Goal: Task Accomplishment & Management: Manage account settings

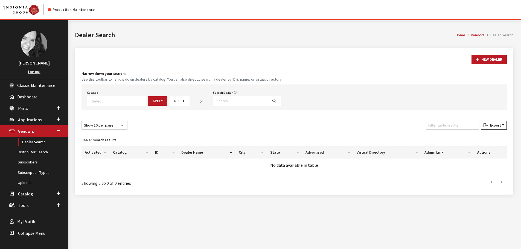
select select
click at [215, 101] on input "Search Dealer" at bounding box center [240, 101] width 55 height 10
type input "naples"
select select
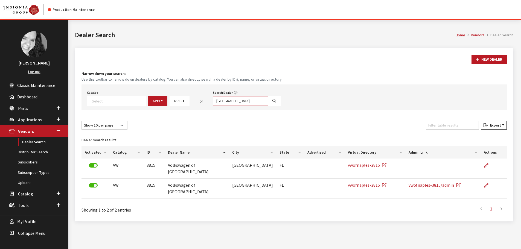
click at [215, 101] on input "naples" at bounding box center [240, 101] width 55 height 10
type input "north dade"
select select
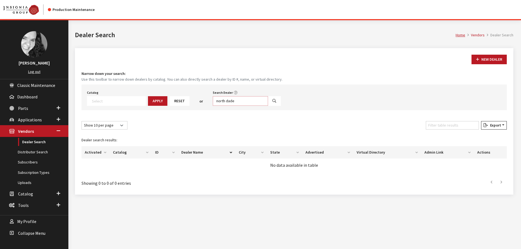
click at [215, 102] on input "north dade" at bounding box center [240, 101] width 55 height 10
type input "coral gables"
select select
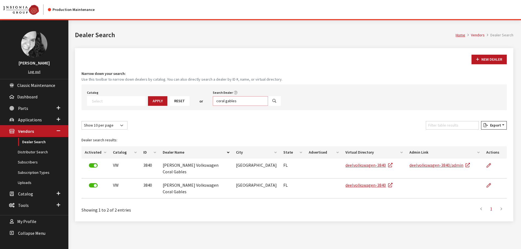
click at [215, 102] on input "coral gables" at bounding box center [240, 101] width 55 height 10
type input "fort myer"
select select
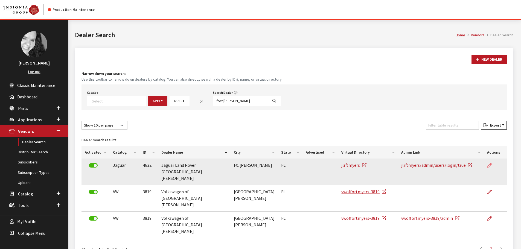
click at [489, 166] on icon at bounding box center [490, 166] width 4 height 4
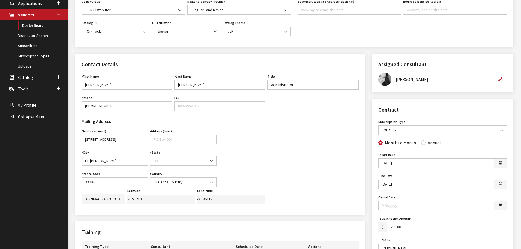
scroll to position [137, 0]
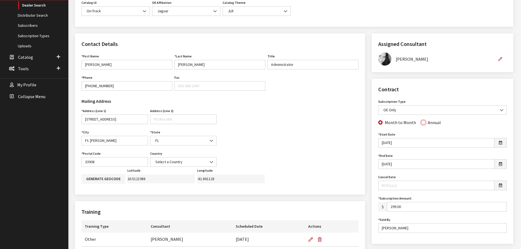
click at [421, 123] on input "Annual" at bounding box center [423, 122] width 4 height 4
radio input "true"
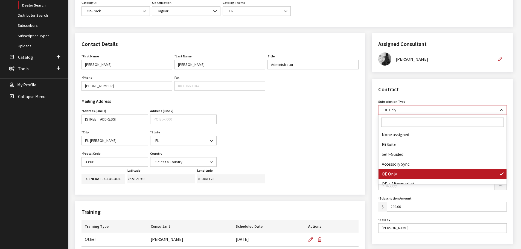
click at [499, 110] on span at bounding box center [501, 110] width 9 height 9
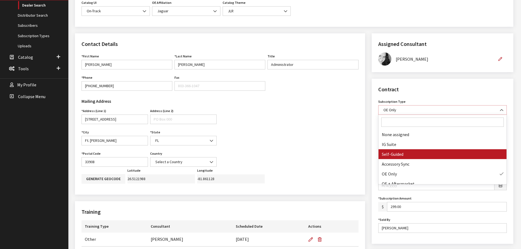
select select "8"
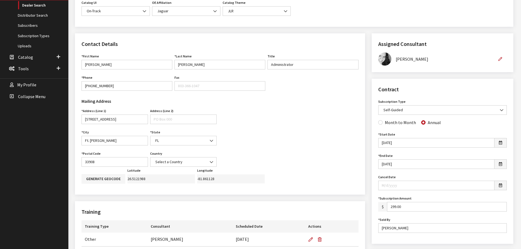
click at [460, 125] on div "Month to Month Annual" at bounding box center [442, 122] width 131 height 7
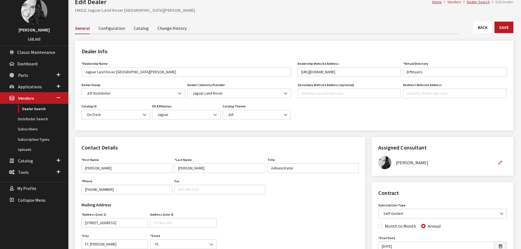
scroll to position [0, 0]
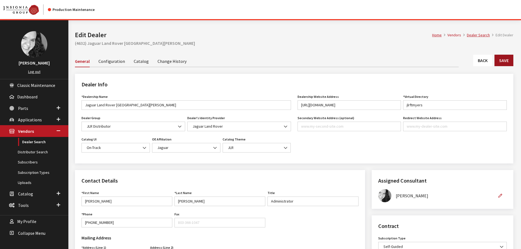
click at [504, 58] on button "Save" at bounding box center [504, 60] width 19 height 11
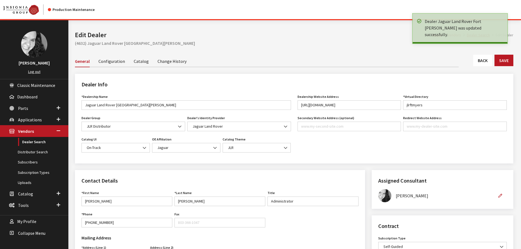
drag, startPoint x: 0, startPoint y: 0, endPoint x: 481, endPoint y: 63, distance: 485.4
click at [481, 63] on link "Back" at bounding box center [482, 60] width 19 height 11
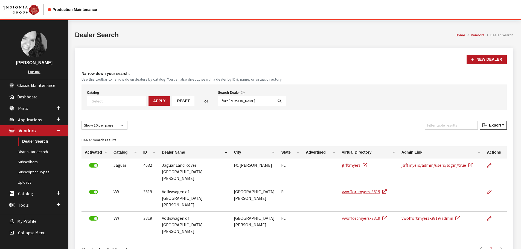
select select
click at [231, 103] on input "fort myer" at bounding box center [245, 101] width 55 height 10
type input "lauderdale"
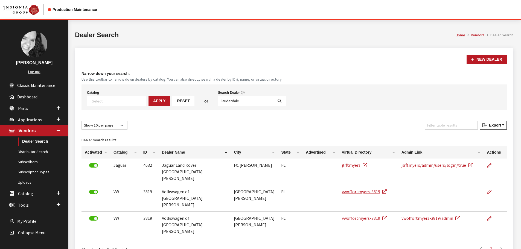
select select
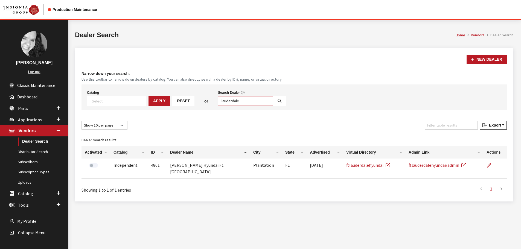
click at [231, 103] on input "lauderdale" at bounding box center [245, 101] width 55 height 10
type input "south dade"
select select
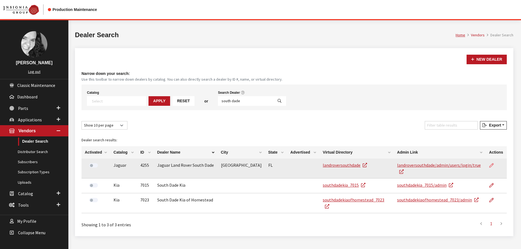
click at [491, 166] on icon at bounding box center [492, 166] width 4 height 4
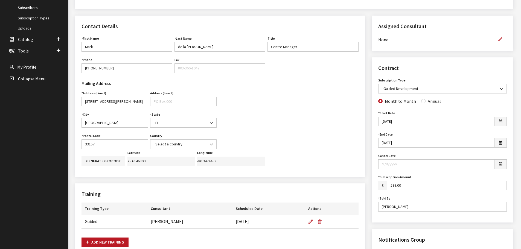
scroll to position [164, 0]
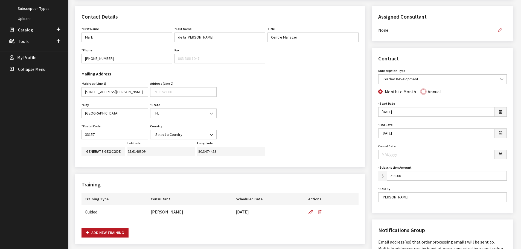
click at [421, 91] on input "Annual" at bounding box center [423, 91] width 4 height 4
radio input "true"
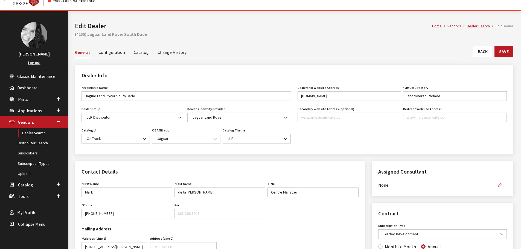
scroll to position [0, 0]
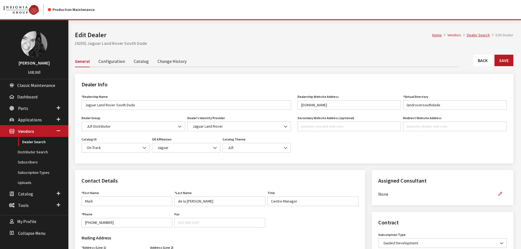
click at [169, 63] on link "Change History" at bounding box center [172, 60] width 29 height 11
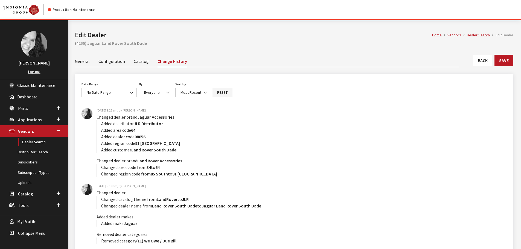
click at [81, 60] on link "General" at bounding box center [82, 60] width 15 height 11
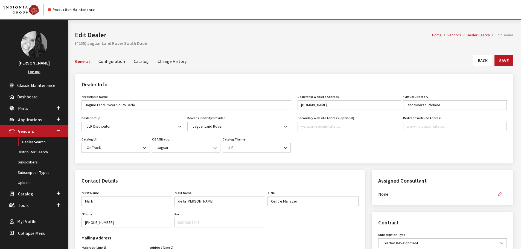
click at [504, 59] on button "Save" at bounding box center [504, 60] width 19 height 11
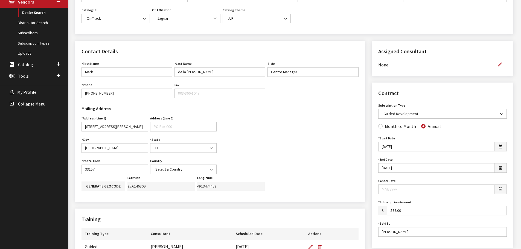
scroll to position [164, 0]
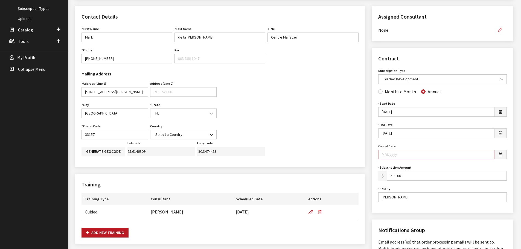
click at [482, 154] on input "Cancel Date" at bounding box center [436, 155] width 116 height 10
type input "6/2/2019"
click at [373, 140] on div "Contract Subscription Type None assigned IG Suite Self-Guided Accessory Sync OE…" at bounding box center [443, 130] width 142 height 165
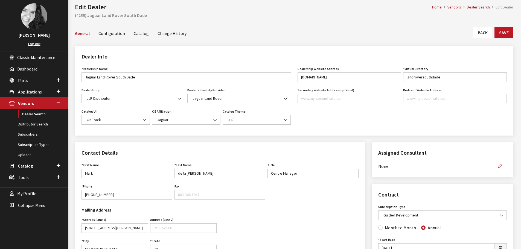
scroll to position [27, 0]
click at [502, 34] on button "Save" at bounding box center [504, 32] width 19 height 11
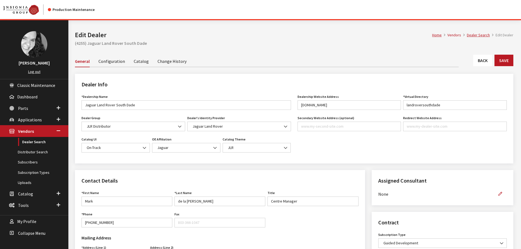
click at [486, 62] on link "Back" at bounding box center [482, 60] width 19 height 11
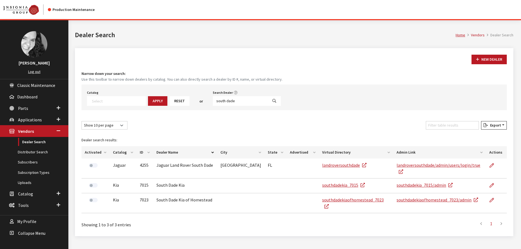
select select
click at [232, 100] on input "south dade" at bounding box center [240, 101] width 55 height 10
type input "wilde j"
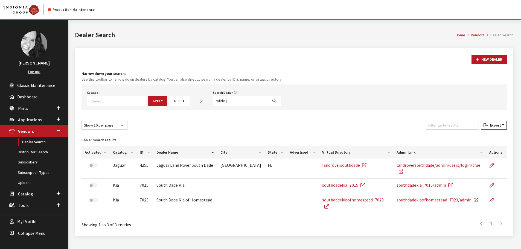
select select
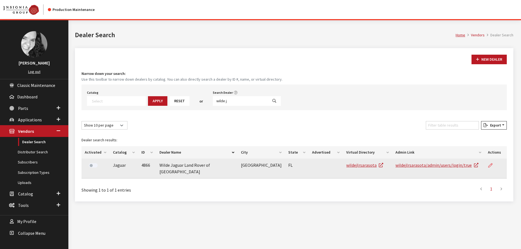
click at [491, 164] on icon at bounding box center [490, 166] width 4 height 4
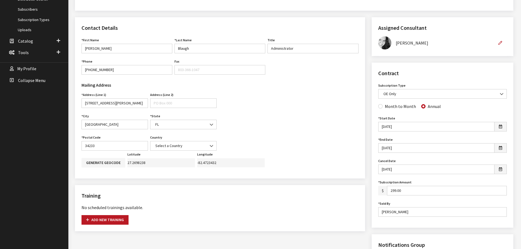
scroll to position [137, 0]
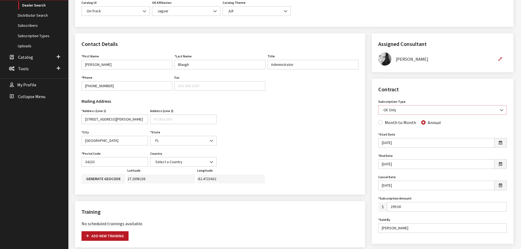
click at [490, 109] on span "OE Only" at bounding box center [442, 110] width 121 height 6
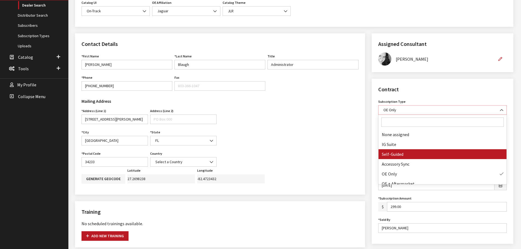
select select "8"
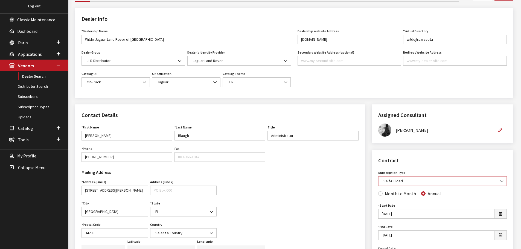
scroll to position [55, 0]
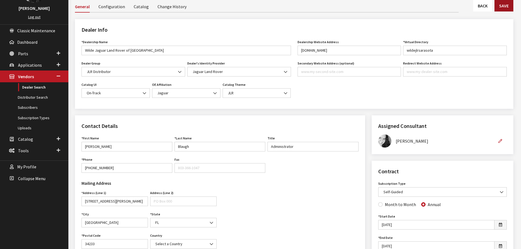
click at [504, 6] on button "Save" at bounding box center [504, 5] width 19 height 11
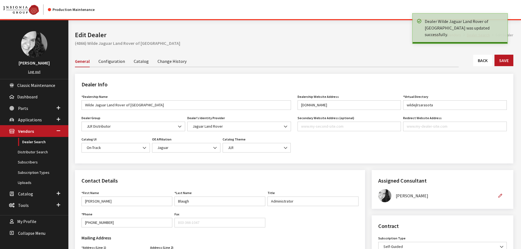
click at [480, 63] on link "Back" at bounding box center [482, 60] width 19 height 11
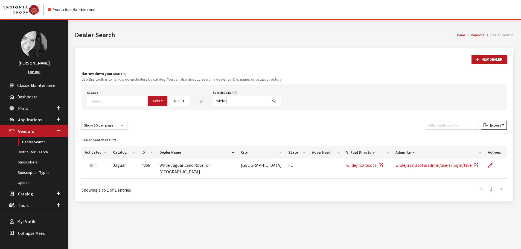
select select
click at [227, 101] on input "wilde j" at bounding box center [240, 101] width 55 height 10
type input "palm beach"
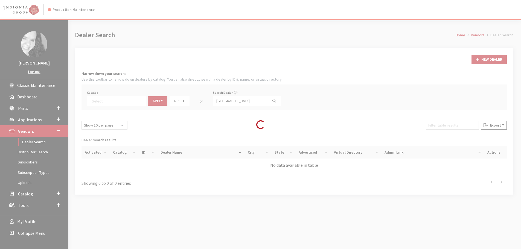
select select
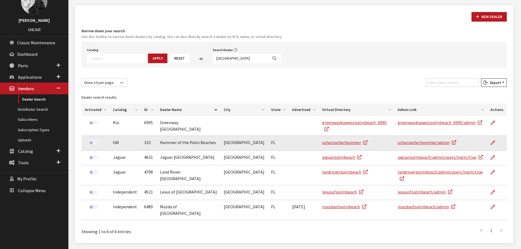
scroll to position [44, 0]
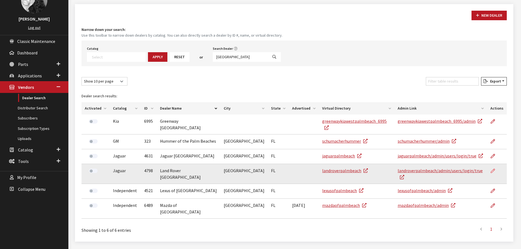
click at [494, 169] on icon at bounding box center [493, 171] width 4 height 4
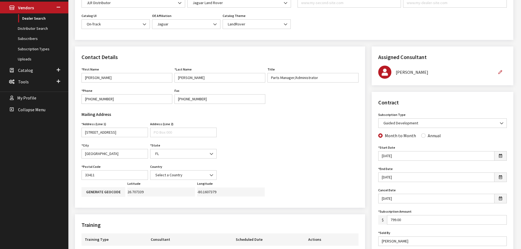
scroll to position [137, 0]
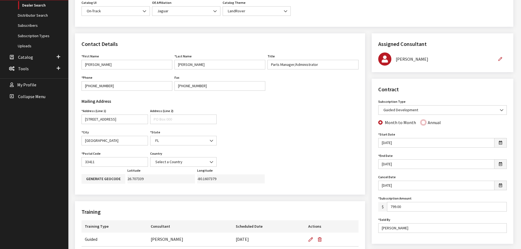
click at [422, 125] on input "Annual" at bounding box center [423, 122] width 4 height 4
radio input "true"
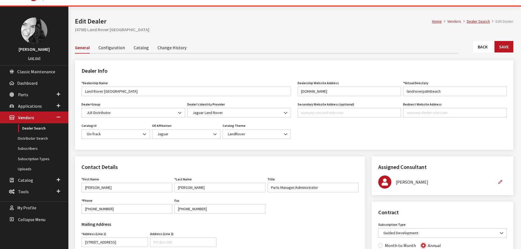
scroll to position [0, 0]
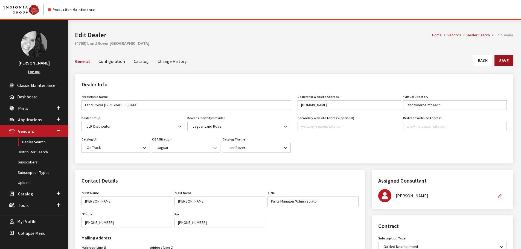
click at [508, 60] on button "Save" at bounding box center [504, 60] width 19 height 11
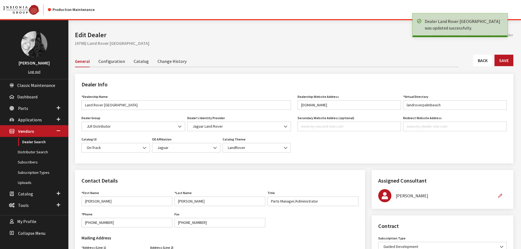
click at [482, 60] on link "Back" at bounding box center [482, 60] width 19 height 11
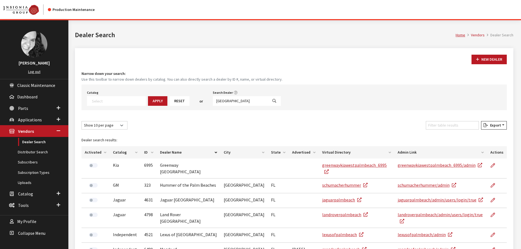
select select
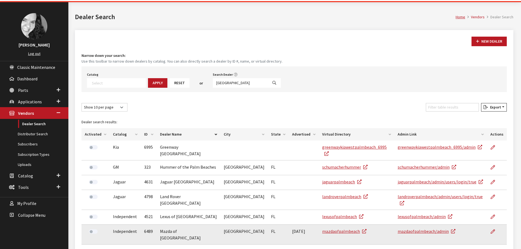
scroll to position [44, 0]
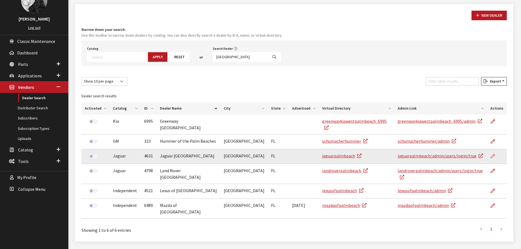
click at [495, 154] on icon at bounding box center [493, 156] width 4 height 4
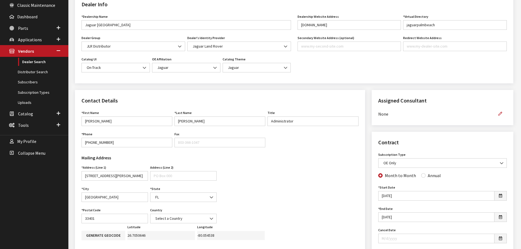
scroll to position [82, 0]
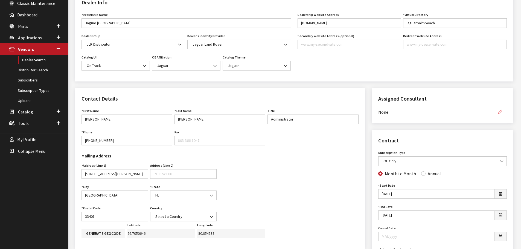
click at [501, 113] on icon "button" at bounding box center [501, 112] width 4 height 4
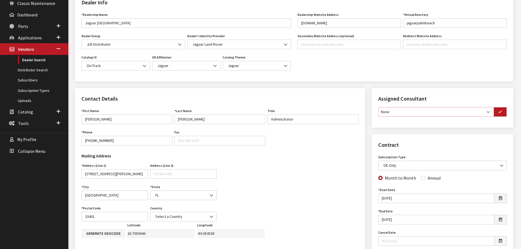
click at [489, 113] on select "None Brian Gulbrandson Dave West Khrys Dorton Kurt Daugherty Roger Schmidt" at bounding box center [436, 112] width 116 height 10
select select "30"
click at [378, 107] on select "None Brian Gulbrandson Dave West Khrys Dorton Kurt Daugherty Roger Schmidt" at bounding box center [436, 112] width 116 height 10
click at [498, 113] on button "button" at bounding box center [500, 112] width 13 height 10
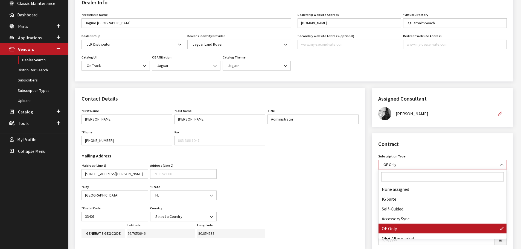
click at [490, 164] on span "OE Only" at bounding box center [442, 165] width 121 height 6
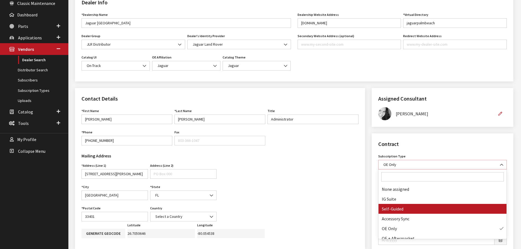
select select "8"
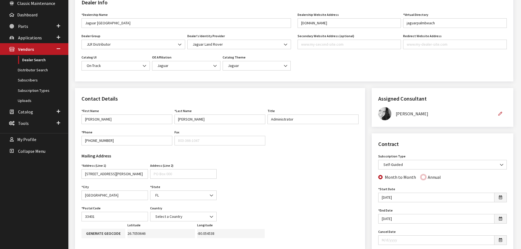
click at [421, 178] on input "Annual" at bounding box center [423, 177] width 4 height 4
radio input "true"
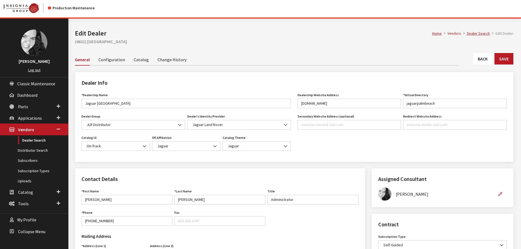
scroll to position [0, 0]
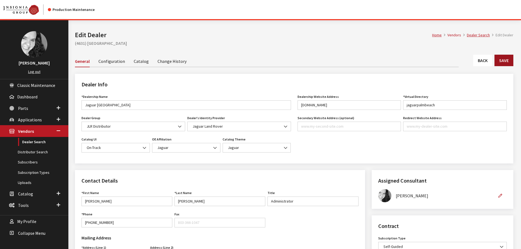
click at [510, 64] on button "Save" at bounding box center [504, 60] width 19 height 11
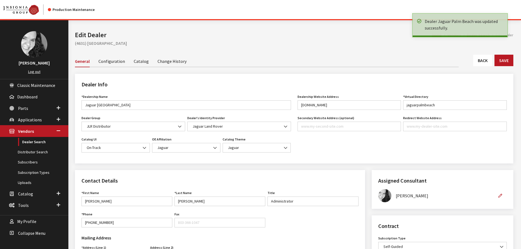
click at [166, 61] on link "Change History" at bounding box center [172, 60] width 29 height 11
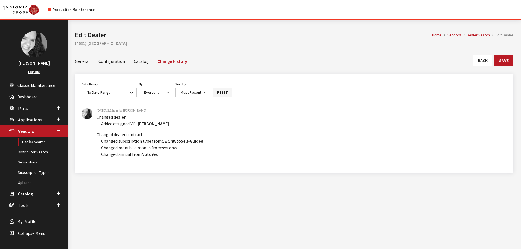
click at [83, 62] on link "General" at bounding box center [82, 60] width 15 height 11
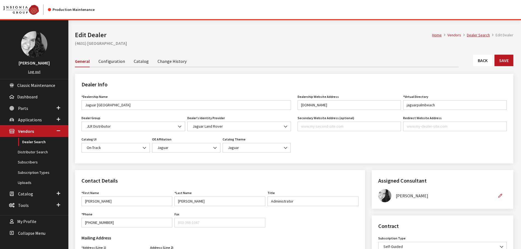
click at [164, 62] on link "Change History" at bounding box center [172, 60] width 29 height 11
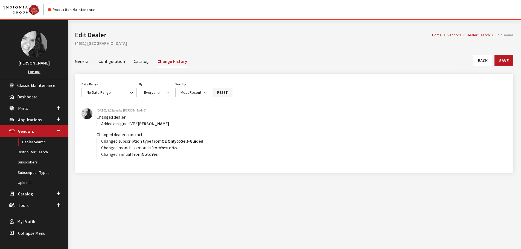
click at [81, 65] on link "General" at bounding box center [82, 60] width 15 height 11
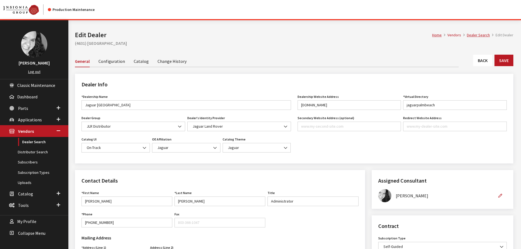
click at [481, 61] on link "Back" at bounding box center [482, 60] width 19 height 11
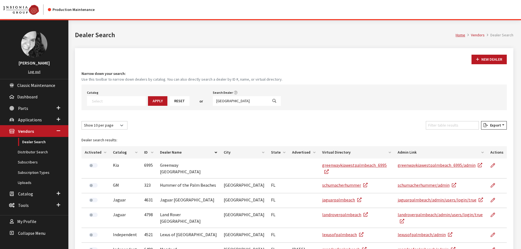
select select
click at [230, 100] on input "palm beach" at bounding box center [240, 101] width 55 height 10
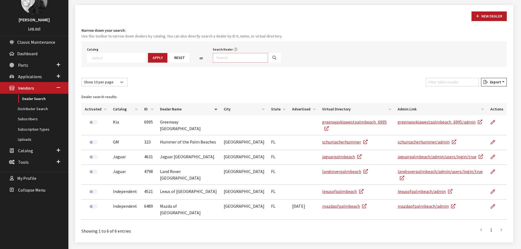
scroll to position [44, 0]
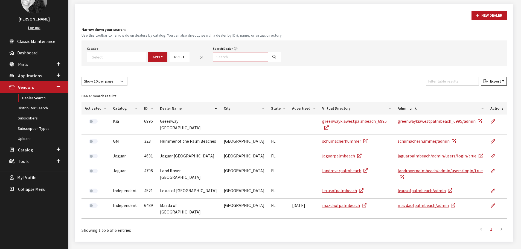
click at [222, 57] on input "Search Dealer" at bounding box center [240, 57] width 55 height 10
type input "treasure co"
select select
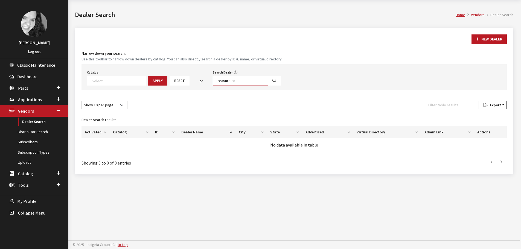
click at [230, 80] on input "treasure co" at bounding box center [240, 81] width 55 height 10
type input "rochester"
select select
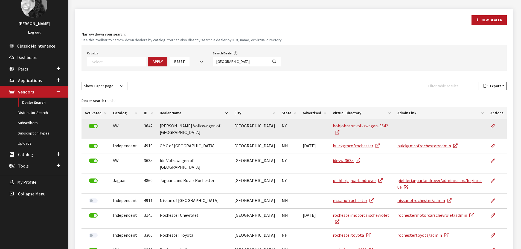
scroll to position [48, 0]
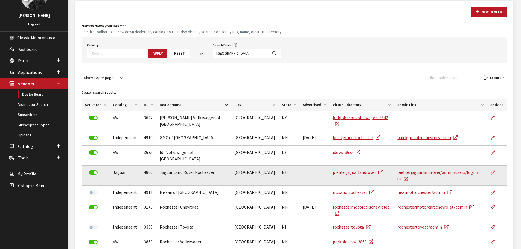
click at [493, 171] on icon at bounding box center [493, 173] width 4 height 4
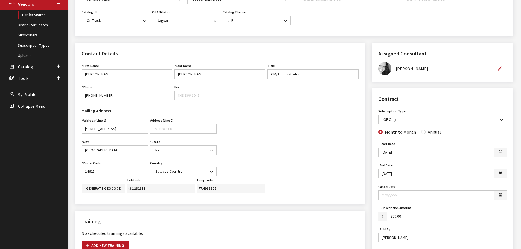
scroll to position [137, 0]
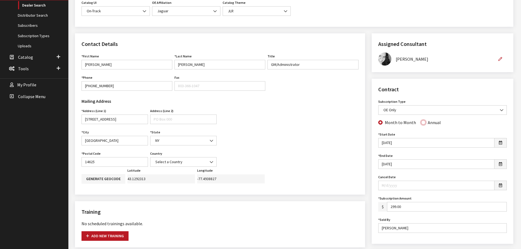
click at [421, 121] on input "Annual" at bounding box center [423, 122] width 4 height 4
radio input "true"
click at [451, 111] on span "OE Only" at bounding box center [442, 110] width 121 height 6
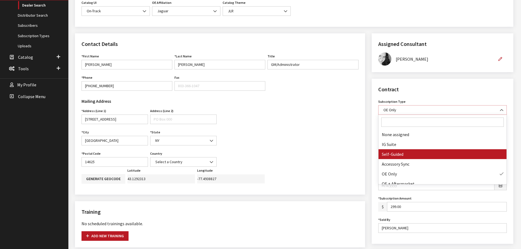
select select "8"
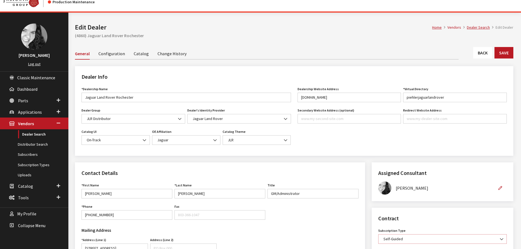
scroll to position [0, 0]
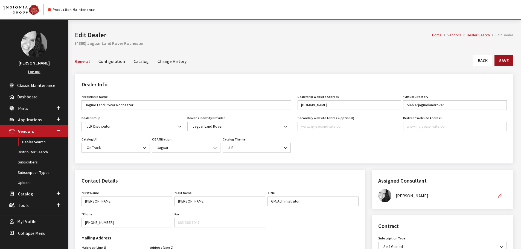
click at [505, 60] on button "Save" at bounding box center [504, 60] width 19 height 11
click at [486, 59] on link "Back" at bounding box center [482, 60] width 19 height 11
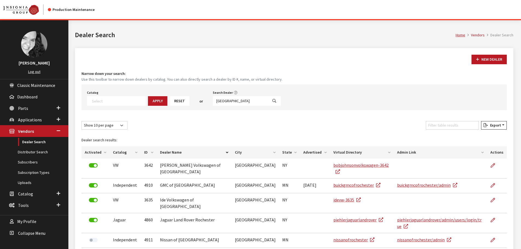
select select
click at [226, 102] on input "[GEOGRAPHIC_DATA]" at bounding box center [240, 101] width 55 height 10
type input "[PERSON_NAME]"
select select
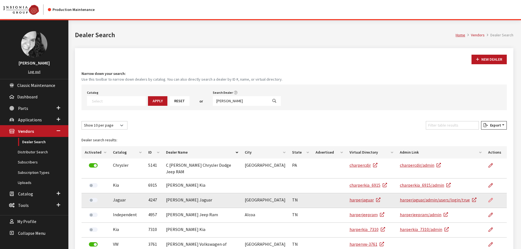
click at [491, 198] on icon at bounding box center [491, 200] width 4 height 4
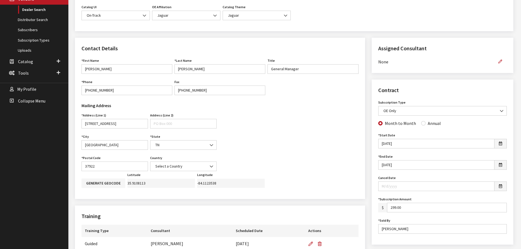
scroll to position [164, 0]
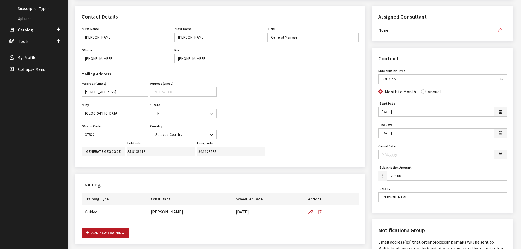
click at [501, 31] on icon "button" at bounding box center [501, 30] width 4 height 4
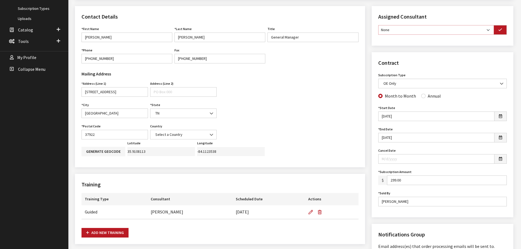
click at [491, 32] on select "None [PERSON_NAME] [PERSON_NAME] [PERSON_NAME] [PERSON_NAME] [PERSON_NAME]" at bounding box center [436, 30] width 116 height 10
select select "30"
click at [378, 25] on select "None [PERSON_NAME] [PERSON_NAME] [PERSON_NAME] [PERSON_NAME] [PERSON_NAME]" at bounding box center [436, 30] width 116 height 10
click at [505, 28] on button "button" at bounding box center [500, 30] width 13 height 10
click at [500, 80] on b at bounding box center [500, 80] width 0 height 0
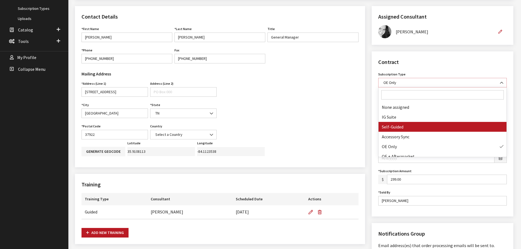
select select "8"
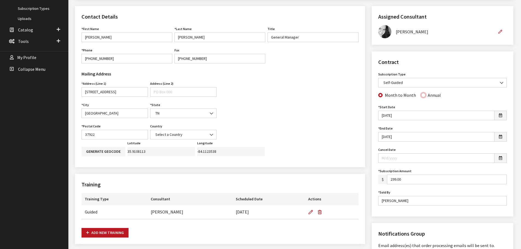
click at [422, 96] on input "Annual" at bounding box center [423, 95] width 4 height 4
radio input "true"
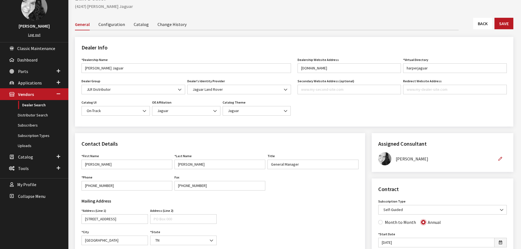
scroll to position [27, 0]
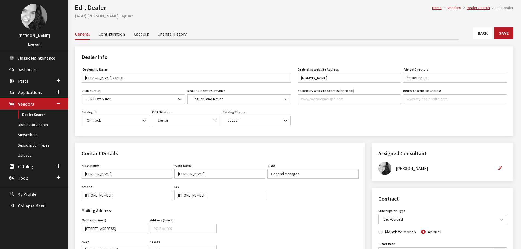
click at [172, 35] on link "Change History" at bounding box center [172, 33] width 29 height 11
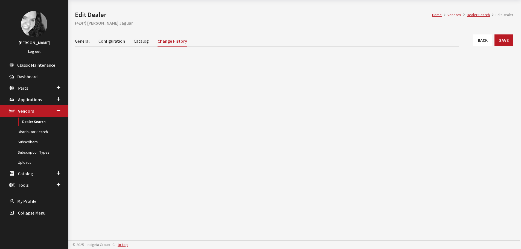
scroll to position [20, 0]
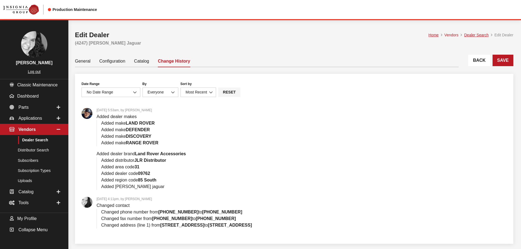
click at [80, 59] on link "General" at bounding box center [83, 60] width 16 height 11
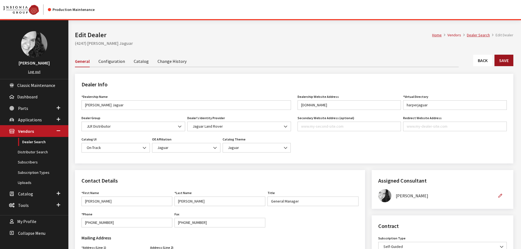
click at [511, 59] on button "Save" at bounding box center [504, 60] width 19 height 11
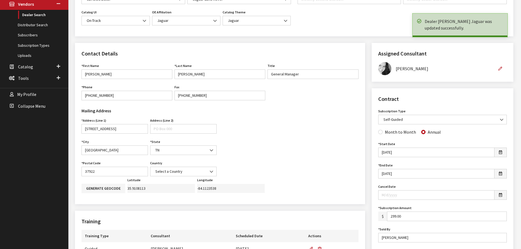
scroll to position [137, 0]
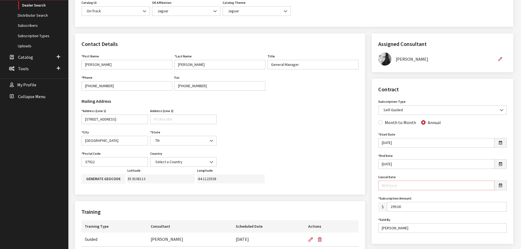
click at [413, 188] on input "Cancel Date" at bounding box center [436, 186] width 116 height 10
click at [504, 187] on button "button" at bounding box center [500, 186] width 13 height 10
type input "04/30/2018"
click at [373, 190] on div "Contract Subscription Type None assigned IG Suite Self-Guided Accessory Sync OE…" at bounding box center [443, 161] width 142 height 165
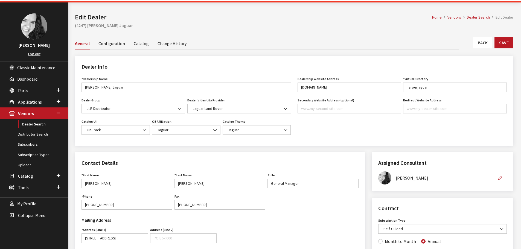
scroll to position [0, 0]
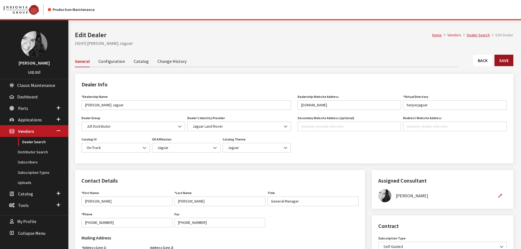
click at [504, 61] on button "Save" at bounding box center [504, 60] width 19 height 11
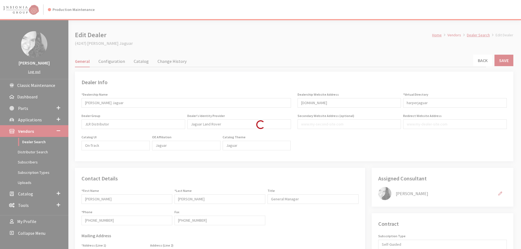
type input "299.00"
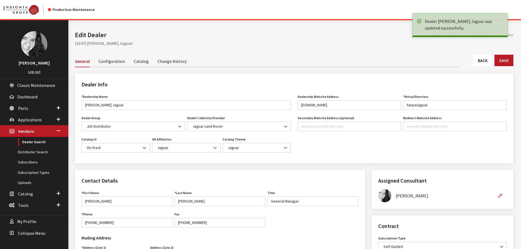
click at [485, 62] on link "Back" at bounding box center [482, 60] width 19 height 11
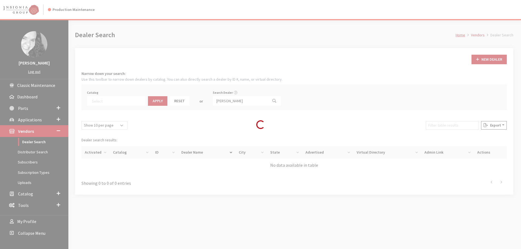
select select
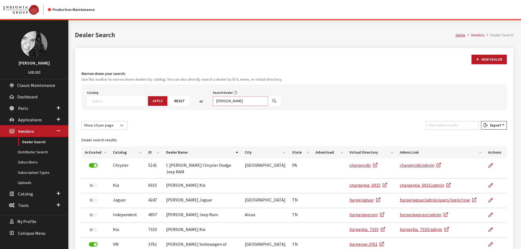
click at [228, 100] on input "[PERSON_NAME]" at bounding box center [240, 101] width 55 height 10
type input "[GEOGRAPHIC_DATA]"
select select
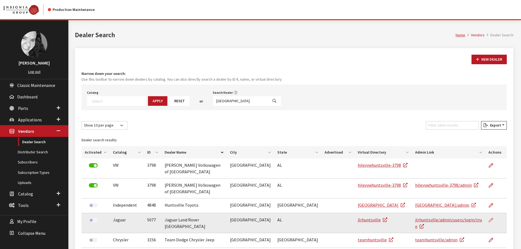
click at [489, 218] on icon at bounding box center [491, 220] width 4 height 4
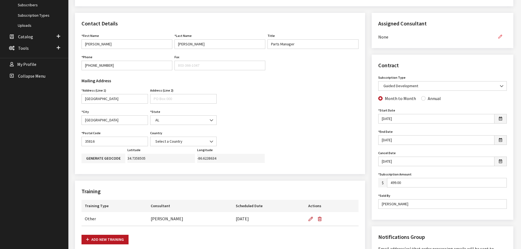
scroll to position [164, 0]
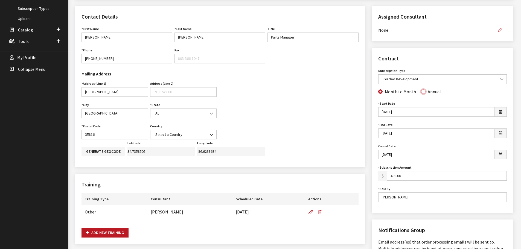
click at [421, 92] on input "Annual" at bounding box center [423, 91] width 4 height 4
radio input "true"
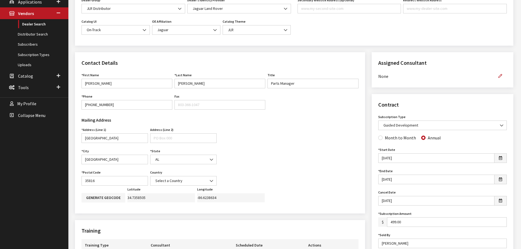
scroll to position [0, 0]
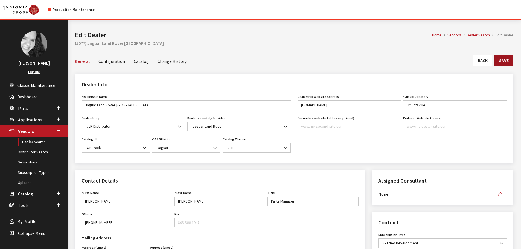
click at [506, 59] on button "Save" at bounding box center [504, 60] width 19 height 11
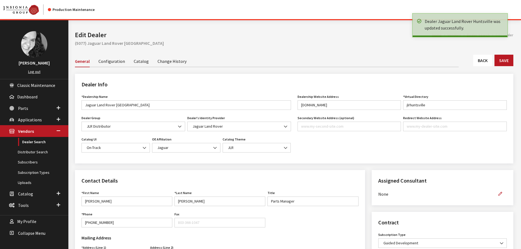
click at [484, 61] on link "Back" at bounding box center [482, 60] width 19 height 11
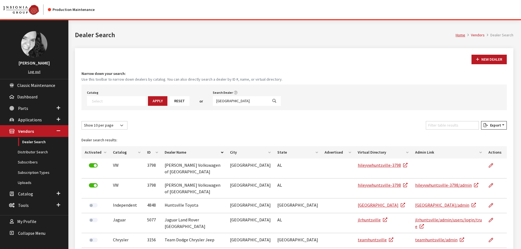
select select
click at [223, 100] on input "[GEOGRAPHIC_DATA]" at bounding box center [240, 101] width 55 height 10
type input "akron"
select select
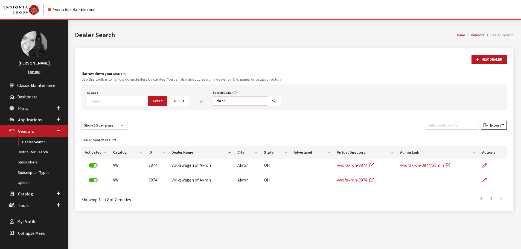
click at [229, 104] on input "akron" at bounding box center [240, 101] width 55 height 10
type input "denooyer"
select select
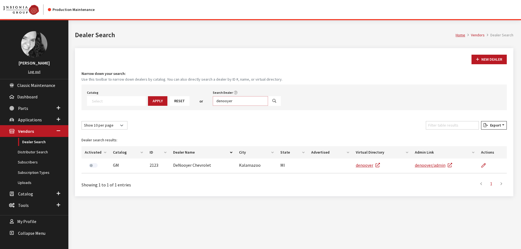
click at [229, 104] on input "denooyer" at bounding box center [240, 101] width 55 height 10
type input "gulf coast"
select select
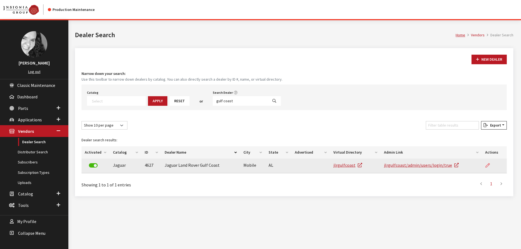
click at [487, 165] on icon at bounding box center [488, 166] width 4 height 4
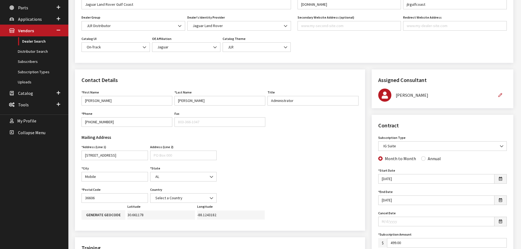
scroll to position [96, 0]
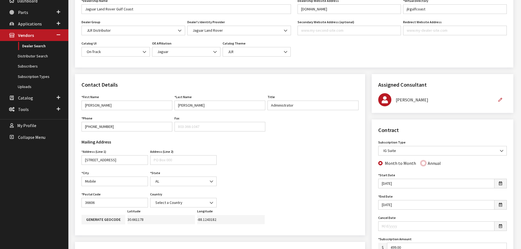
click at [422, 164] on input "Annual" at bounding box center [423, 163] width 4 height 4
radio input "true"
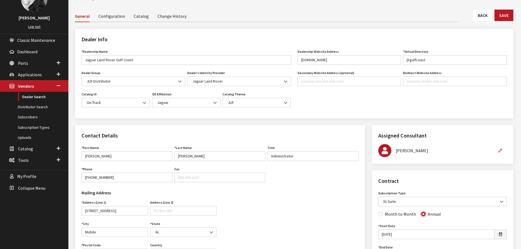
scroll to position [0, 0]
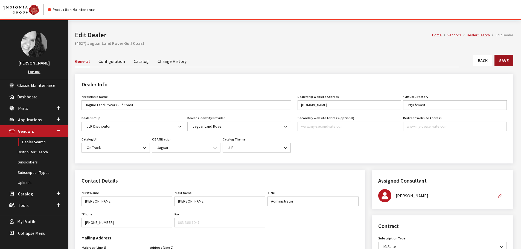
click at [507, 64] on button "Save" at bounding box center [504, 60] width 19 height 11
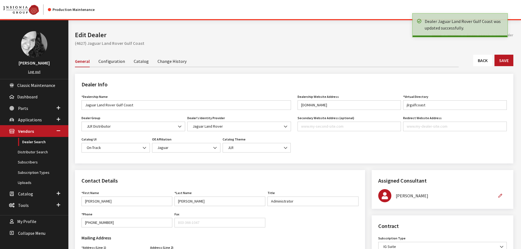
click at [487, 60] on link "Back" at bounding box center [482, 60] width 19 height 11
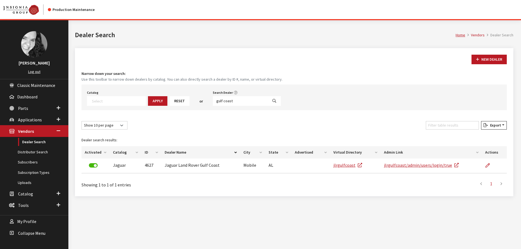
select select
click at [236, 101] on input "gulf coast" at bounding box center [240, 101] width 55 height 10
type input "dayton"
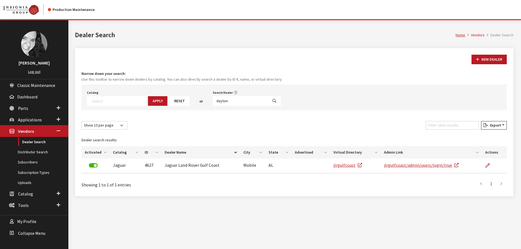
select select
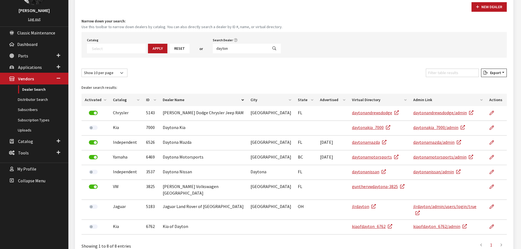
scroll to position [55, 0]
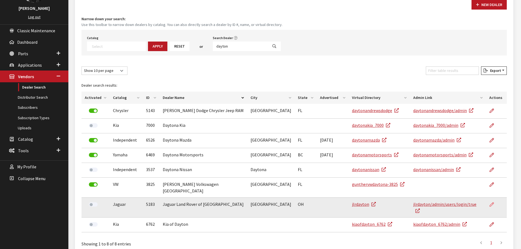
click at [491, 203] on icon at bounding box center [492, 205] width 4 height 4
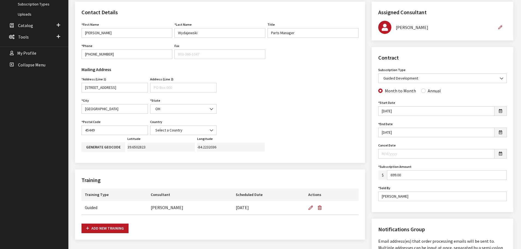
scroll to position [164, 0]
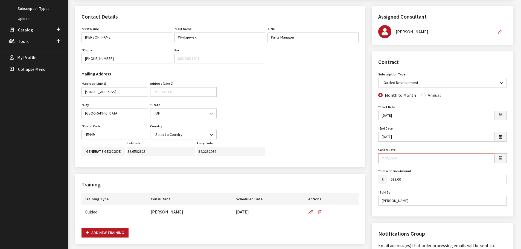
click at [411, 159] on input "Cancel Date" at bounding box center [436, 159] width 116 height 10
type input "[DATE]"
click at [373, 157] on div "Contract Subscription Type None assigned IG Suite Self-Guided Accessory Sync OE…" at bounding box center [443, 133] width 142 height 165
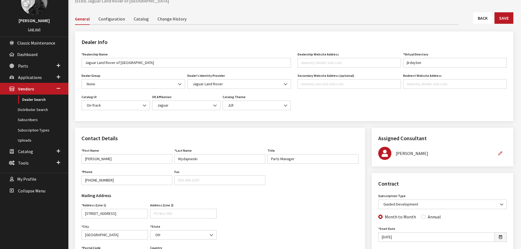
scroll to position [27, 0]
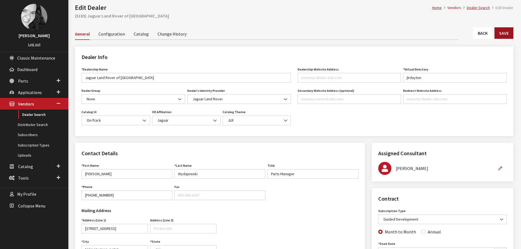
click at [502, 31] on button "Save" at bounding box center [504, 32] width 19 height 11
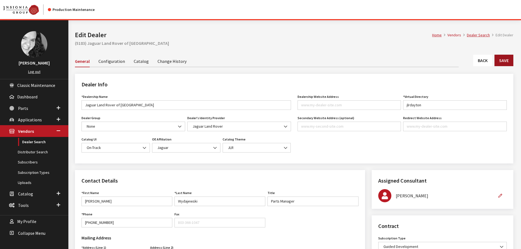
click at [505, 58] on button "Save" at bounding box center [504, 60] width 19 height 11
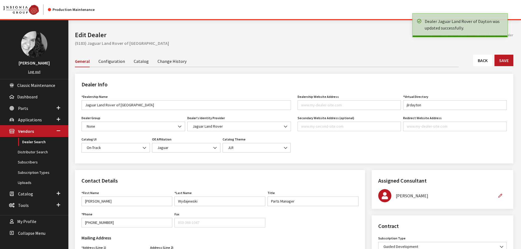
click at [484, 62] on link "Back" at bounding box center [482, 60] width 19 height 11
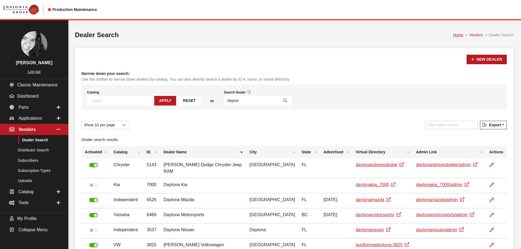
select select
click at [224, 99] on input "dayton" at bounding box center [251, 101] width 55 height 10
type input "chatt"
select select
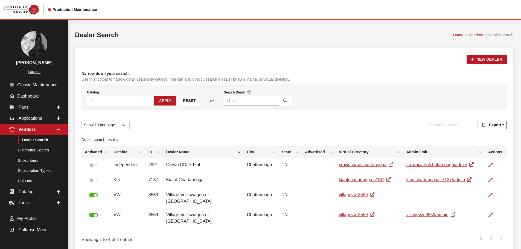
click at [224, 99] on input "chatt" at bounding box center [251, 101] width 55 height 10
type input "grand rap"
select select
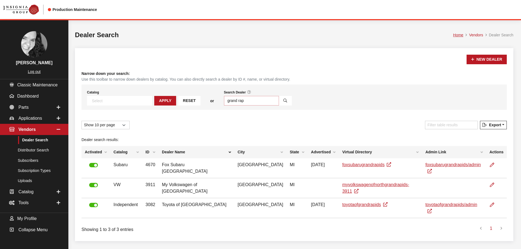
click at [224, 100] on input "grand rap" at bounding box center [251, 101] width 55 height 10
type input "buffalo"
select select
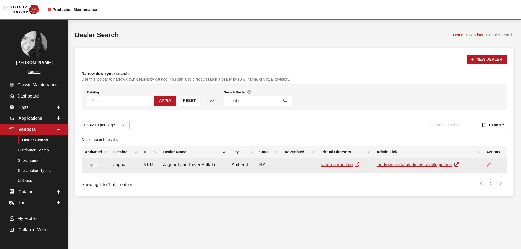
click at [490, 165] on icon at bounding box center [489, 165] width 4 height 4
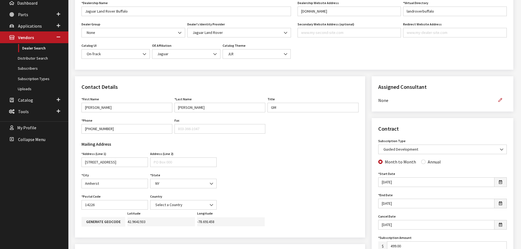
scroll to position [109, 0]
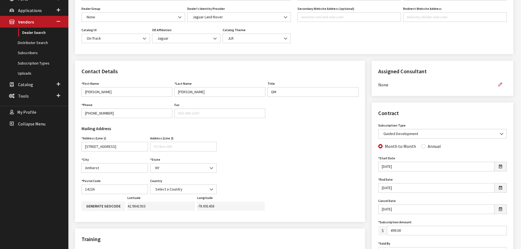
click at [423, 148] on div "Annual" at bounding box center [431, 146] width 20 height 7
click at [422, 147] on input "Annual" at bounding box center [423, 146] width 4 height 4
radio input "true"
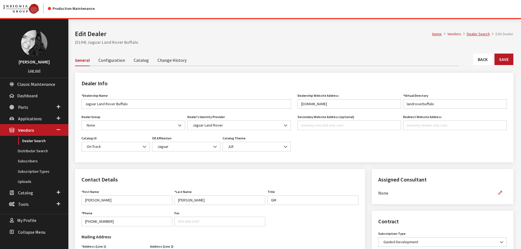
scroll to position [0, 0]
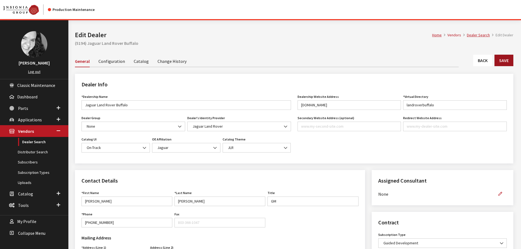
click at [501, 60] on button "Save" at bounding box center [504, 60] width 19 height 11
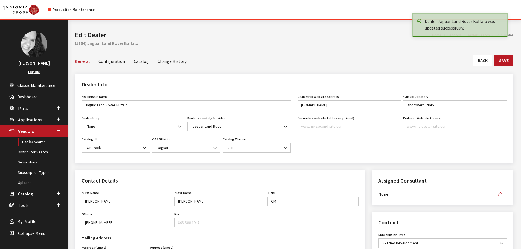
click at [484, 65] on link "Back" at bounding box center [482, 60] width 19 height 11
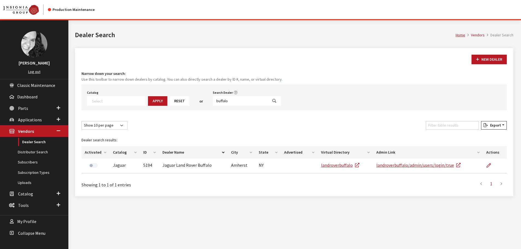
select select
click at [223, 102] on input "buffalo" at bounding box center [240, 101] width 55 height 10
type input "rover [PERSON_NAME]"
select select
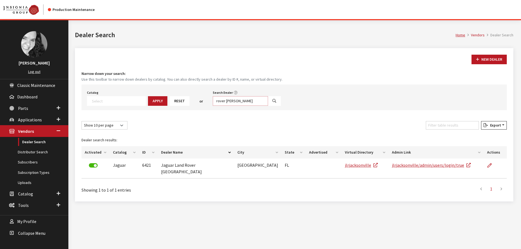
click at [232, 100] on input "rover jackson" at bounding box center [240, 101] width 55 height 10
type input "r"
type input "roanoke"
select select
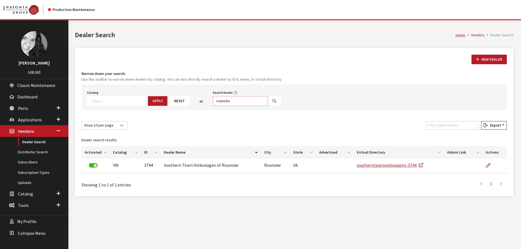
click at [232, 100] on input "roanoke" at bounding box center [240, 101] width 55 height 10
type input "charleston"
select select
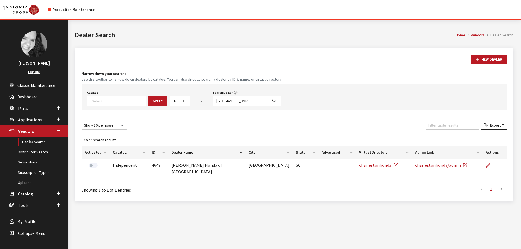
click at [232, 100] on input "charleston" at bounding box center [240, 101] width 55 height 10
type input "[GEOGRAPHIC_DATA]"
select select
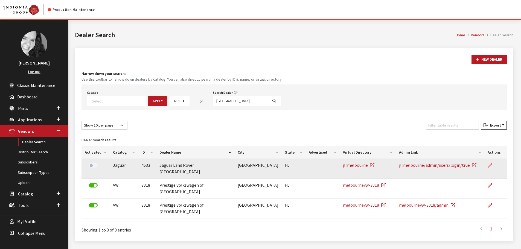
click at [491, 165] on icon at bounding box center [490, 166] width 4 height 4
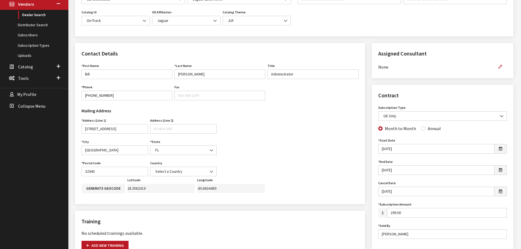
scroll to position [137, 0]
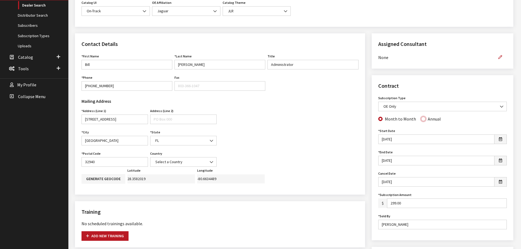
click at [422, 119] on input "Annual" at bounding box center [423, 119] width 4 height 4
radio input "true"
click at [500, 104] on b at bounding box center [500, 104] width 0 height 0
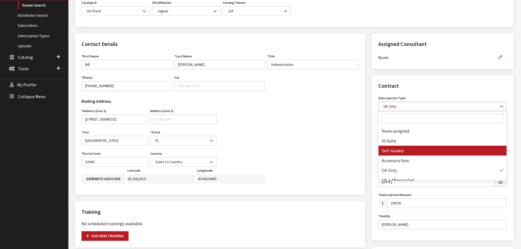
select select "8"
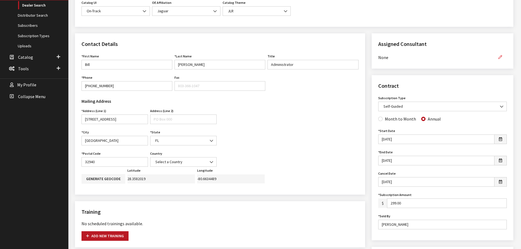
click at [502, 58] on icon "button" at bounding box center [501, 58] width 4 height 4
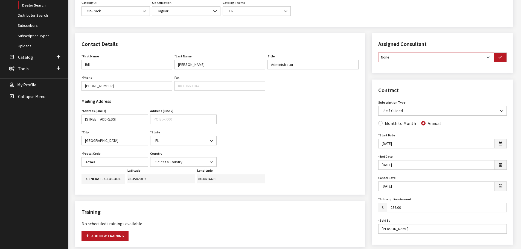
click at [492, 58] on select "None [PERSON_NAME] [PERSON_NAME] [PERSON_NAME] [PERSON_NAME] [PERSON_NAME]" at bounding box center [436, 58] width 116 height 10
select select "30"
click at [378, 53] on select "None [PERSON_NAME] [PERSON_NAME] [PERSON_NAME] [PERSON_NAME] [PERSON_NAME]" at bounding box center [436, 58] width 116 height 10
click at [500, 60] on button "button" at bounding box center [500, 58] width 13 height 10
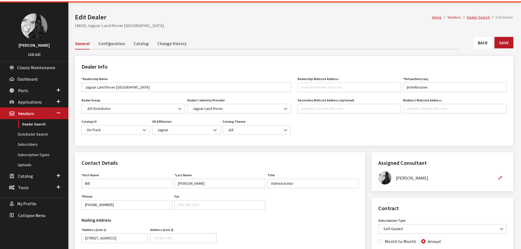
scroll to position [0, 0]
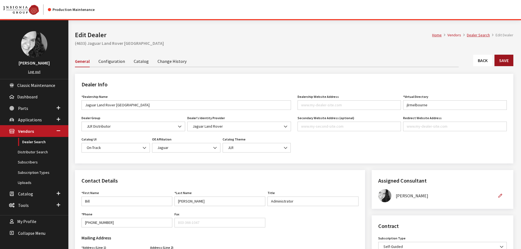
click at [505, 62] on button "Save" at bounding box center [504, 60] width 19 height 11
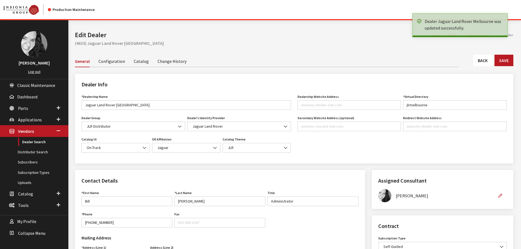
click at [482, 63] on link "Back" at bounding box center [482, 60] width 19 height 11
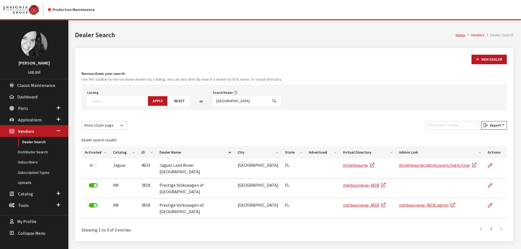
select select
click at [230, 100] on input "[GEOGRAPHIC_DATA]" at bounding box center [240, 101] width 55 height 10
type input "san [PERSON_NAME]"
select select
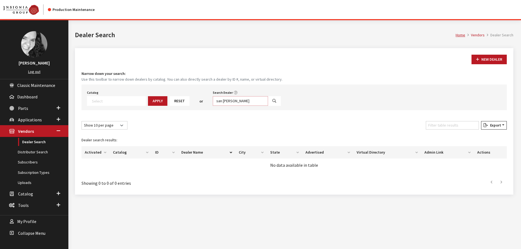
click at [230, 100] on input "san [PERSON_NAME]" at bounding box center [240, 101] width 55 height 10
click at [230, 100] on input "san juan" at bounding box center [240, 101] width 55 height 10
type input "fort wayne"
select select
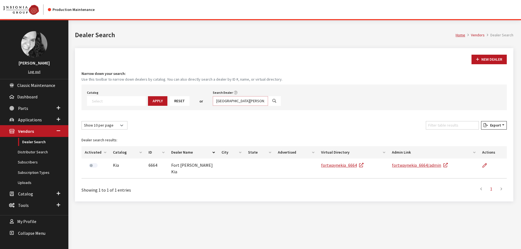
click at [230, 100] on input "fort wayne" at bounding box center [240, 101] width 55 height 10
type input "ocala"
select select
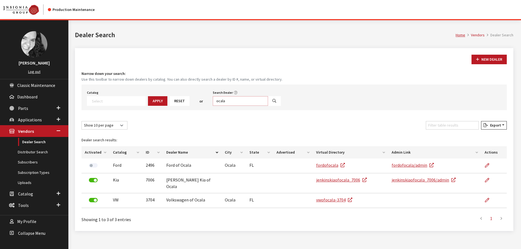
click at [230, 100] on input "ocala" at bounding box center [240, 101] width 55 height 10
type input "southwest [GEOGRAPHIC_DATA]"
select select
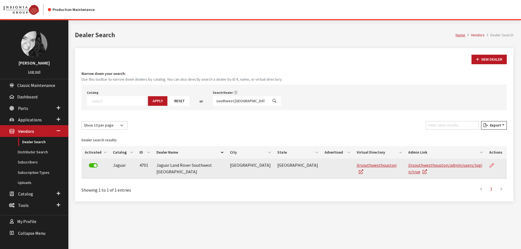
click at [491, 166] on icon at bounding box center [492, 166] width 4 height 4
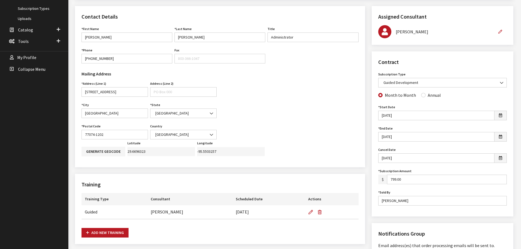
scroll to position [137, 0]
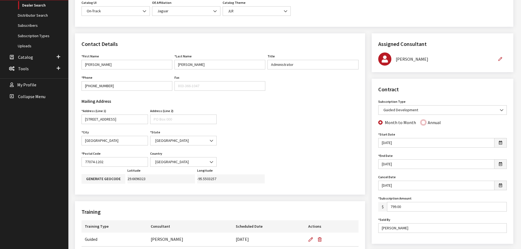
click at [423, 124] on input "Annual" at bounding box center [423, 122] width 4 height 4
radio input "true"
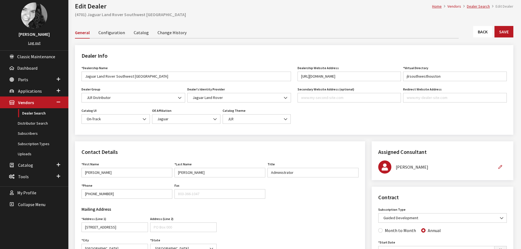
scroll to position [27, 0]
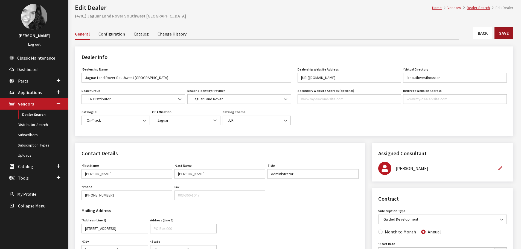
click at [504, 35] on button "Save" at bounding box center [504, 32] width 19 height 11
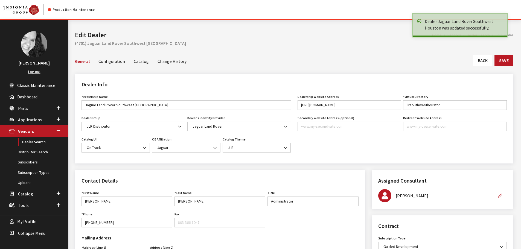
click at [484, 59] on link "Back" at bounding box center [482, 60] width 19 height 11
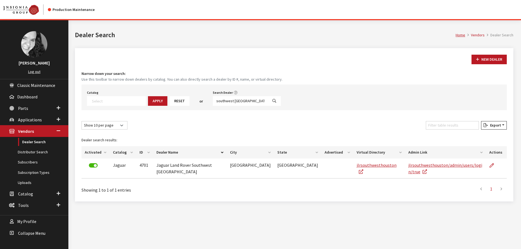
select select
click at [226, 101] on input "southwest [GEOGRAPHIC_DATA]" at bounding box center [240, 101] width 55 height 10
click at [226, 101] on input "southwest houston" at bounding box center [240, 101] width 55 height 10
type input "san ant"
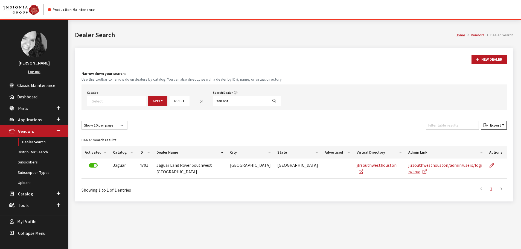
select select
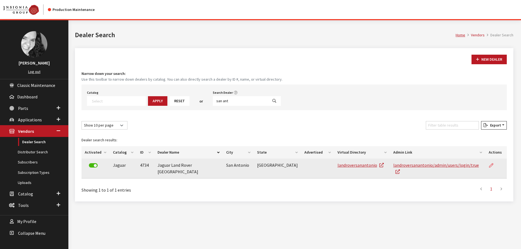
click at [492, 166] on icon at bounding box center [491, 166] width 4 height 4
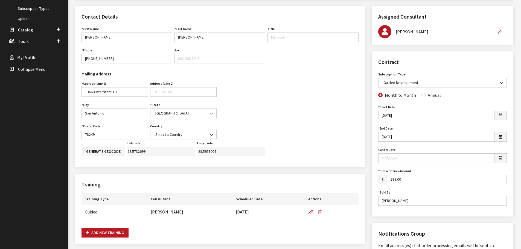
scroll to position [192, 0]
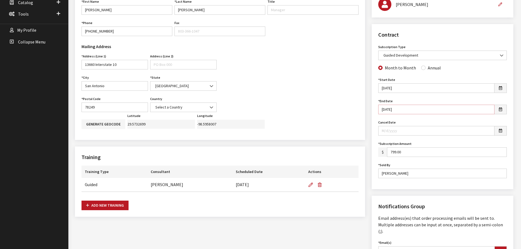
click at [384, 110] on input "[DATE]" at bounding box center [436, 110] width 116 height 10
type input "[DATE]"
click at [403, 130] on input "Cancel Date" at bounding box center [436, 131] width 116 height 10
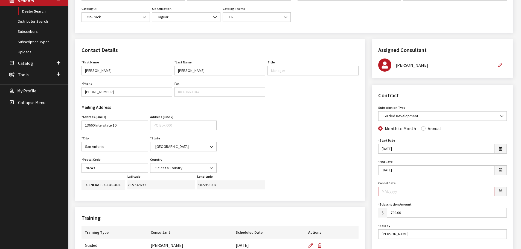
scroll to position [55, 0]
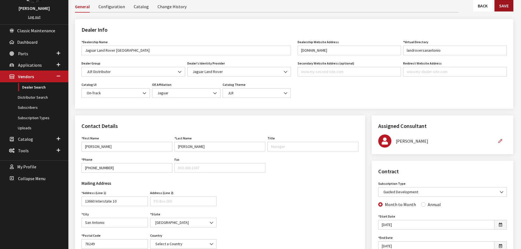
click at [505, 8] on button "Save" at bounding box center [504, 5] width 19 height 11
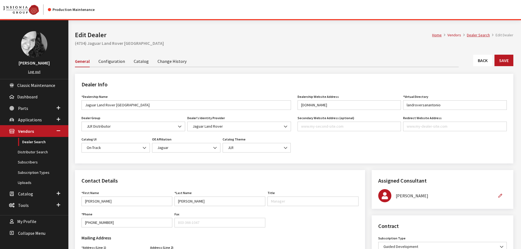
click at [488, 60] on link "Back" at bounding box center [482, 60] width 19 height 11
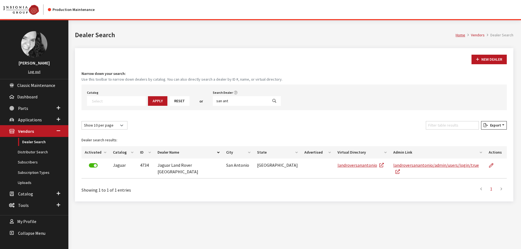
select select
click at [230, 100] on input "san ant" at bounding box center [240, 101] width 55 height 10
type input "dallas"
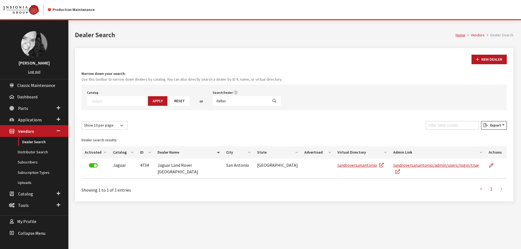
select select
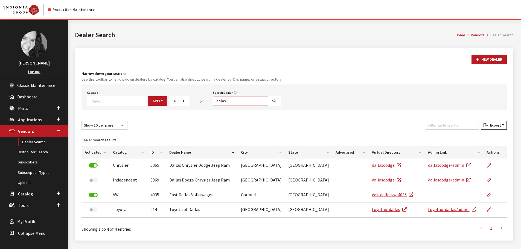
click at [230, 100] on input "dallas" at bounding box center [240, 101] width 55 height 10
type input "ft. worth"
select select
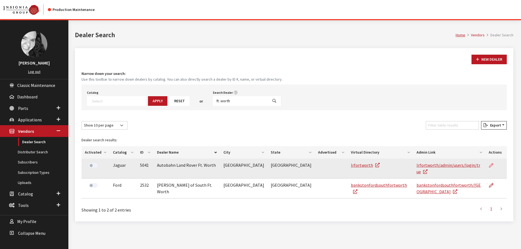
click at [492, 165] on icon at bounding box center [491, 166] width 4 height 4
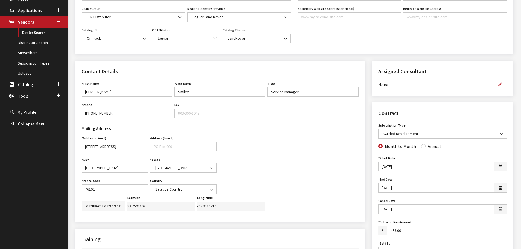
scroll to position [137, 0]
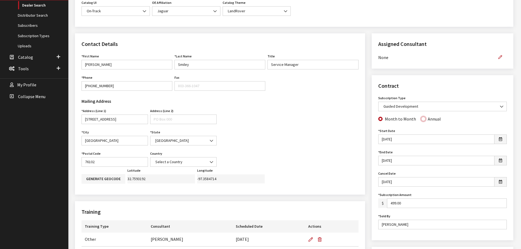
click at [421, 120] on input "Annual" at bounding box center [423, 119] width 4 height 4
radio input "true"
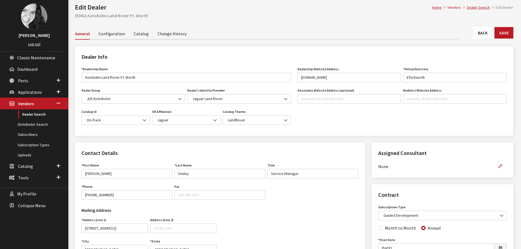
scroll to position [27, 0]
click at [502, 35] on button "Save" at bounding box center [504, 32] width 19 height 11
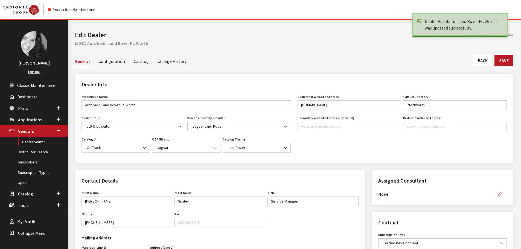
click at [484, 62] on link "Back" at bounding box center [482, 60] width 19 height 11
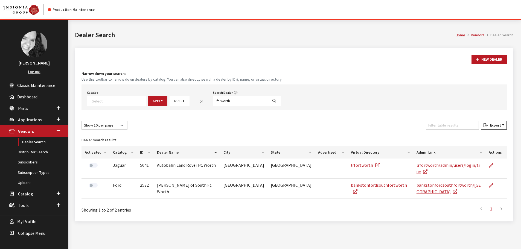
select select
click at [238, 103] on input "ft. worth" at bounding box center [240, 101] width 55 height 10
type input "austin"
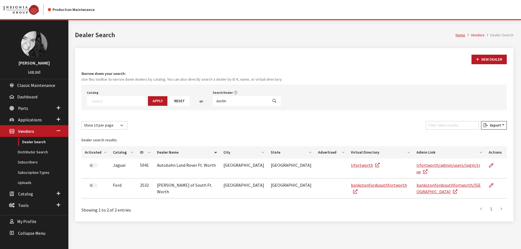
select select
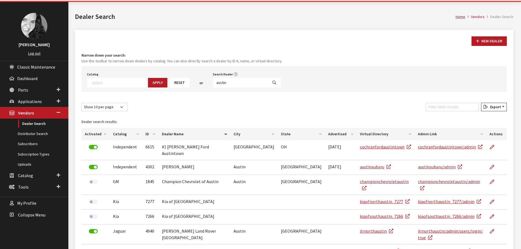
scroll to position [55, 0]
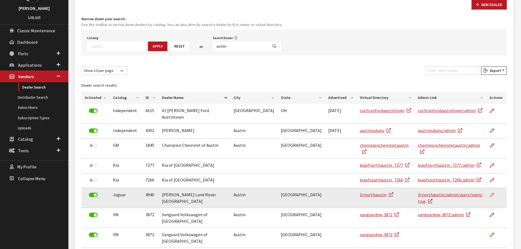
click at [492, 193] on icon at bounding box center [492, 195] width 4 height 4
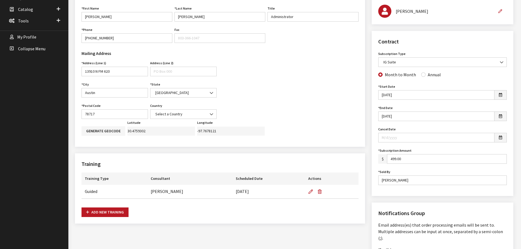
scroll to position [192, 0]
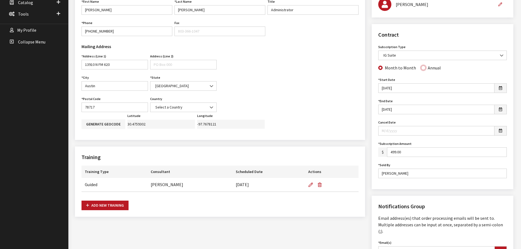
click at [421, 68] on input "Annual" at bounding box center [423, 68] width 4 height 4
radio input "true"
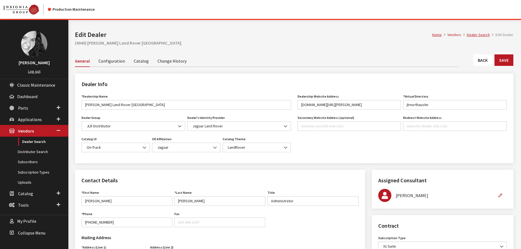
scroll to position [0, 0]
click at [504, 59] on button "Save" at bounding box center [504, 60] width 19 height 11
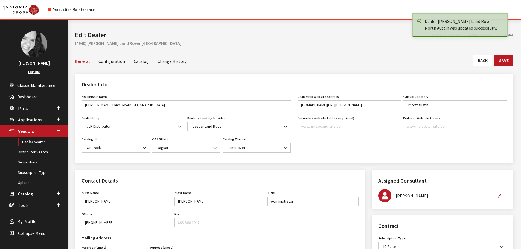
click at [487, 62] on link "Back" at bounding box center [482, 60] width 19 height 11
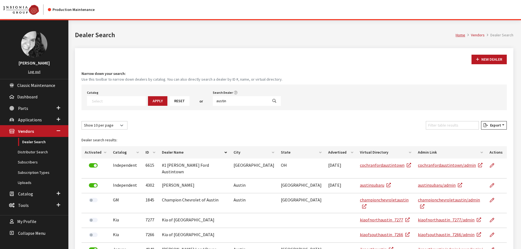
select select
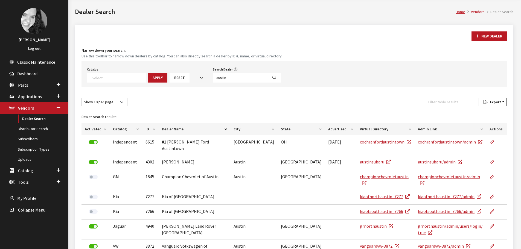
scroll to position [19, 0]
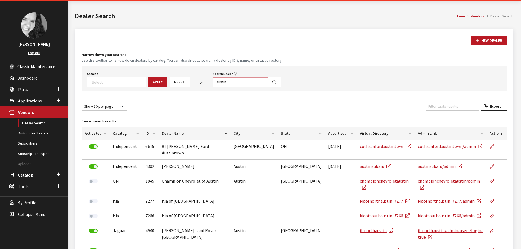
click at [224, 82] on input "austin" at bounding box center [240, 82] width 55 height 10
type input "frisco"
select select
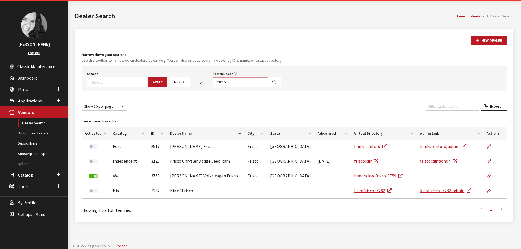
click at [224, 82] on input "frisco" at bounding box center [240, 82] width 55 height 10
type input "houston central"
select select
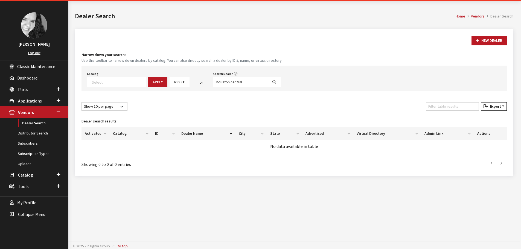
scroll to position [20, 0]
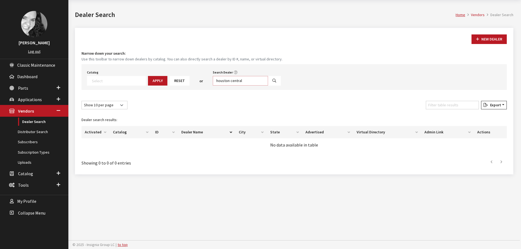
click at [231, 80] on input "houston central" at bounding box center [240, 81] width 55 height 10
type input "houston north"
select select
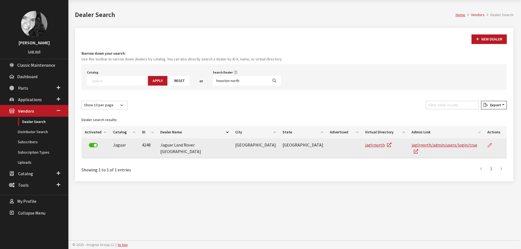
click at [490, 144] on icon at bounding box center [490, 145] width 4 height 4
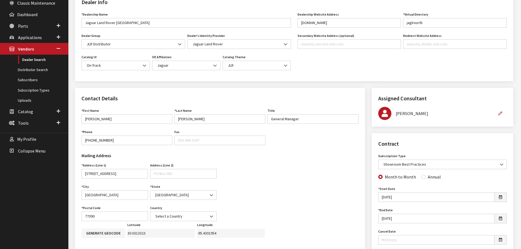
scroll to position [137, 0]
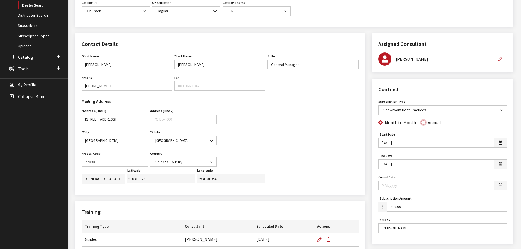
click at [422, 123] on input "Annual" at bounding box center [423, 122] width 4 height 4
radio input "true"
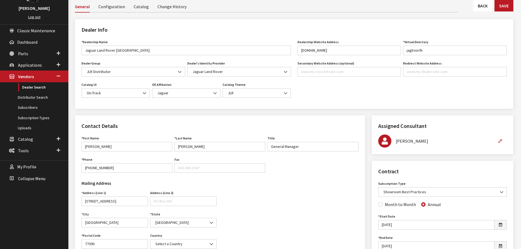
scroll to position [0, 0]
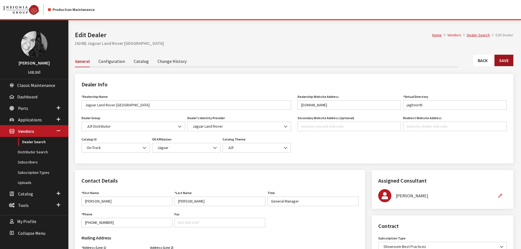
click at [506, 63] on button "Save" at bounding box center [504, 60] width 19 height 11
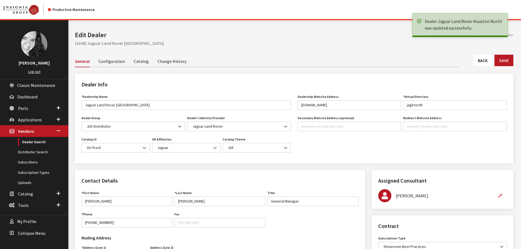
click at [484, 61] on link "Back" at bounding box center [482, 60] width 19 height 11
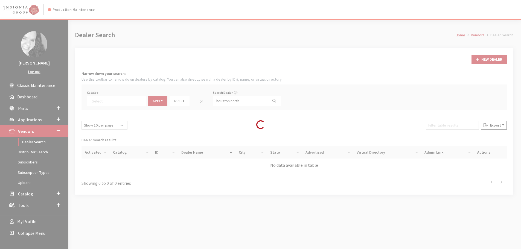
select select
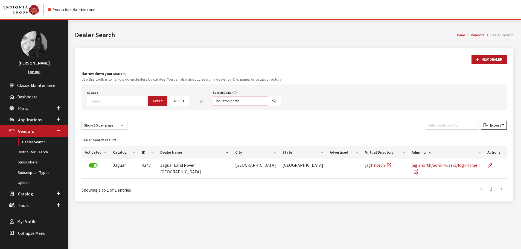
click at [239, 101] on input "houston north" at bounding box center [240, 101] width 55 height 10
type input "[US_STATE]"
select select
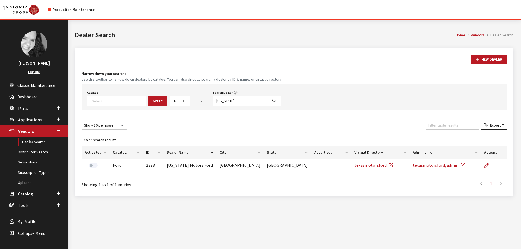
click at [239, 101] on input "texas" at bounding box center [240, 101] width 55 height 10
type input "dfw"
select select
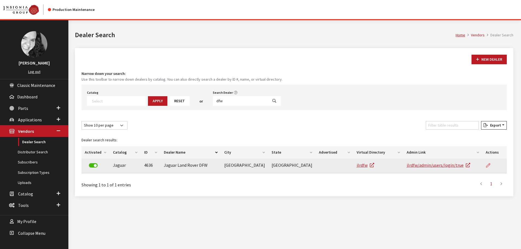
click at [489, 167] on icon at bounding box center [488, 166] width 4 height 4
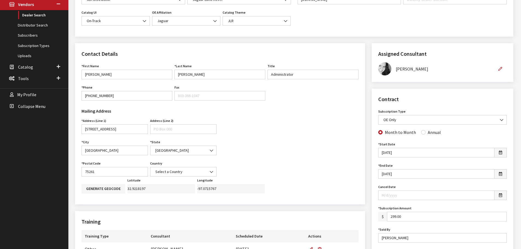
scroll to position [137, 0]
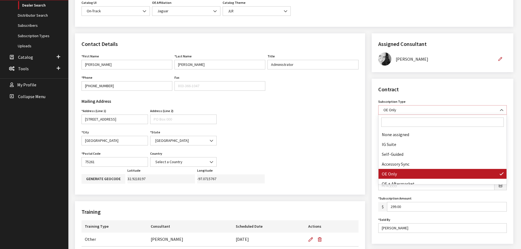
click at [500, 108] on b at bounding box center [500, 108] width 0 height 0
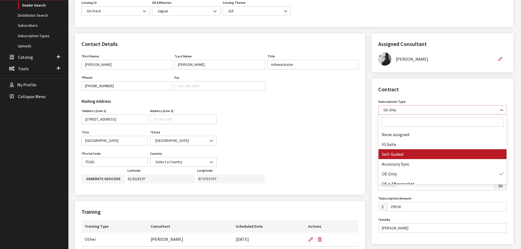
select select "8"
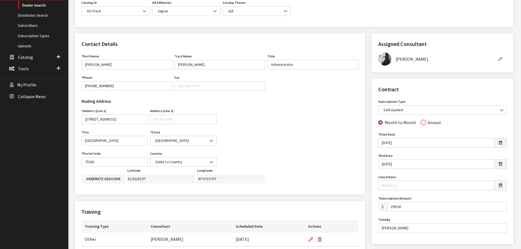
click at [422, 123] on input "Annual" at bounding box center [423, 122] width 4 height 4
radio input "true"
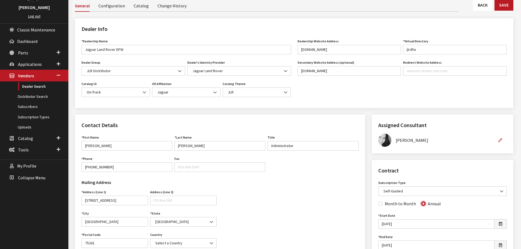
scroll to position [55, 0]
click at [503, 10] on button "Save" at bounding box center [504, 5] width 19 height 11
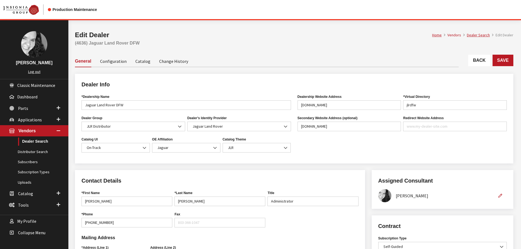
click at [484, 58] on link "Back" at bounding box center [479, 60] width 22 height 11
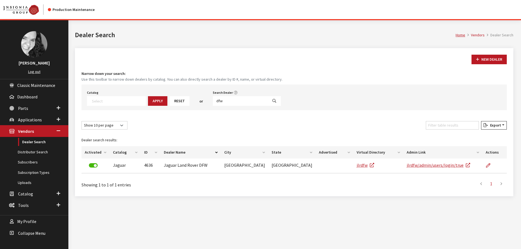
select select
click at [227, 101] on input "dfw" at bounding box center [240, 101] width 55 height 10
type input "sewell"
select select
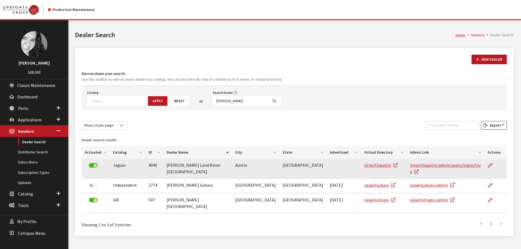
click at [486, 168] on td at bounding box center [496, 169] width 22 height 20
click at [488, 166] on icon at bounding box center [490, 166] width 4 height 4
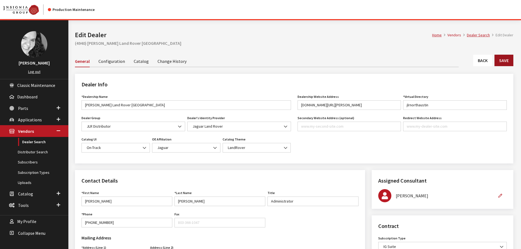
click at [504, 61] on button "Save" at bounding box center [504, 60] width 19 height 11
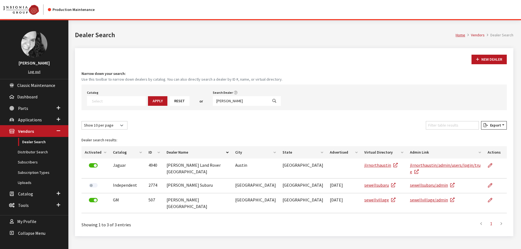
select select
click at [226, 102] on input "sewell" at bounding box center [240, 101] width 55 height 10
type input "clear lake"
select select
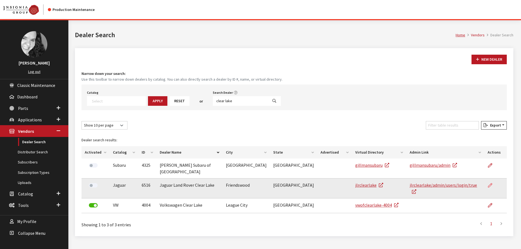
click at [489, 184] on icon at bounding box center [490, 186] width 4 height 4
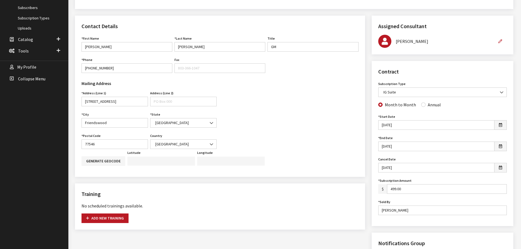
scroll to position [164, 0]
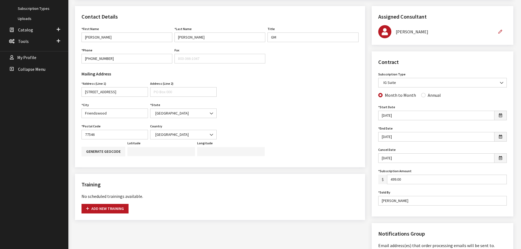
click at [369, 70] on div "Assigned Consultant Assigned Consultant None Brian Gulbrandson Dave West Khrys …" at bounding box center [443, 224] width 148 height 437
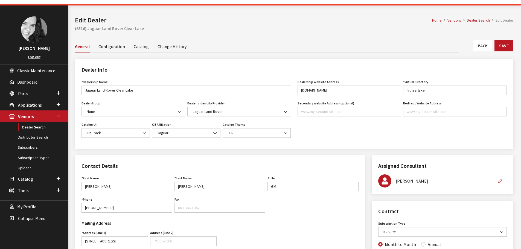
scroll to position [0, 0]
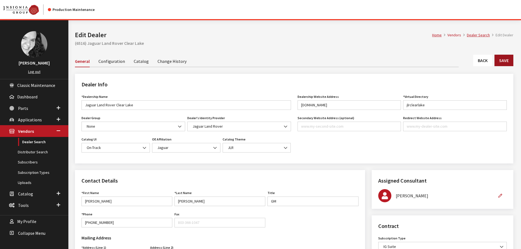
click at [505, 60] on button "Save" at bounding box center [504, 60] width 19 height 11
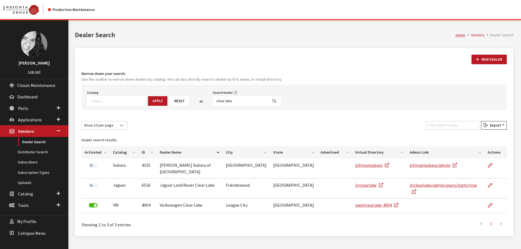
select select
click at [238, 103] on input "clear lake" at bounding box center [240, 101] width 55 height 10
click at [237, 102] on input "clear lake" at bounding box center [240, 101] width 55 height 10
type input "boerne"
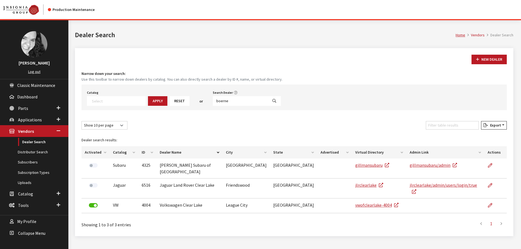
select select
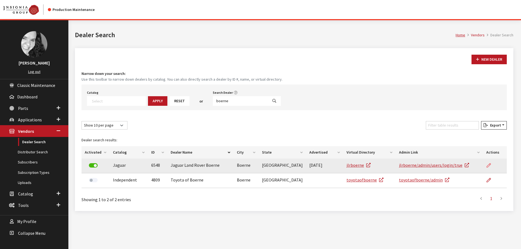
click at [490, 164] on icon at bounding box center [489, 166] width 4 height 4
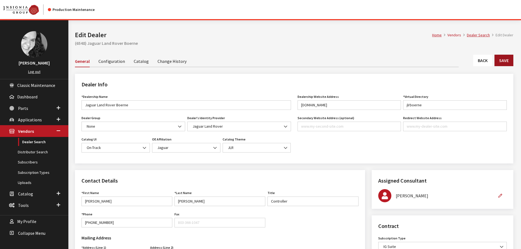
click at [508, 62] on button "Save" at bounding box center [504, 60] width 19 height 11
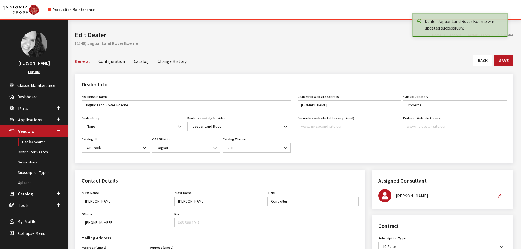
click at [489, 62] on link "Back" at bounding box center [482, 60] width 19 height 11
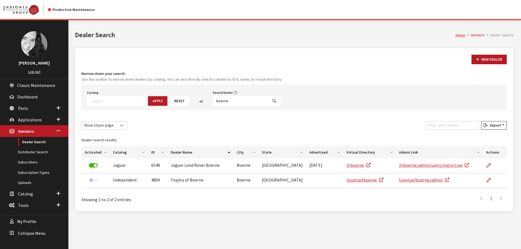
select select
click at [235, 100] on input "boerne" at bounding box center [240, 101] width 55 height 10
type input "west hou"
select select
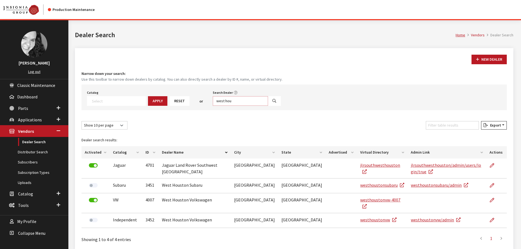
click at [228, 101] on input "west hou" at bounding box center [240, 101] width 55 height 10
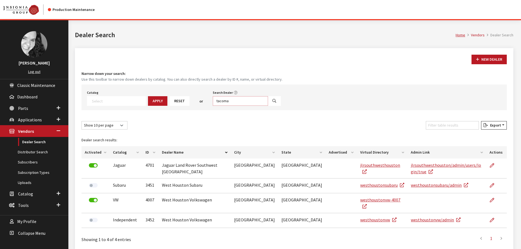
type input "tacoma"
select select
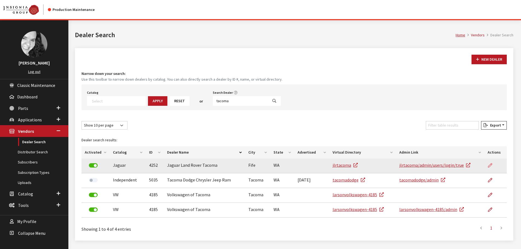
click at [490, 167] on icon at bounding box center [490, 166] width 4 height 4
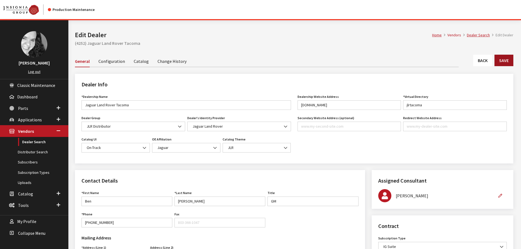
click at [502, 59] on button "Save" at bounding box center [504, 60] width 19 height 11
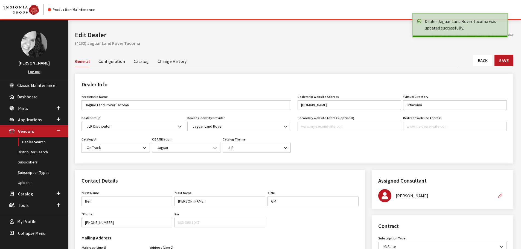
click at [481, 59] on link "Back" at bounding box center [482, 60] width 19 height 11
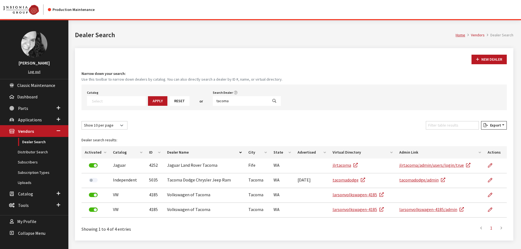
select select
click at [227, 100] on input "tacoma" at bounding box center [240, 101] width 55 height 10
type input "bellevue"
select select
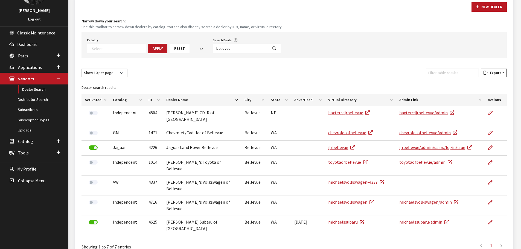
scroll to position [55, 0]
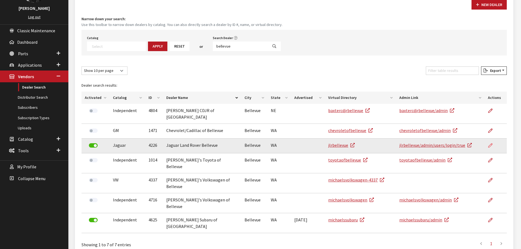
click at [491, 144] on icon at bounding box center [490, 146] width 4 height 4
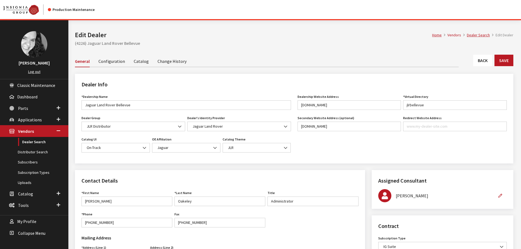
click at [485, 60] on link "Back" at bounding box center [482, 60] width 19 height 11
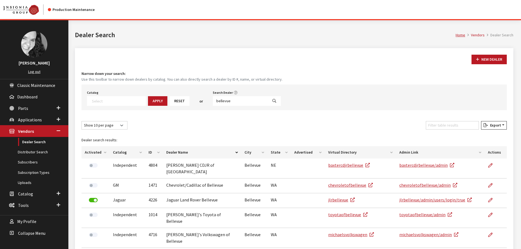
select select
click at [232, 102] on input "bellevue" at bounding box center [240, 101] width 55 height 10
type input "lynnwood"
select select
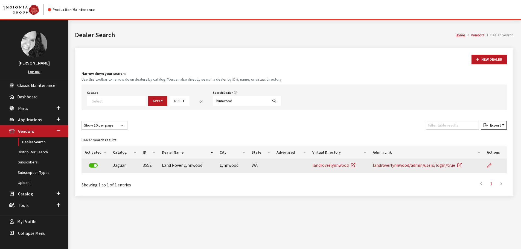
click at [491, 167] on icon at bounding box center [489, 166] width 4 height 4
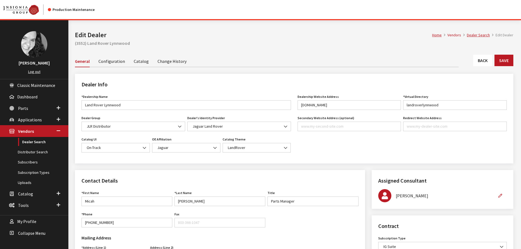
click at [178, 63] on link "Change History" at bounding box center [172, 60] width 29 height 11
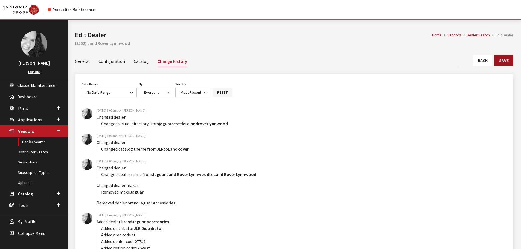
click at [506, 62] on button "Save" at bounding box center [504, 60] width 19 height 11
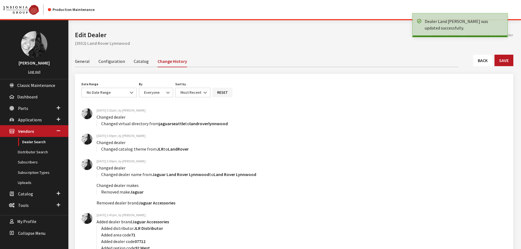
click at [83, 64] on link "General" at bounding box center [82, 60] width 15 height 11
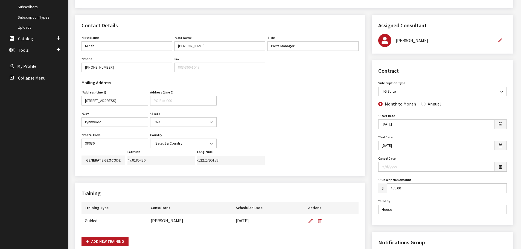
scroll to position [164, 0]
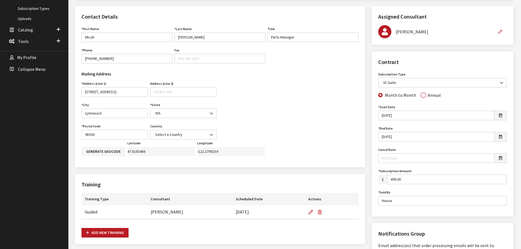
click at [421, 96] on input "Annual" at bounding box center [423, 95] width 4 height 4
radio input "true"
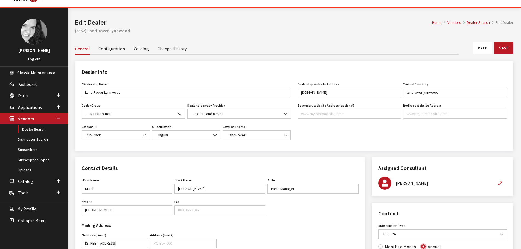
scroll to position [0, 0]
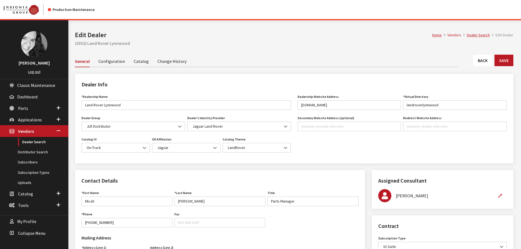
click at [484, 61] on link "Back" at bounding box center [482, 60] width 19 height 11
click at [508, 59] on button "Save" at bounding box center [504, 60] width 19 height 11
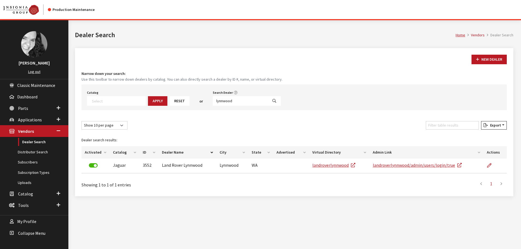
select select
click at [233, 102] on input "lynnwood" at bounding box center [240, 101] width 55 height 10
type input "portland"
select select
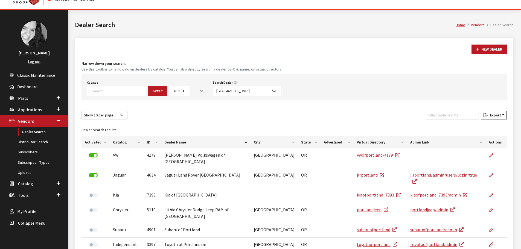
scroll to position [27, 0]
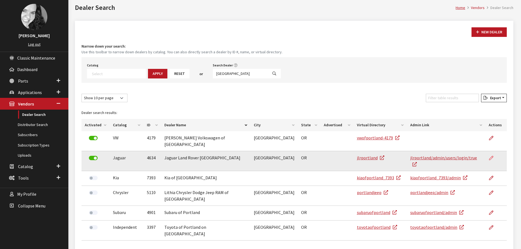
click at [493, 153] on link at bounding box center [493, 158] width 9 height 14
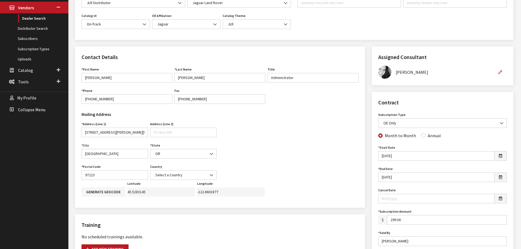
scroll to position [137, 0]
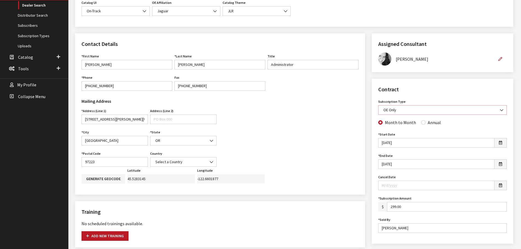
click at [437, 113] on span "OE Only" at bounding box center [442, 110] width 129 height 10
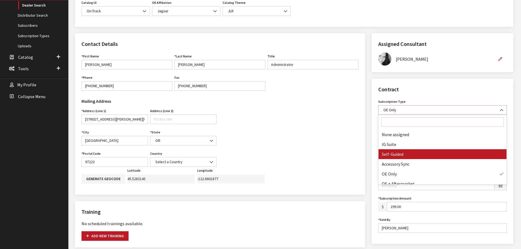
select select "8"
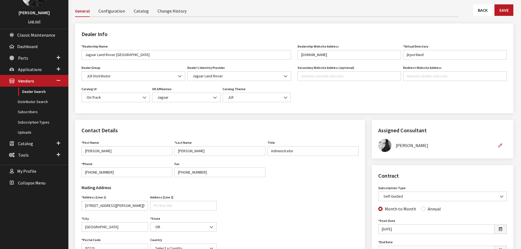
scroll to position [27, 0]
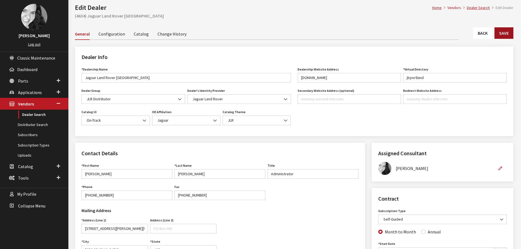
click at [506, 34] on button "Save" at bounding box center [504, 32] width 19 height 11
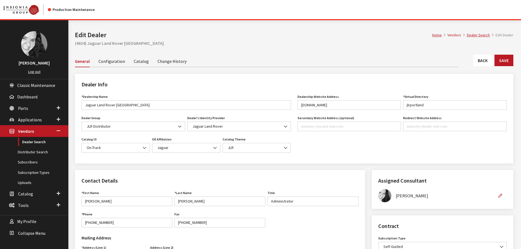
click at [483, 60] on link "Back" at bounding box center [482, 60] width 19 height 11
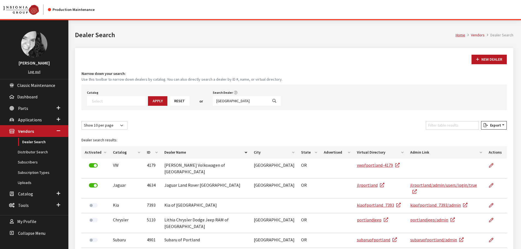
select select
click at [223, 100] on input "[GEOGRAPHIC_DATA]" at bounding box center [240, 101] width 55 height 10
type input "flatirons"
select select
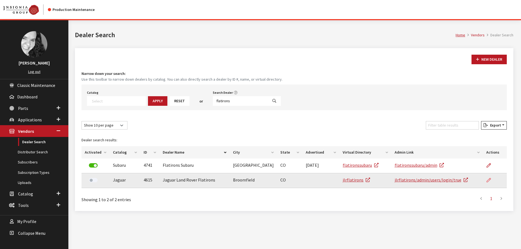
click at [490, 179] on icon at bounding box center [489, 180] width 4 height 4
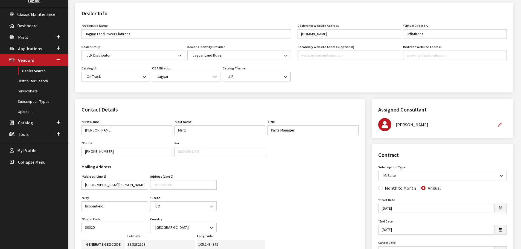
scroll to position [27, 0]
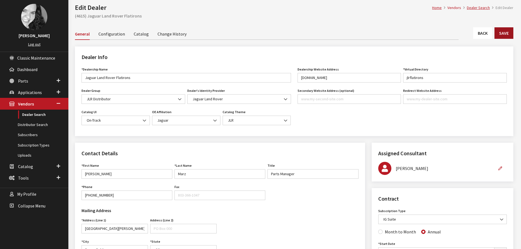
click at [505, 32] on button "Save" at bounding box center [504, 32] width 19 height 11
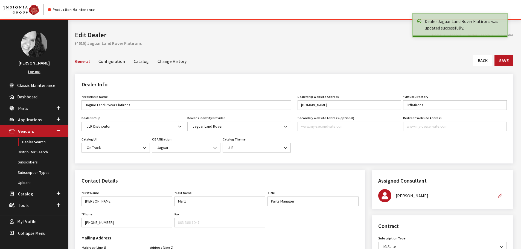
click at [488, 60] on link "Back" at bounding box center [482, 60] width 19 height 11
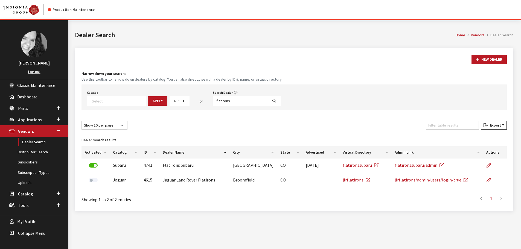
select select
click at [231, 101] on input "flatirons" at bounding box center [240, 101] width 55 height 10
type input "denver"
select select
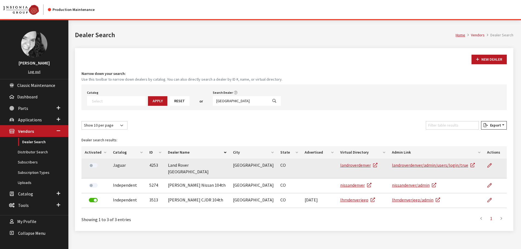
click at [486, 167] on td at bounding box center [495, 169] width 23 height 20
click at [489, 166] on icon at bounding box center [490, 166] width 4 height 4
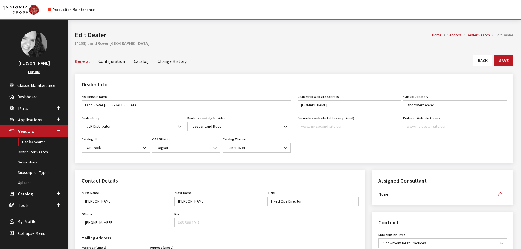
scroll to position [137, 0]
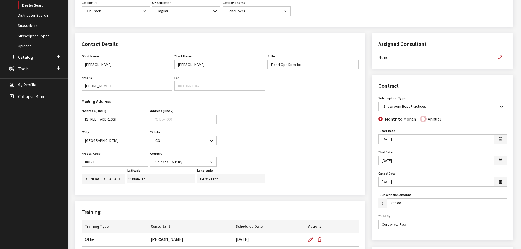
click at [421, 120] on input "Annual" at bounding box center [423, 119] width 4 height 4
radio input "true"
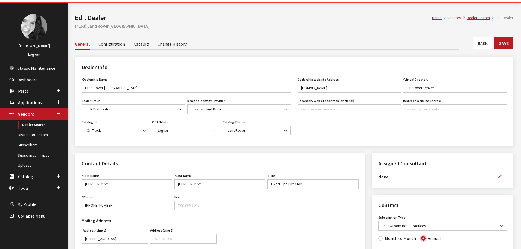
scroll to position [0, 0]
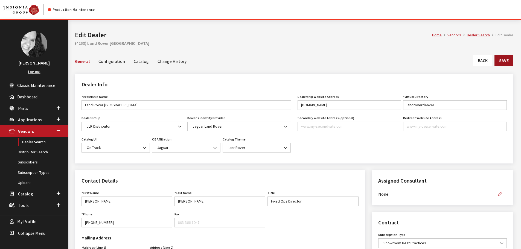
click at [504, 59] on button "Save" at bounding box center [504, 60] width 19 height 11
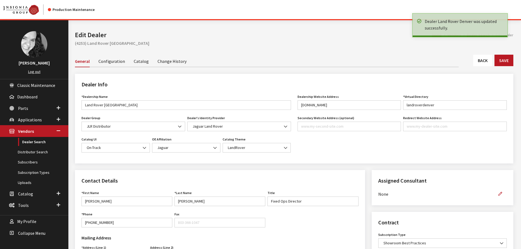
click at [486, 60] on link "Back" at bounding box center [482, 60] width 19 height 11
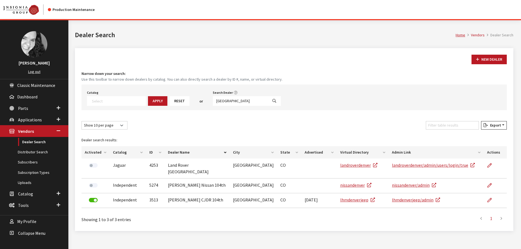
select select
click at [230, 101] on input "[GEOGRAPHIC_DATA]" at bounding box center [240, 101] width 55 height 10
type input "salt lake"
select select
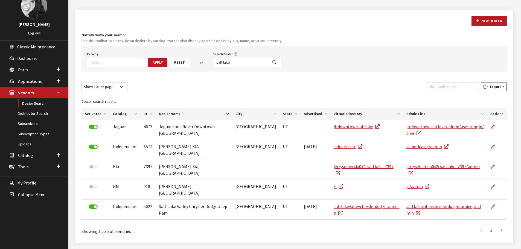
scroll to position [50, 0]
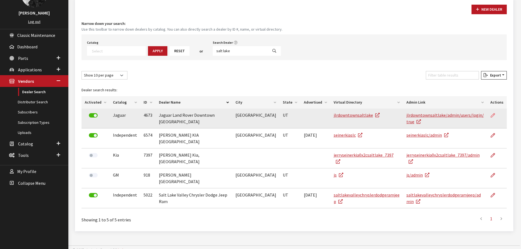
click at [492, 117] on icon at bounding box center [493, 116] width 4 height 4
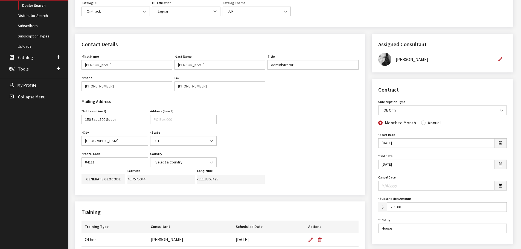
scroll to position [137, 0]
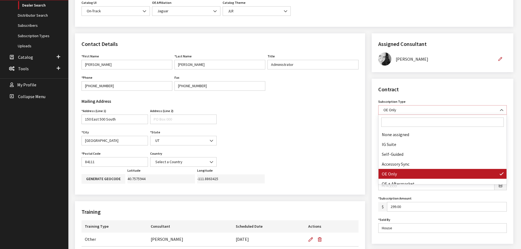
click at [496, 110] on span "OE Only" at bounding box center [442, 110] width 121 height 6
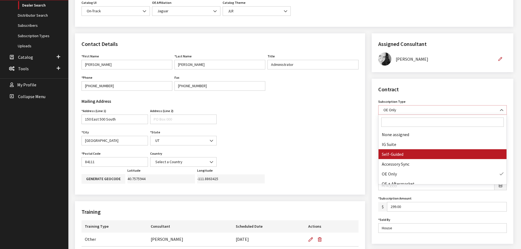
select select "8"
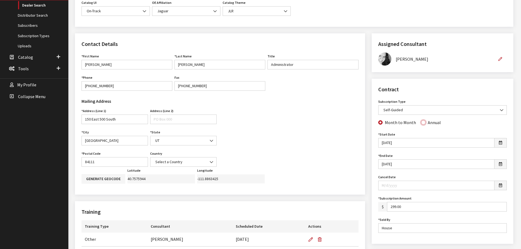
click at [421, 123] on input "Annual" at bounding box center [423, 122] width 4 height 4
radio input "true"
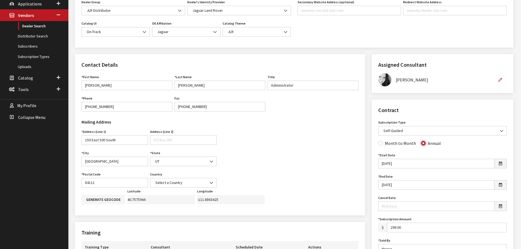
scroll to position [27, 0]
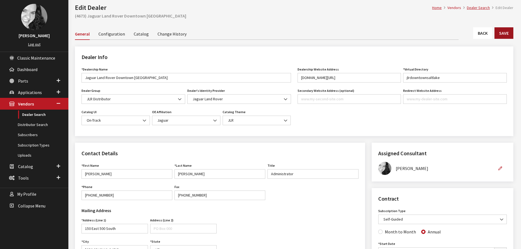
click at [503, 32] on button "Save" at bounding box center [504, 32] width 19 height 11
click at [484, 35] on link "Back" at bounding box center [482, 32] width 19 height 11
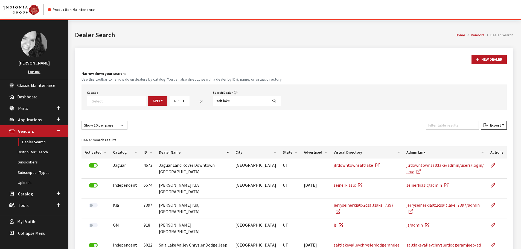
select select
click at [223, 101] on input "salt lake" at bounding box center [240, 101] width 55 height 10
type input "lehi"
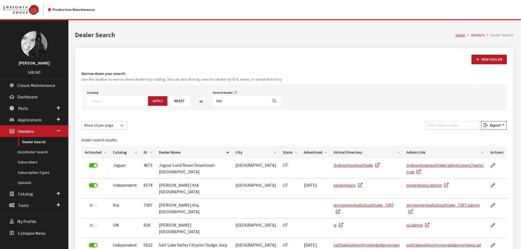
select select
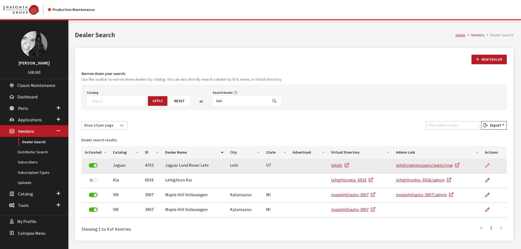
click at [488, 164] on icon at bounding box center [487, 166] width 4 height 4
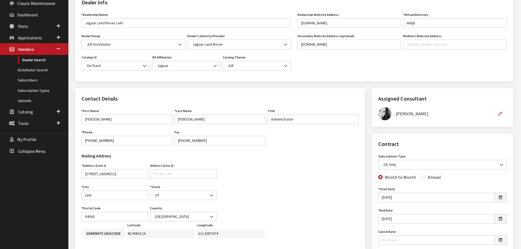
scroll to position [109, 0]
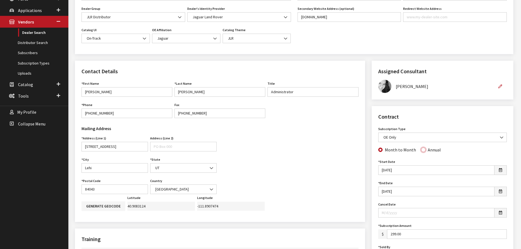
click at [421, 151] on input "Annual" at bounding box center [423, 150] width 4 height 4
radio input "true"
click at [500, 135] on b at bounding box center [500, 135] width 0 height 0
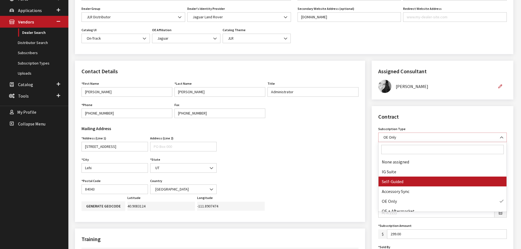
select select "8"
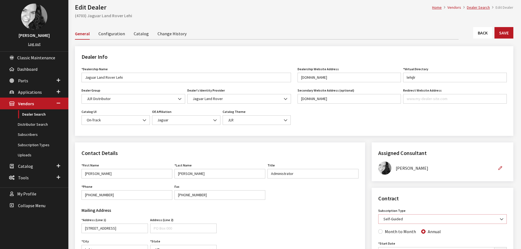
scroll to position [27, 0]
click at [503, 34] on button "Save" at bounding box center [504, 32] width 19 height 11
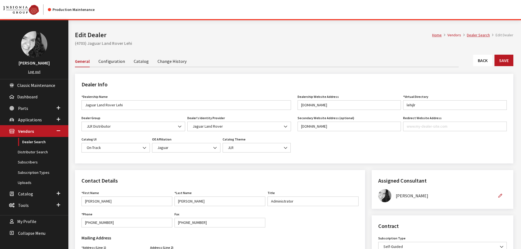
click at [486, 60] on link "Back" at bounding box center [482, 60] width 19 height 11
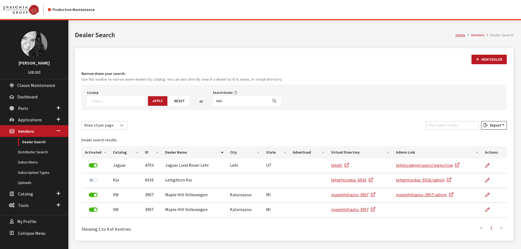
select select
click at [224, 101] on input "lehi" at bounding box center [240, 101] width 55 height 10
type input "lakewood"
select select
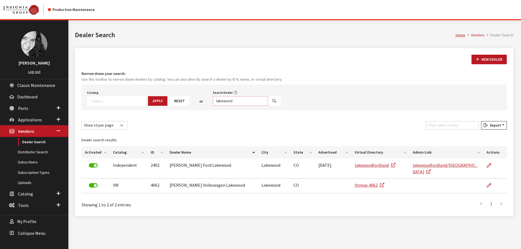
click at [225, 104] on input "lakewood" at bounding box center [240, 101] width 55 height 10
type input "[GEOGRAPHIC_DATA]"
select select
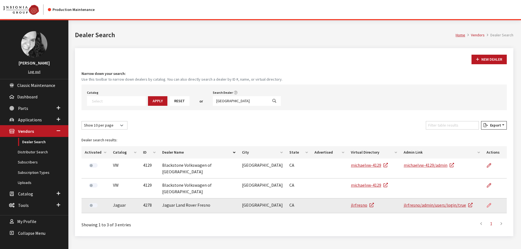
click at [489, 204] on icon at bounding box center [489, 206] width 4 height 4
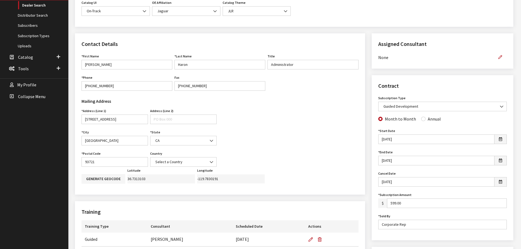
scroll to position [164, 0]
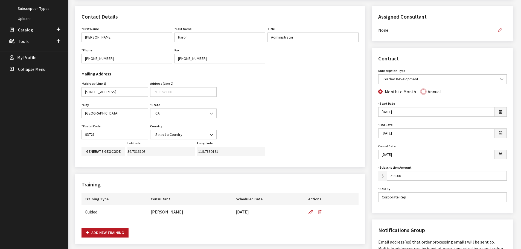
click at [423, 92] on input "Annual" at bounding box center [423, 91] width 4 height 4
radio input "true"
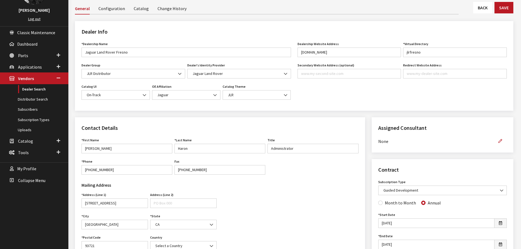
scroll to position [0, 0]
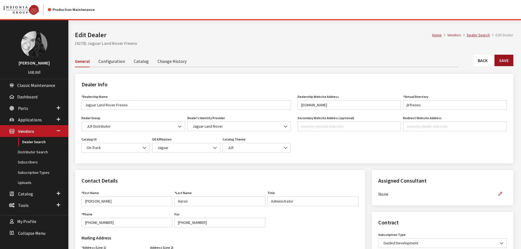
click at [503, 60] on button "Save" at bounding box center [504, 60] width 19 height 11
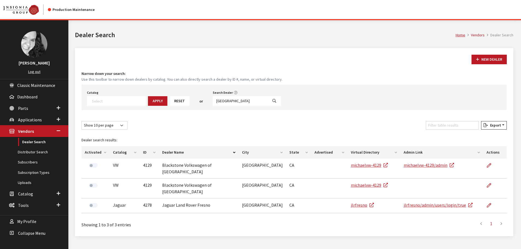
select select
click at [224, 101] on input "fresno" at bounding box center [240, 101] width 55 height 10
type input "walser honda"
select select
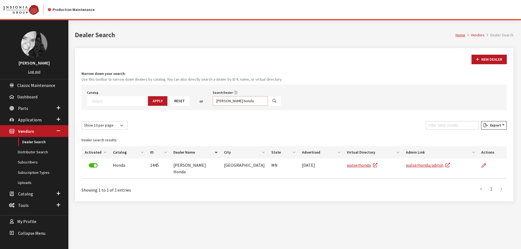
click at [233, 101] on input "walser honda" at bounding box center [240, 101] width 55 height 10
type input "cole euro"
select select
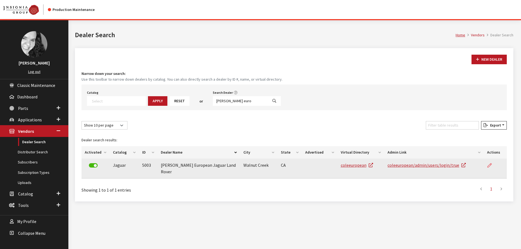
click at [490, 164] on icon at bounding box center [490, 166] width 4 height 4
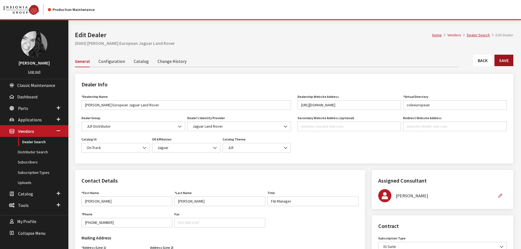
click at [500, 60] on button "Save" at bounding box center [504, 60] width 19 height 11
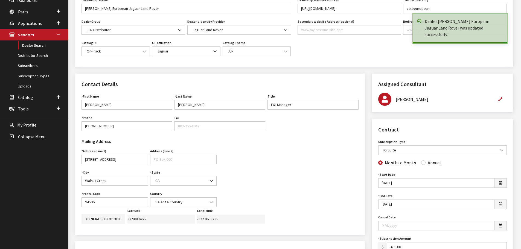
scroll to position [109, 0]
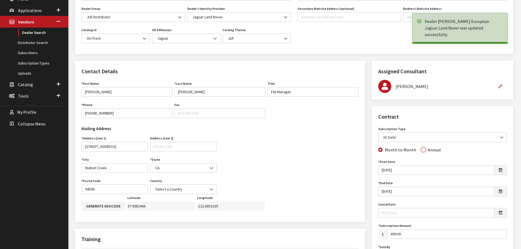
click at [423, 149] on input "Annual" at bounding box center [423, 150] width 4 height 4
radio input "true"
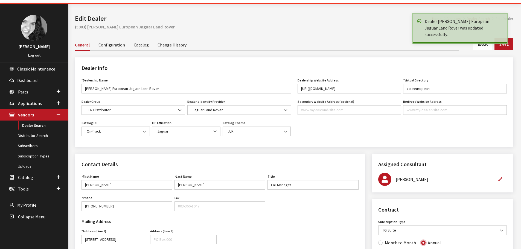
scroll to position [0, 0]
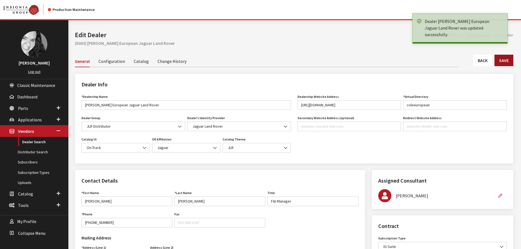
click at [497, 61] on button "Save" at bounding box center [504, 60] width 19 height 11
drag, startPoint x: 0, startPoint y: 0, endPoint x: 479, endPoint y: 62, distance: 482.8
click at [479, 62] on link "Back" at bounding box center [482, 60] width 19 height 11
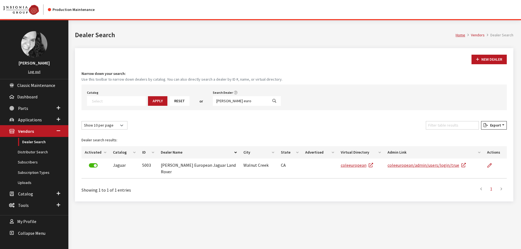
select select
click at [238, 101] on input "[PERSON_NAME] euro" at bounding box center [240, 101] width 55 height 10
type input "marin"
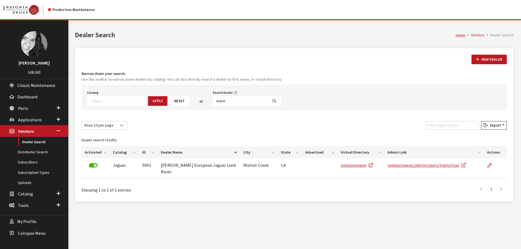
select select
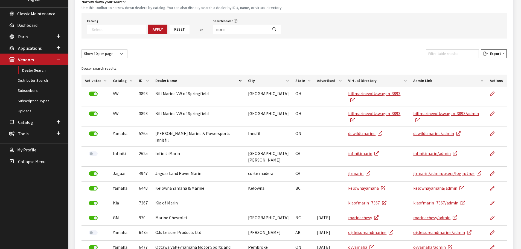
scroll to position [82, 0]
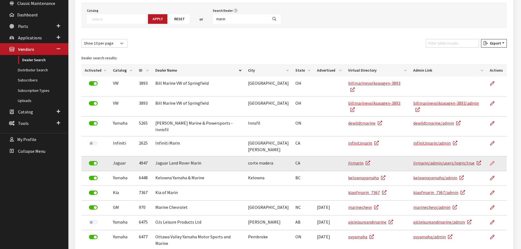
click at [494, 161] on icon at bounding box center [492, 163] width 4 height 4
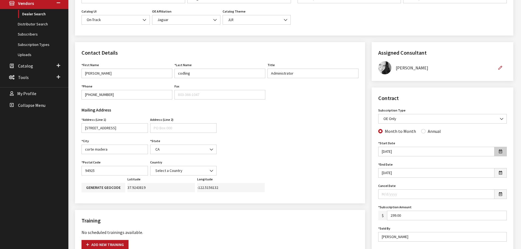
scroll to position [137, 0]
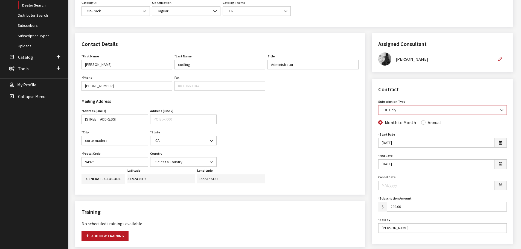
click at [500, 108] on b at bounding box center [500, 108] width 0 height 0
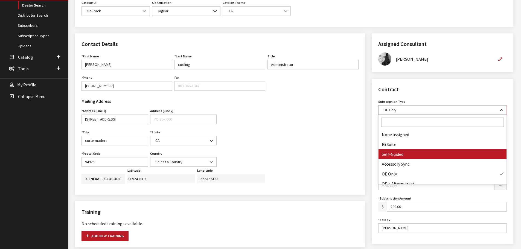
select select "8"
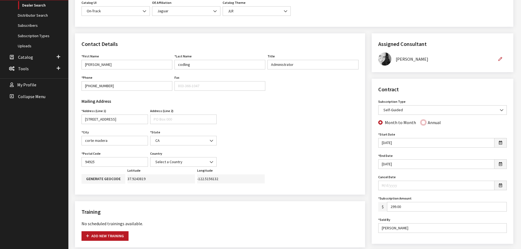
click at [422, 123] on input "Annual" at bounding box center [423, 122] width 4 height 4
radio input "true"
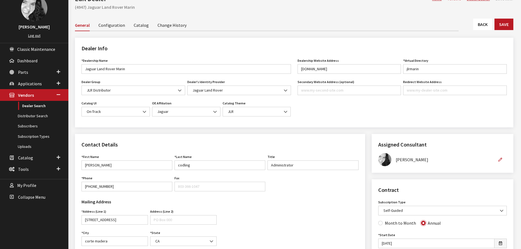
scroll to position [27, 0]
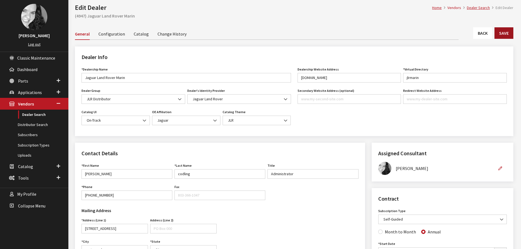
click at [504, 28] on button "Save" at bounding box center [504, 32] width 19 height 11
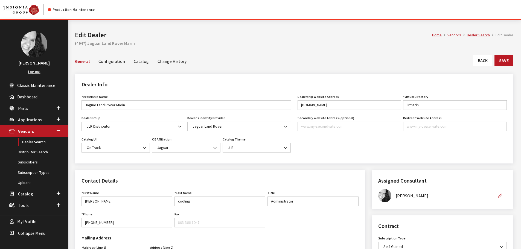
click at [482, 59] on link "Back" at bounding box center [482, 60] width 19 height 11
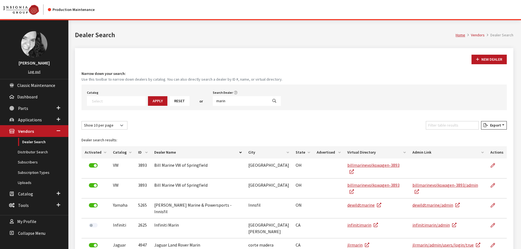
select select
click at [224, 101] on input "marin" at bounding box center [240, 101] width 55 height 10
type input "[GEOGRAPHIC_DATA]"
select select
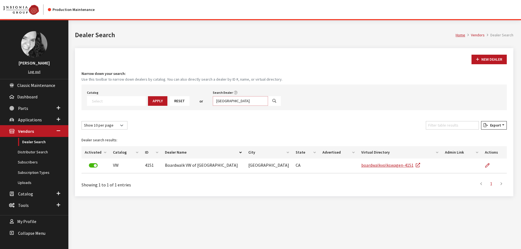
click at [224, 101] on input "redwood city" at bounding box center [240, 101] width 55 height 10
type input "livermore"
select select
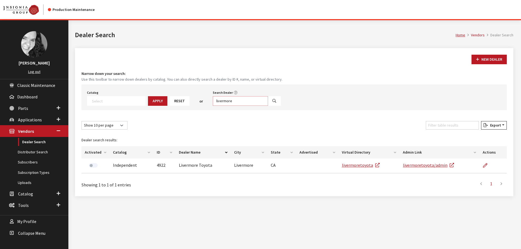
click at [224, 101] on input "livermore" at bounding box center [240, 101] width 55 height 10
type input "san fran"
select select
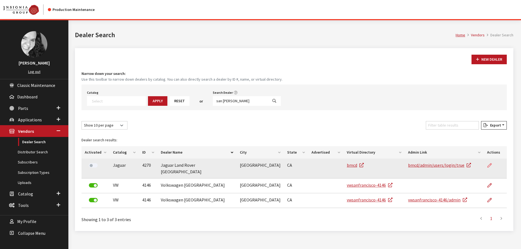
click at [491, 165] on icon at bounding box center [490, 166] width 4 height 4
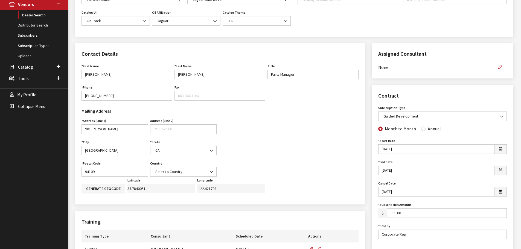
scroll to position [137, 0]
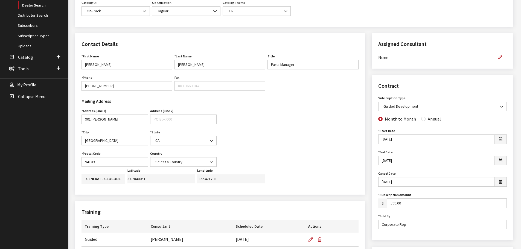
click at [422, 121] on div "Annual" at bounding box center [431, 119] width 20 height 7
click at [422, 120] on input "Annual" at bounding box center [423, 119] width 4 height 4
radio input "true"
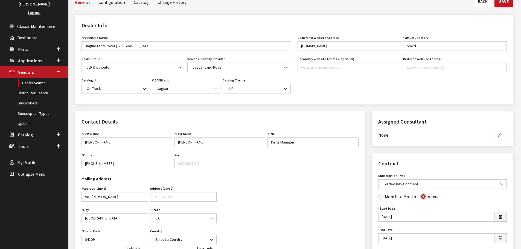
scroll to position [27, 0]
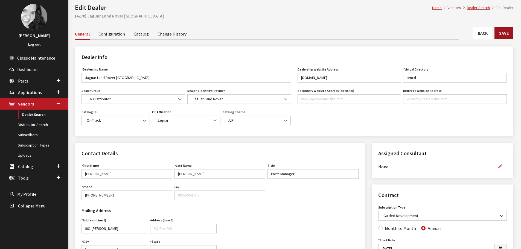
click at [501, 28] on button "Save" at bounding box center [504, 32] width 19 height 11
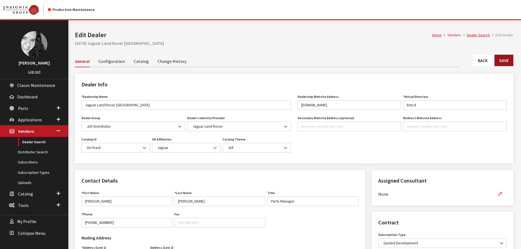
click at [506, 60] on button "Save" at bounding box center [504, 60] width 19 height 11
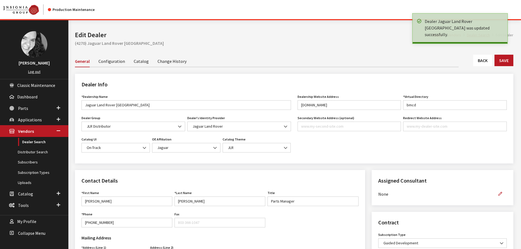
click at [484, 59] on link "Back" at bounding box center [482, 60] width 19 height 11
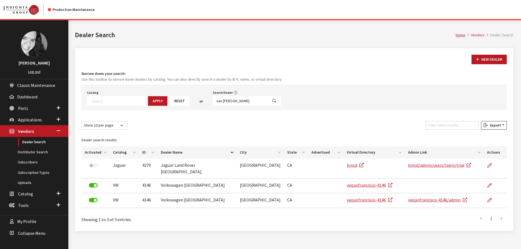
select select
click at [229, 102] on input "san fran" at bounding box center [240, 101] width 55 height 10
type input "san jose"
select select
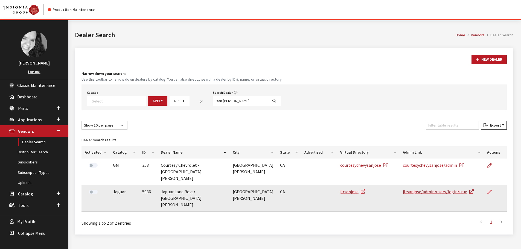
click at [491, 190] on icon at bounding box center [490, 192] width 4 height 4
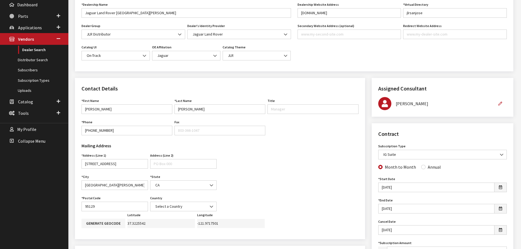
scroll to position [137, 0]
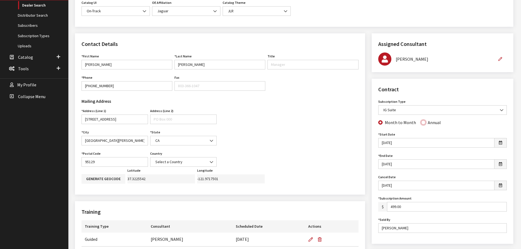
click at [421, 124] on input "Annual" at bounding box center [423, 122] width 4 height 4
radio input "true"
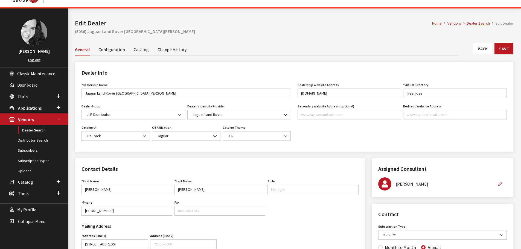
scroll to position [0, 0]
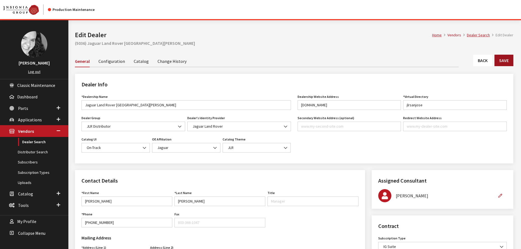
click at [500, 60] on button "Save" at bounding box center [504, 60] width 19 height 11
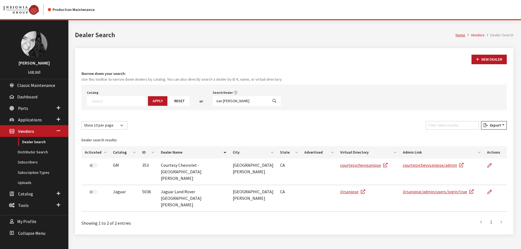
select select
click at [226, 101] on input "san jose" at bounding box center [240, 101] width 55 height 10
type input "rocklin"
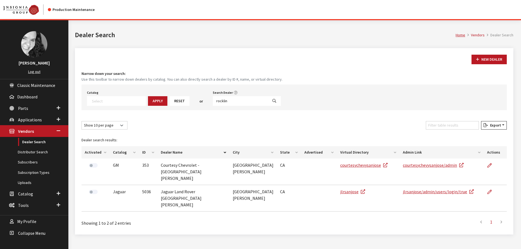
select select
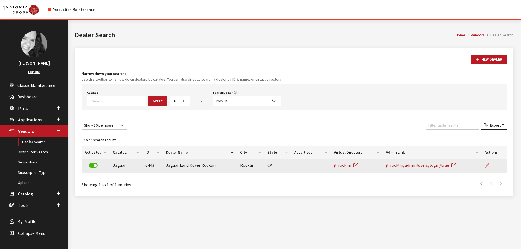
click at [487, 166] on icon at bounding box center [487, 166] width 4 height 4
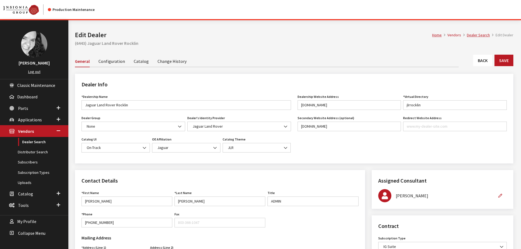
click at [484, 60] on link "Back" at bounding box center [482, 60] width 19 height 11
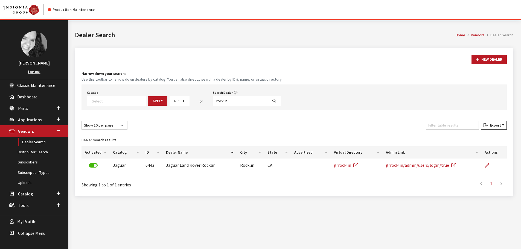
select select
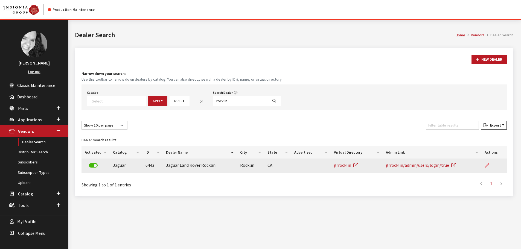
click at [487, 164] on icon at bounding box center [487, 166] width 4 height 4
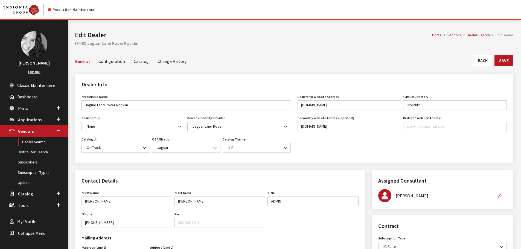
scroll to position [109, 0]
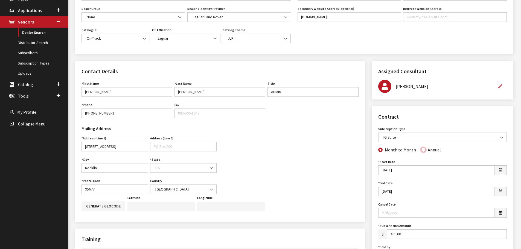
click at [423, 149] on input "Annual" at bounding box center [423, 150] width 4 height 4
radio input "true"
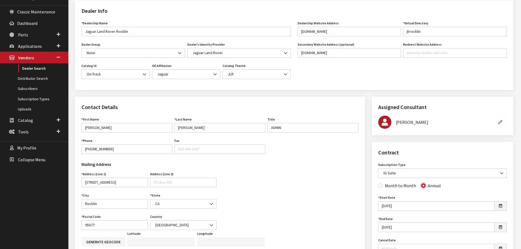
scroll to position [0, 0]
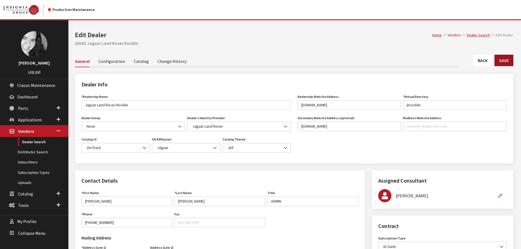
click at [504, 62] on button "Save" at bounding box center [504, 60] width 19 height 11
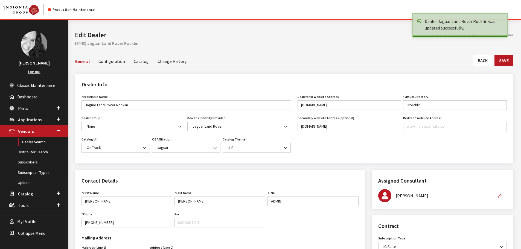
click at [486, 64] on link "Back" at bounding box center [482, 60] width 19 height 11
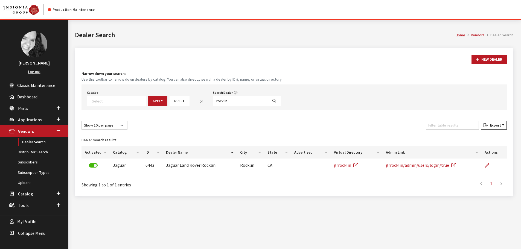
select select
click at [221, 101] on input "rocklin" at bounding box center [240, 101] width 55 height 10
type input "sacramento"
select select
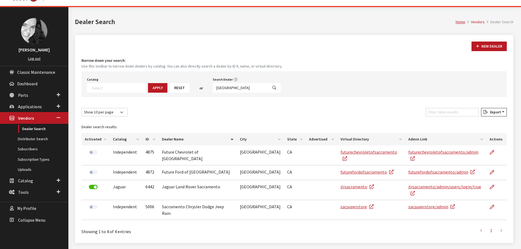
scroll to position [20, 0]
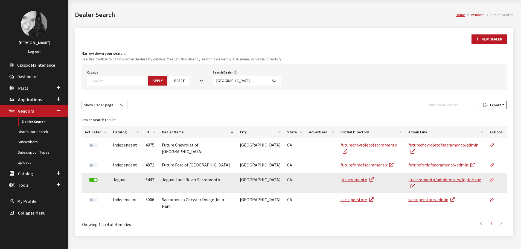
click at [491, 178] on icon at bounding box center [492, 180] width 4 height 4
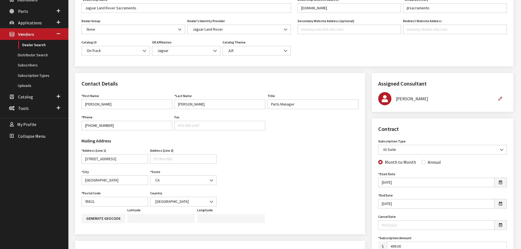
scroll to position [137, 0]
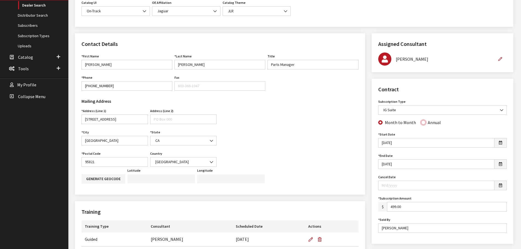
click at [422, 123] on input "Annual" at bounding box center [423, 122] width 4 height 4
radio input "true"
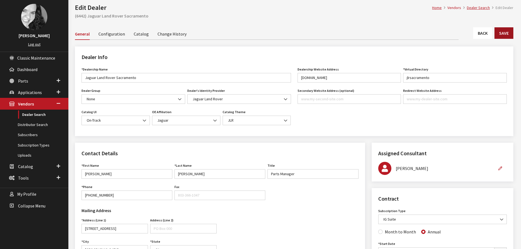
click at [504, 34] on button "Save" at bounding box center [504, 32] width 19 height 11
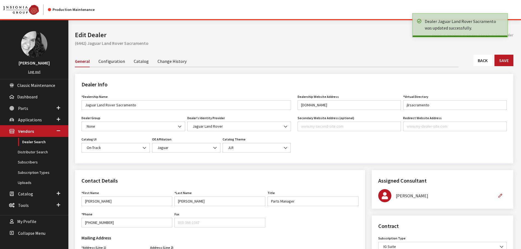
click at [480, 60] on link "Back" at bounding box center [482, 60] width 19 height 11
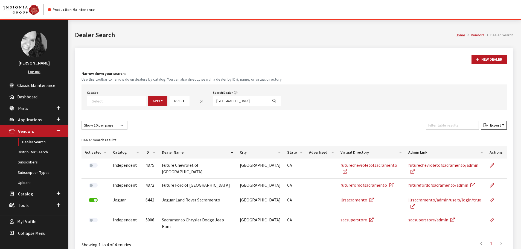
select select
click at [230, 103] on input "sacramento" at bounding box center [240, 101] width 55 height 10
type input "honolulu"
select select
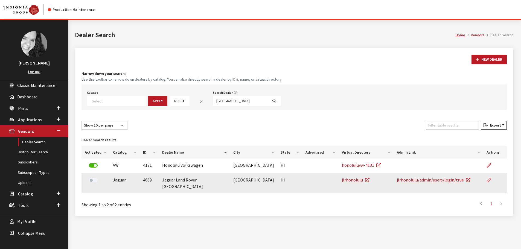
click at [489, 181] on icon at bounding box center [489, 180] width 4 height 4
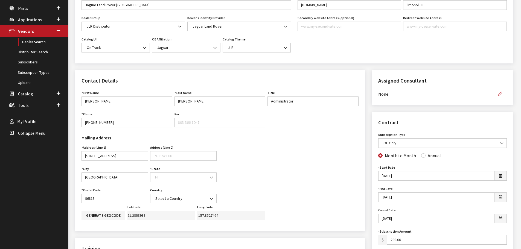
scroll to position [109, 0]
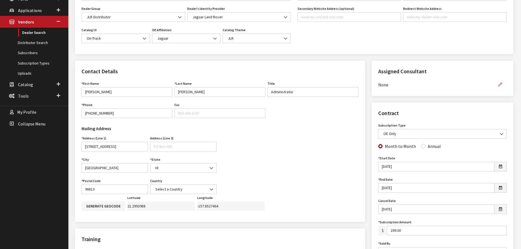
click at [502, 84] on icon "button" at bounding box center [501, 85] width 4 height 4
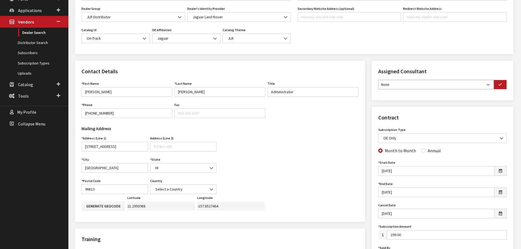
click at [491, 85] on select "None Brian Gulbrandson Dave West Khrys Dorton Kurt Daugherty Roger Schmidt" at bounding box center [436, 85] width 116 height 10
select select "30"
click at [378, 80] on select "None Brian Gulbrandson Dave West Khrys Dorton Kurt Daugherty Roger Schmidt" at bounding box center [436, 85] width 116 height 10
click at [499, 86] on icon "button" at bounding box center [501, 85] width 4 height 4
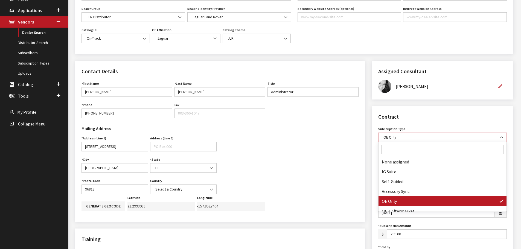
click at [500, 135] on b at bounding box center [500, 135] width 0 height 0
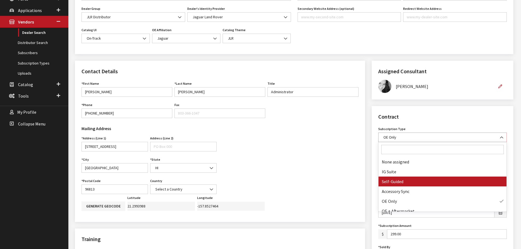
select select "8"
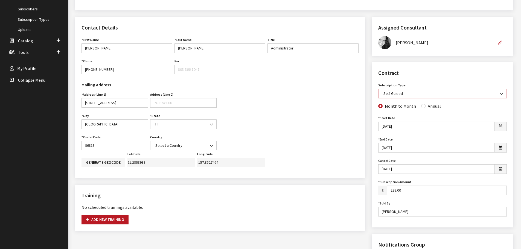
scroll to position [164, 0]
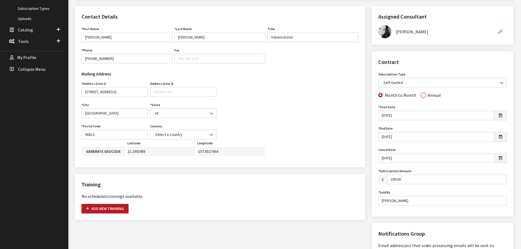
click at [422, 96] on input "Annual" at bounding box center [423, 95] width 4 height 4
radio input "true"
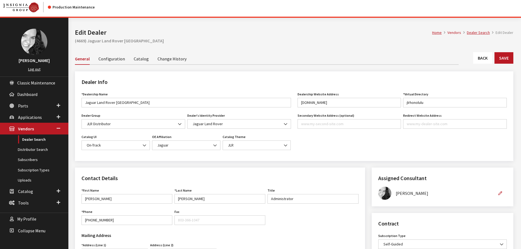
scroll to position [0, 0]
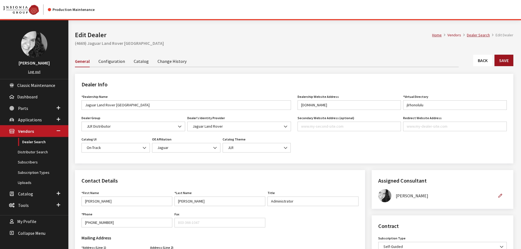
click at [510, 58] on button "Save" at bounding box center [504, 60] width 19 height 11
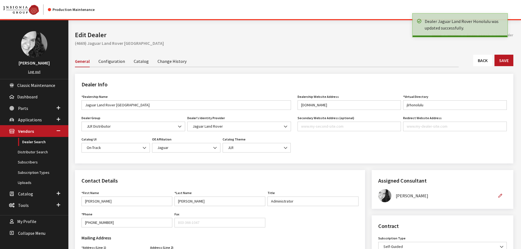
drag, startPoint x: 0, startPoint y: 0, endPoint x: 484, endPoint y: 59, distance: 487.7
click at [484, 59] on link "Back" at bounding box center [482, 60] width 19 height 11
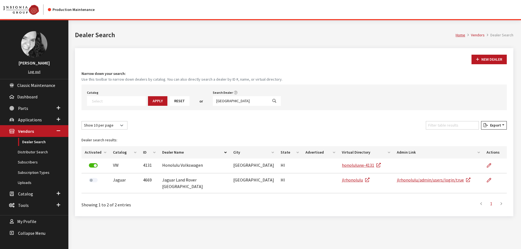
select select
click at [226, 100] on input "[GEOGRAPHIC_DATA]" at bounding box center [240, 101] width 55 height 10
type input "thousand o"
select select
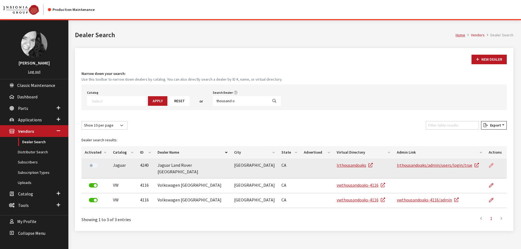
click at [493, 164] on icon at bounding box center [491, 166] width 4 height 4
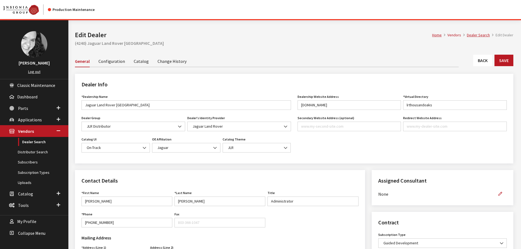
click at [143, 61] on link "Catalog" at bounding box center [141, 60] width 15 height 11
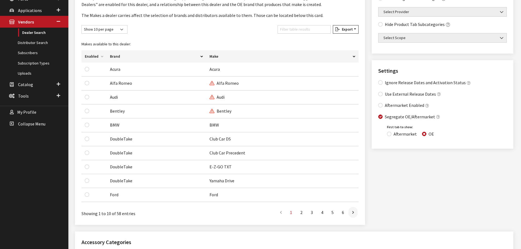
scroll to position [109, 0]
click at [353, 212] on icon at bounding box center [353, 213] width 2 height 4
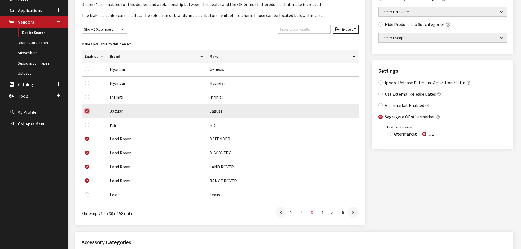
click at [87, 111] on input "checkbox" at bounding box center [87, 111] width 4 height 4
checkbox input "false"
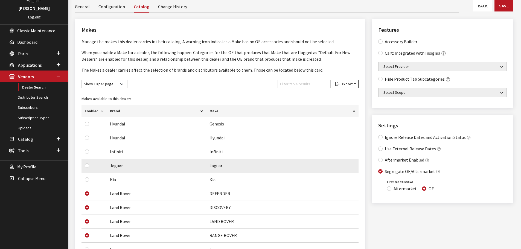
scroll to position [0, 0]
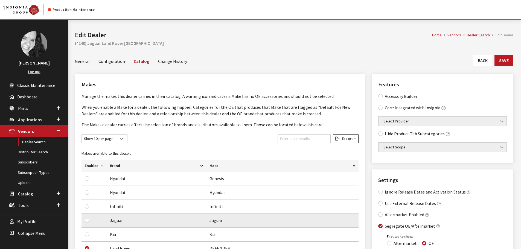
click at [85, 60] on link "General" at bounding box center [82, 60] width 15 height 11
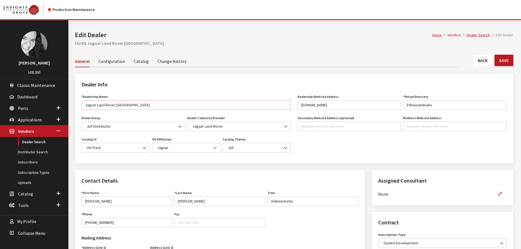
click at [96, 105] on input "Jaguar Land Rover [GEOGRAPHIC_DATA]" at bounding box center [187, 105] width 210 height 10
type input "Land Rover [GEOGRAPHIC_DATA]"
click at [265, 151] on span "JLR" at bounding box center [256, 148] width 61 height 6
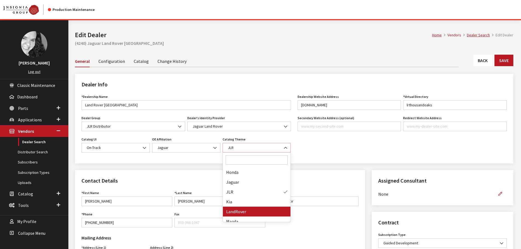
select select "15"
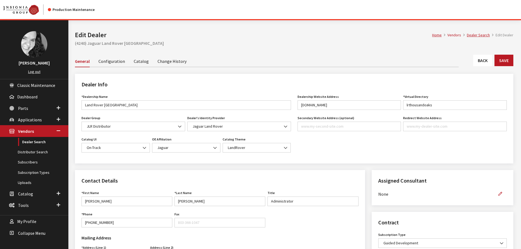
click at [421, 146] on div "Dealership Website Address [DOMAIN_NAME] Website URL must be formatted as a url…" at bounding box center [402, 125] width 216 height 64
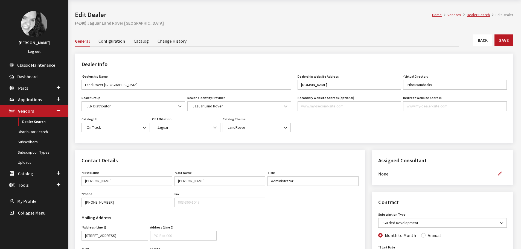
scroll to position [0, 0]
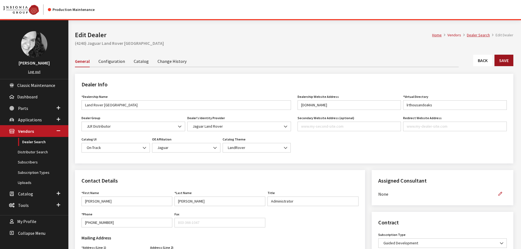
click at [505, 63] on button "Save" at bounding box center [504, 60] width 19 height 11
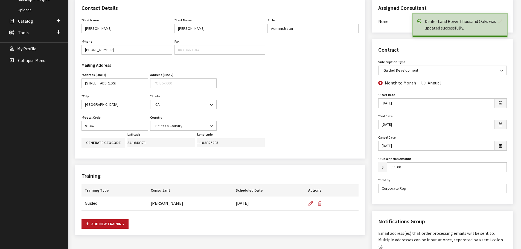
scroll to position [192, 0]
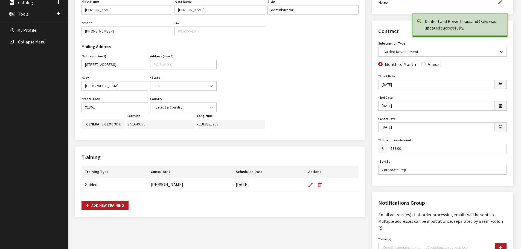
click at [370, 154] on div "Assigned Consultant Assigned Consultant None Brian Gulbrandson Dave West Khrys …" at bounding box center [443, 196] width 148 height 434
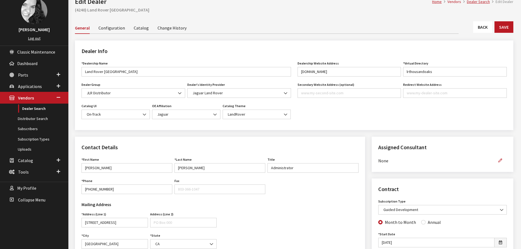
scroll to position [27, 0]
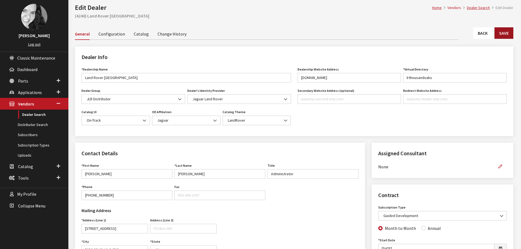
click at [509, 35] on button "Save" at bounding box center [504, 32] width 19 height 11
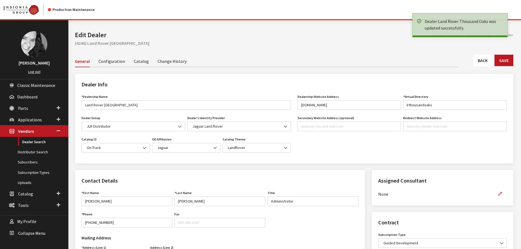
scroll to position [137, 0]
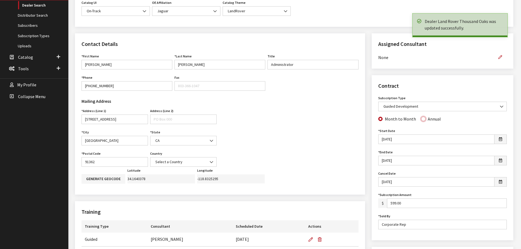
click at [422, 119] on input "Annual" at bounding box center [423, 119] width 4 height 4
radio input "true"
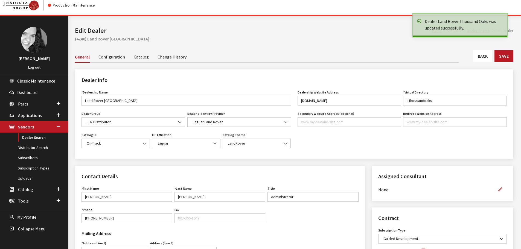
scroll to position [0, 0]
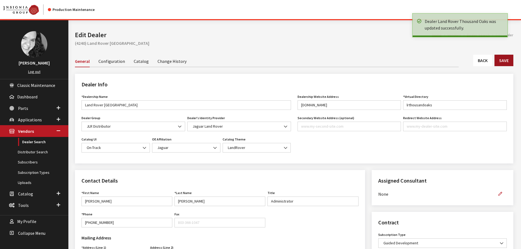
click at [504, 61] on button "Save" at bounding box center [504, 60] width 19 height 11
drag, startPoint x: 0, startPoint y: 0, endPoint x: 485, endPoint y: 62, distance: 488.8
click at [485, 62] on link "Back" at bounding box center [482, 60] width 19 height 11
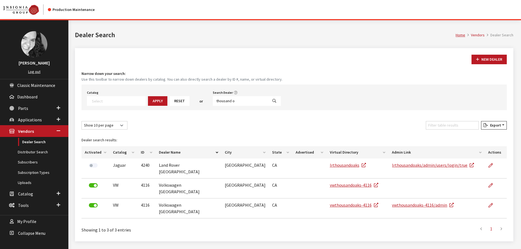
select select
click at [231, 101] on input "thousand o" at bounding box center [240, 101] width 55 height 10
type input "van nuys"
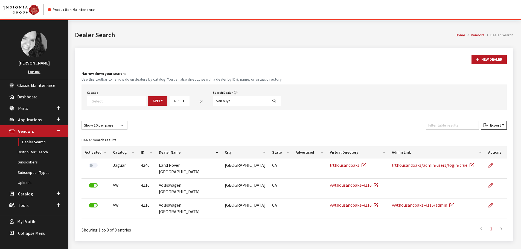
select select
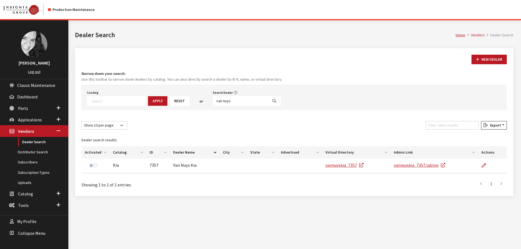
scroll to position [20, 0]
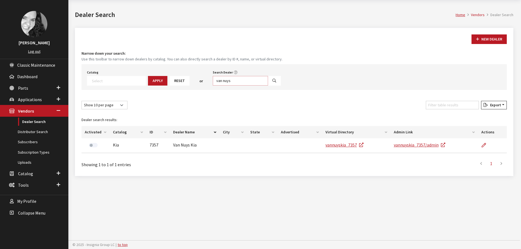
click at [224, 80] on input "van nuys" at bounding box center [240, 81] width 55 height 10
type input "woodland"
select select
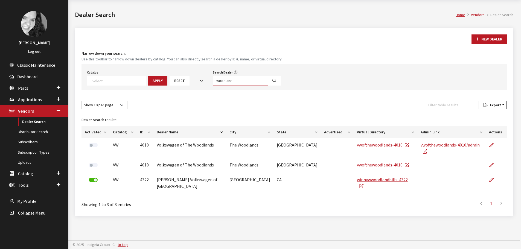
click at [224, 80] on input "woodland" at bounding box center [240, 81] width 55 height 10
type input "las veg"
select select
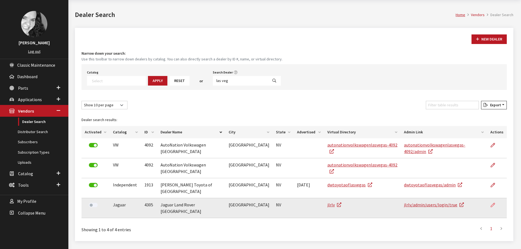
click at [493, 203] on icon at bounding box center [493, 205] width 4 height 4
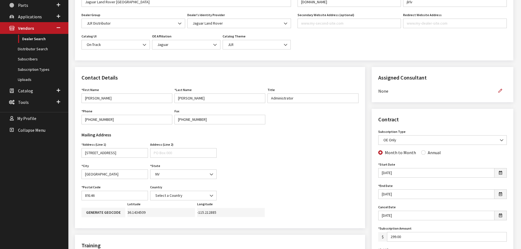
scroll to position [109, 0]
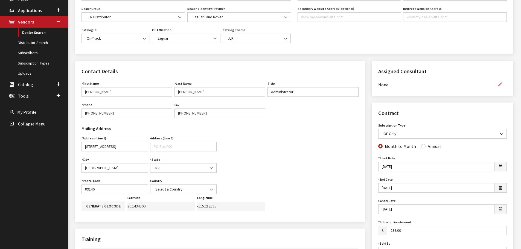
click at [501, 80] on button "button" at bounding box center [500, 85] width 13 height 10
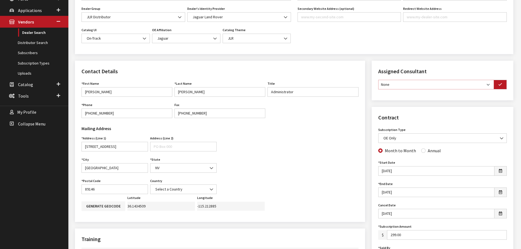
click at [482, 85] on select "None [PERSON_NAME] [PERSON_NAME] [PERSON_NAME] [PERSON_NAME] [PERSON_NAME]" at bounding box center [436, 85] width 116 height 10
select select "30"
click at [378, 80] on select "None [PERSON_NAME] [PERSON_NAME] [PERSON_NAME] [PERSON_NAME] [PERSON_NAME]" at bounding box center [436, 85] width 116 height 10
click at [500, 85] on icon "button" at bounding box center [501, 85] width 4 height 4
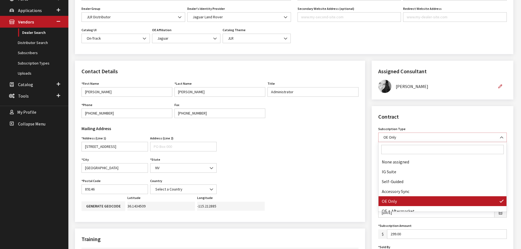
click at [500, 135] on b at bounding box center [500, 135] width 0 height 0
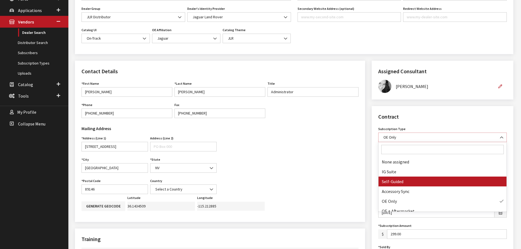
select select "8"
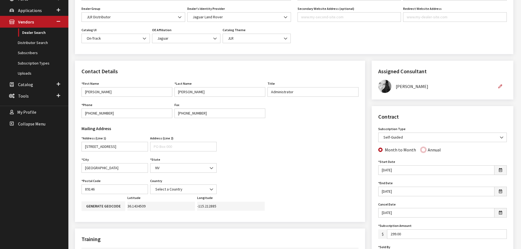
click at [422, 150] on input "Annual" at bounding box center [423, 150] width 4 height 4
radio input "true"
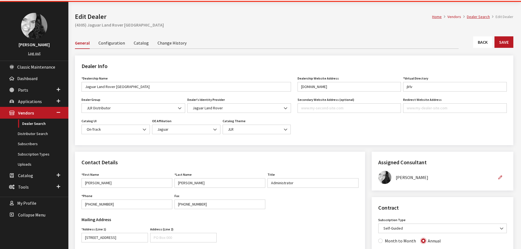
scroll to position [0, 0]
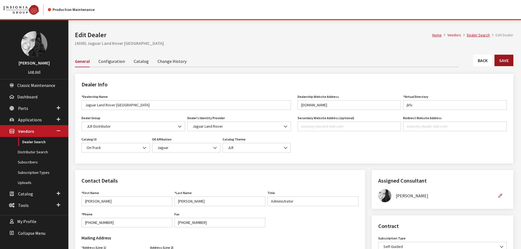
click at [497, 57] on button "Save" at bounding box center [504, 60] width 19 height 11
click at [487, 60] on link "Back" at bounding box center [482, 60] width 19 height 11
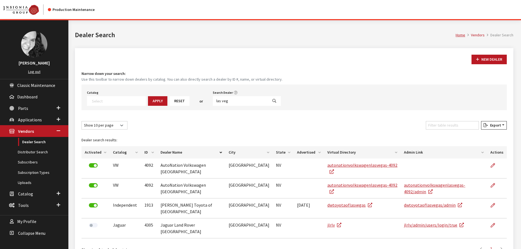
select select
click at [228, 100] on input "las veg" at bounding box center [240, 101] width 55 height 10
type input "[GEOGRAPHIC_DATA]"
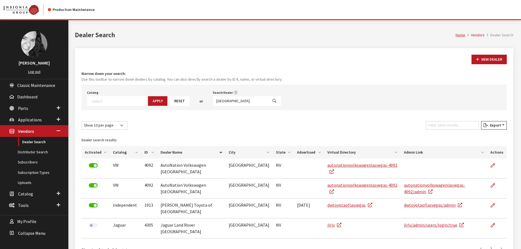
select select
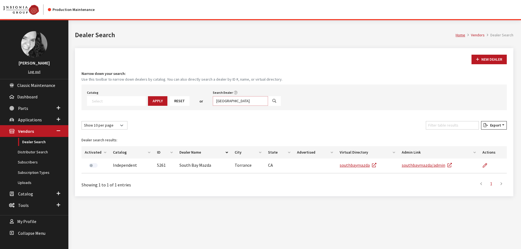
click at [218, 101] on input "[GEOGRAPHIC_DATA]" at bounding box center [240, 101] width 55 height 10
type input "n"
type input "henderson"
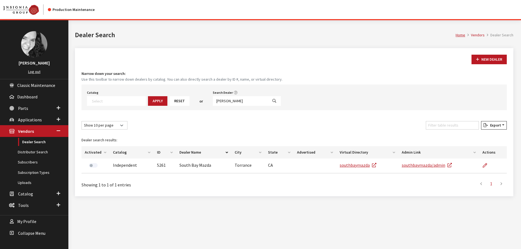
select select
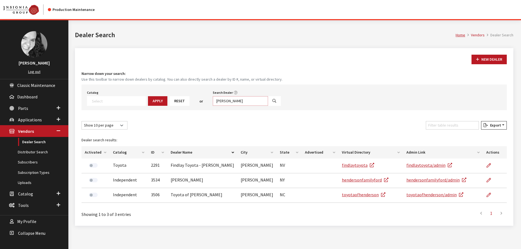
click at [218, 101] on input "henderson" at bounding box center [240, 101] width 55 height 10
type input "santa mon"
select select
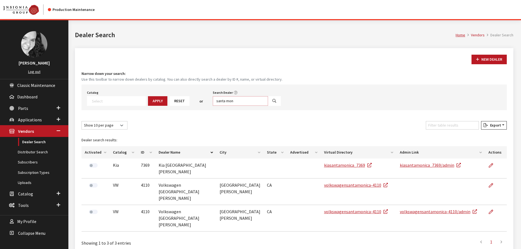
click at [218, 101] on input "santa mon" at bounding box center [240, 101] width 55 height 10
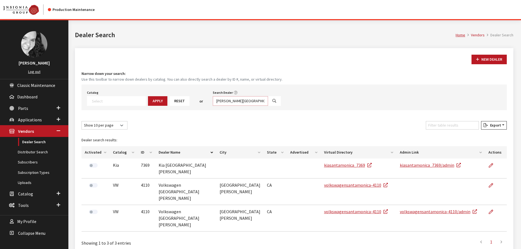
type input "puente hill"
select select
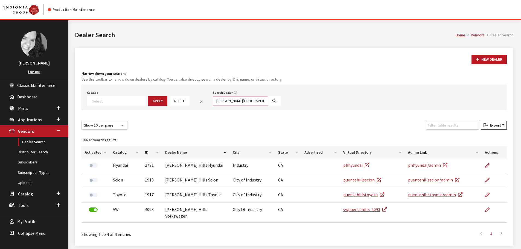
click at [218, 101] on input "puente hill" at bounding box center [240, 101] width 55 height 10
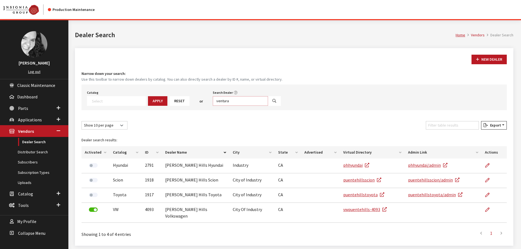
type input "ventura"
select select
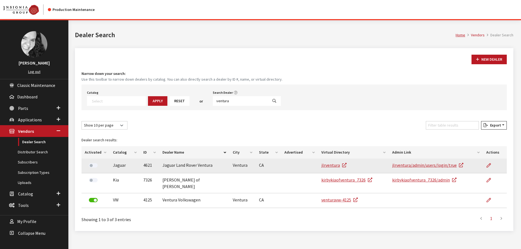
click at [486, 167] on td at bounding box center [495, 166] width 24 height 15
click at [490, 166] on icon at bounding box center [489, 166] width 4 height 4
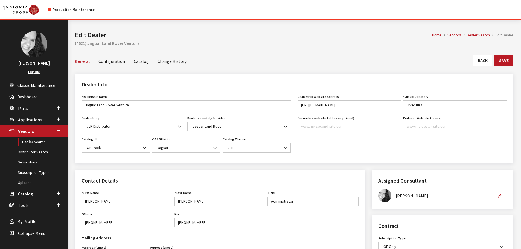
scroll to position [137, 0]
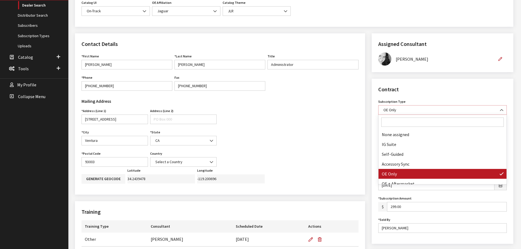
click at [465, 111] on span "OE Only" at bounding box center [442, 110] width 121 height 6
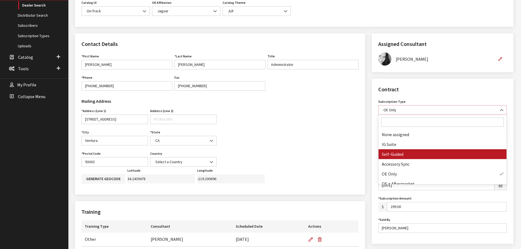
select select "8"
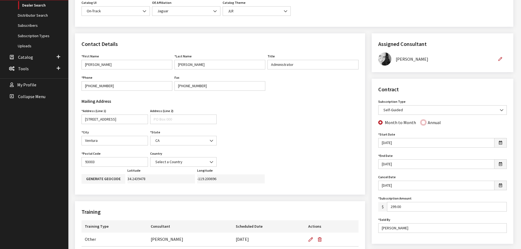
click at [422, 124] on input "Annual" at bounding box center [423, 122] width 4 height 4
radio input "true"
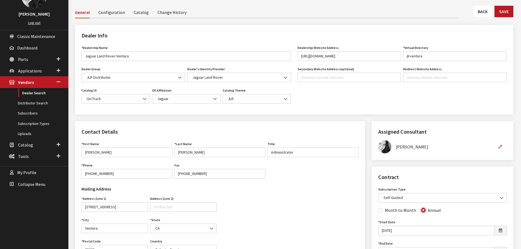
scroll to position [0, 0]
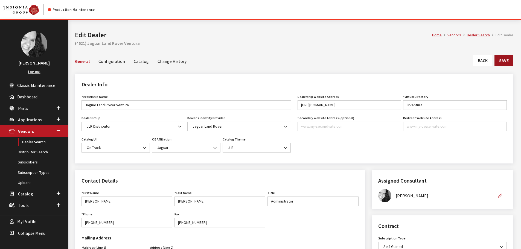
click at [501, 61] on button "Save" at bounding box center [504, 60] width 19 height 11
click at [481, 60] on link "Back" at bounding box center [482, 60] width 19 height 11
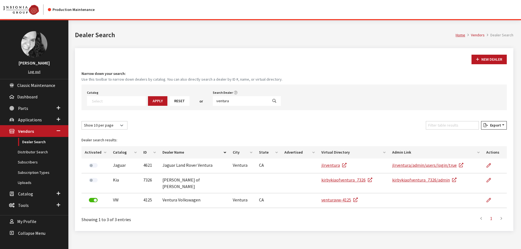
select select
click at [233, 99] on input "ventura" at bounding box center [240, 101] width 55 height 10
type input "[GEOGRAPHIC_DATA]"
select select
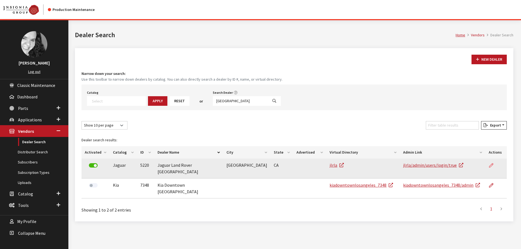
click at [491, 164] on icon at bounding box center [491, 166] width 4 height 4
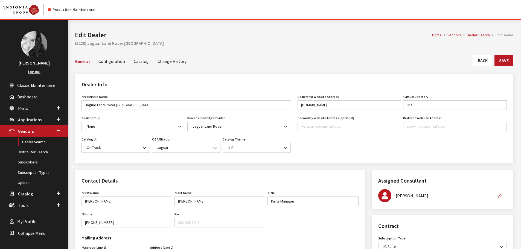
scroll to position [109, 0]
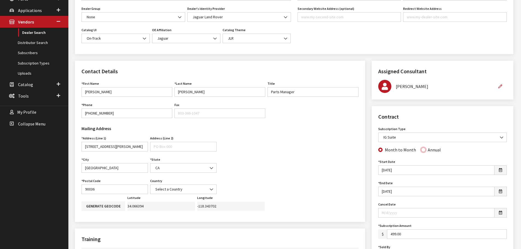
click at [423, 150] on input "Annual" at bounding box center [423, 150] width 4 height 4
radio input "true"
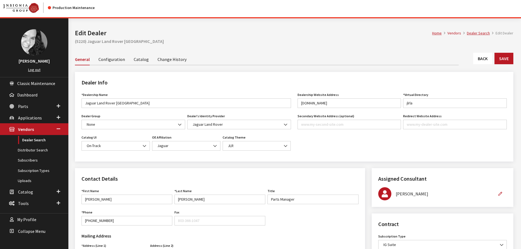
scroll to position [0, 0]
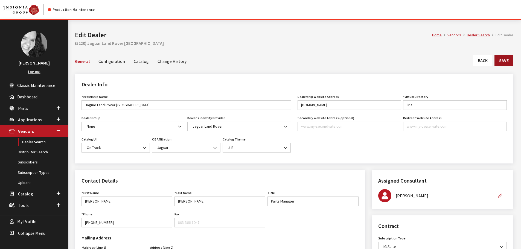
click at [506, 61] on button "Save" at bounding box center [504, 60] width 19 height 11
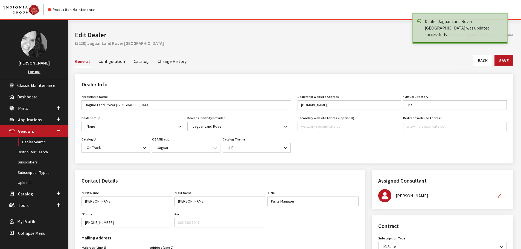
click at [486, 61] on link "Back" at bounding box center [482, 60] width 19 height 11
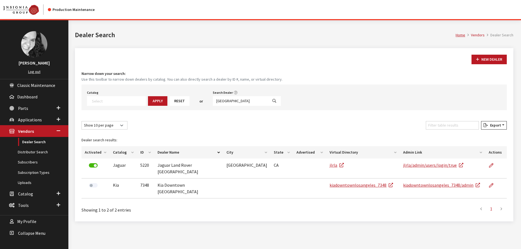
select select
click at [230, 101] on input "los angeles" at bounding box center [240, 101] width 55 height 10
type input "pasadena"
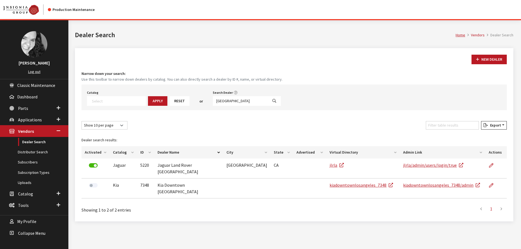
select select
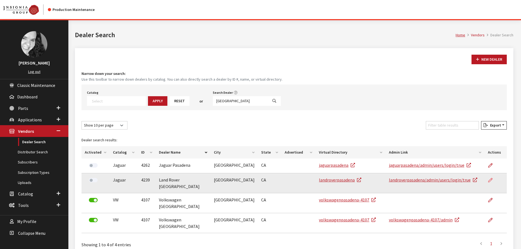
click at [490, 180] on icon at bounding box center [490, 180] width 4 height 4
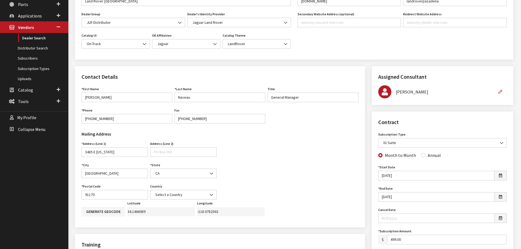
scroll to position [137, 0]
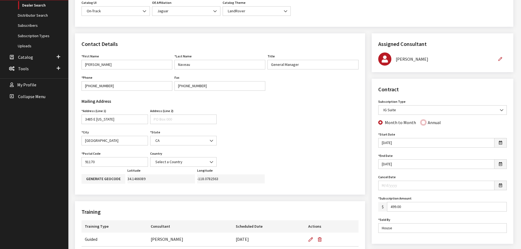
click at [422, 124] on input "Annual" at bounding box center [423, 122] width 4 height 4
radio input "true"
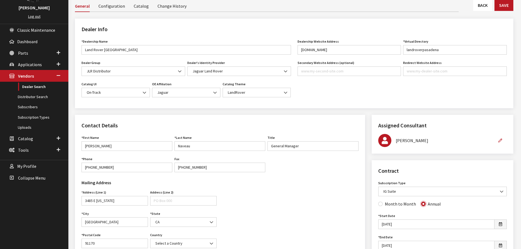
scroll to position [55, 0]
click at [162, 7] on link "Change History" at bounding box center [172, 6] width 29 height 11
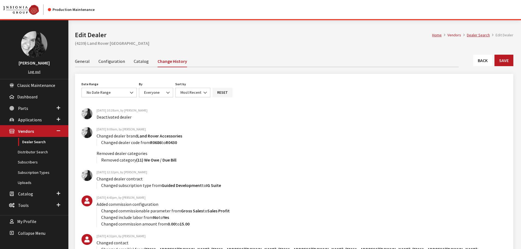
click at [87, 61] on link "General" at bounding box center [82, 60] width 15 height 11
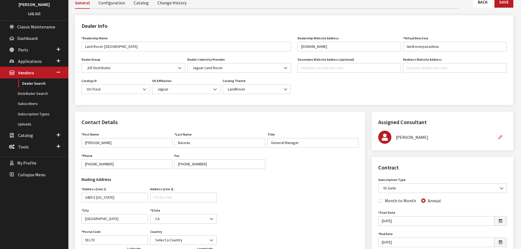
scroll to position [27, 0]
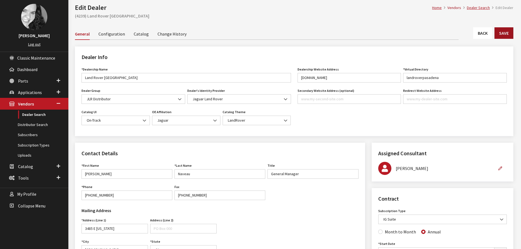
click at [508, 34] on button "Save" at bounding box center [504, 32] width 19 height 11
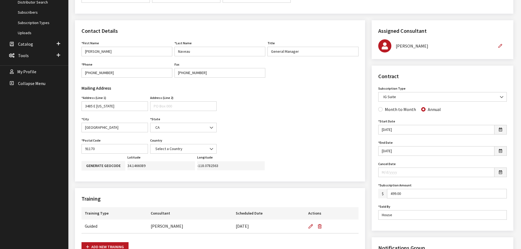
scroll to position [164, 0]
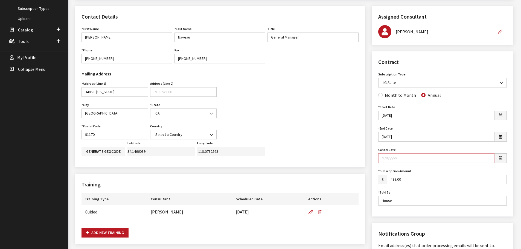
click at [403, 157] on input "Cancel Date" at bounding box center [436, 159] width 116 height 10
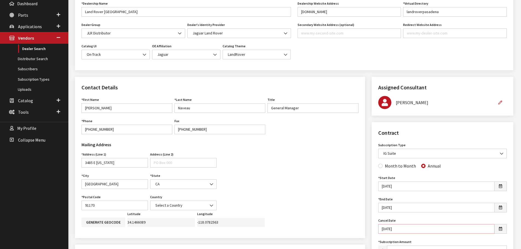
scroll to position [55, 0]
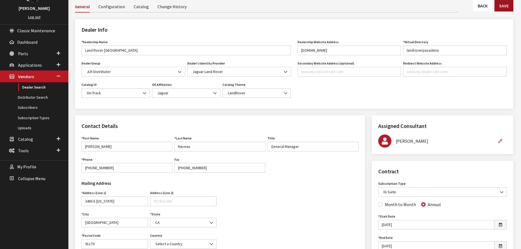
type input "8/1/2025"
click at [499, 5] on button "Save" at bounding box center [504, 5] width 19 height 11
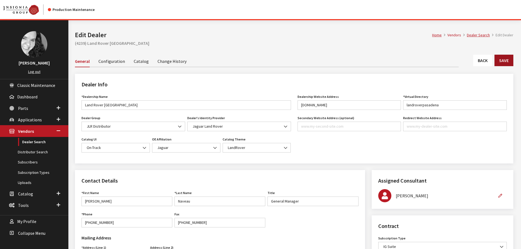
click at [508, 59] on button "Save" at bounding box center [504, 60] width 19 height 11
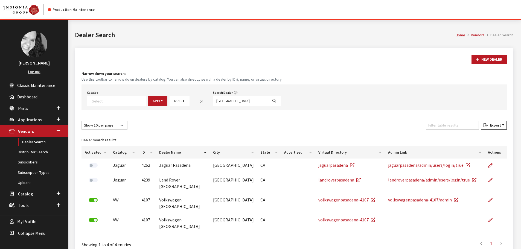
select select
click at [229, 101] on input "pasadena" at bounding box center [240, 101] width 55 height 10
type input "north scott"
select select
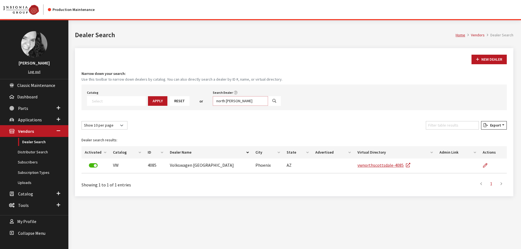
click at [229, 101] on input "north scott" at bounding box center [240, 101] width 55 height 10
click at [230, 101] on input "north scott" at bounding box center [240, 101] width 55 height 10
type input "carlsbad"
select select
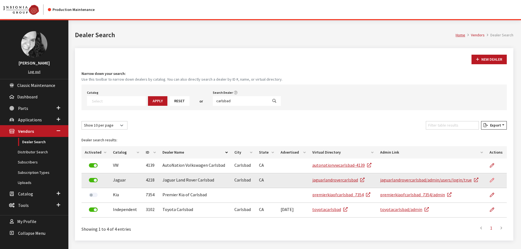
click at [493, 180] on icon at bounding box center [492, 180] width 4 height 4
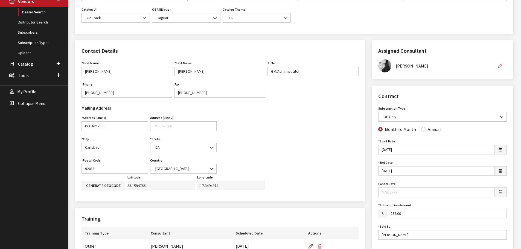
scroll to position [137, 0]
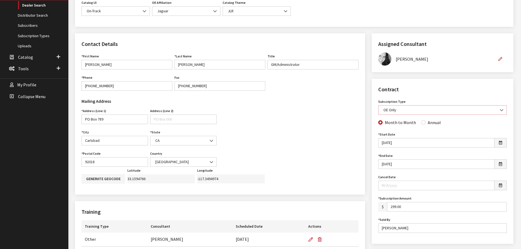
click at [500, 108] on b at bounding box center [500, 108] width 0 height 0
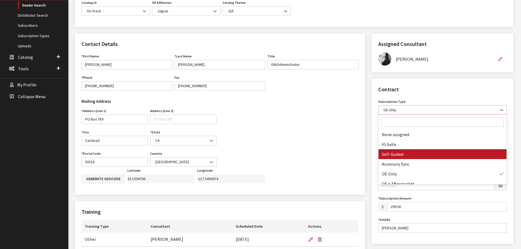
select select "8"
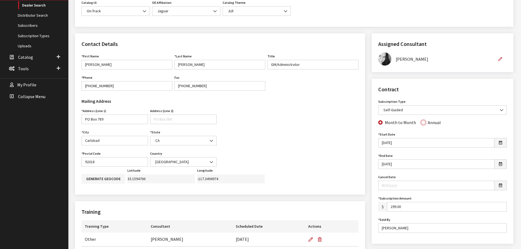
click at [421, 124] on input "Annual" at bounding box center [423, 122] width 4 height 4
radio input "true"
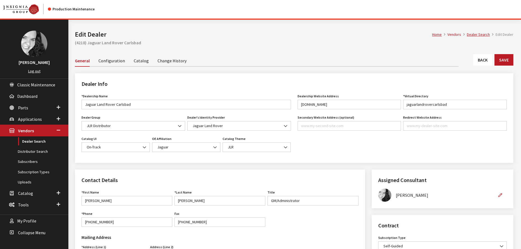
scroll to position [0, 0]
click at [507, 60] on button "Save" at bounding box center [504, 60] width 19 height 11
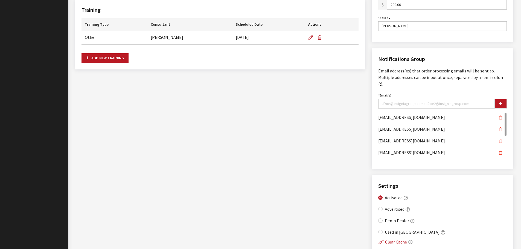
scroll to position [356, 0]
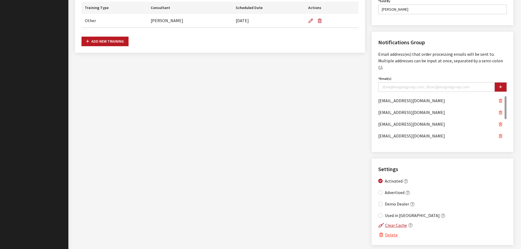
click at [323, 102] on div "Contact Details First Name [PERSON_NAME] First Name is required. Last Name [PER…" at bounding box center [220, 32] width 297 height 437
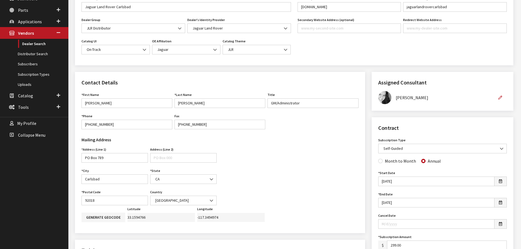
scroll to position [0, 0]
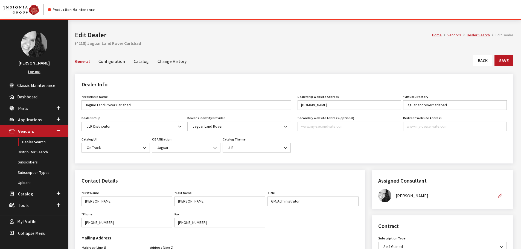
click at [487, 59] on link "Back" at bounding box center [482, 60] width 19 height 11
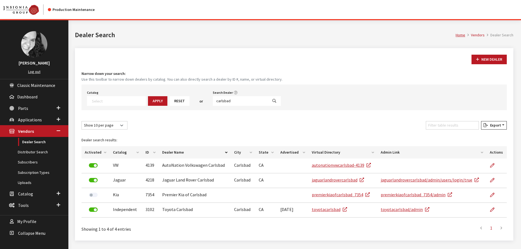
select select
click at [231, 100] on input "carlsbad" at bounding box center [240, 101] width 55 height 10
type input "san diego"
select select
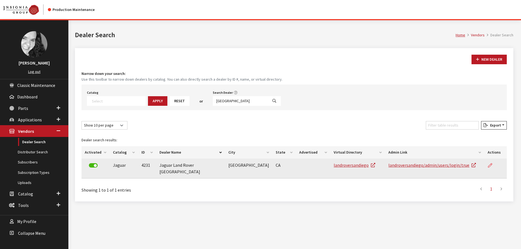
click at [490, 165] on icon at bounding box center [490, 166] width 4 height 4
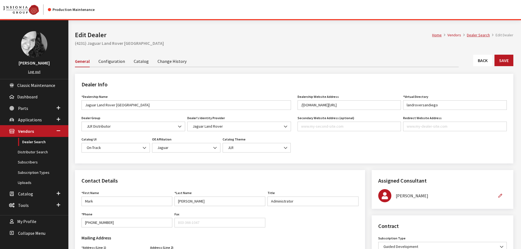
scroll to position [137, 0]
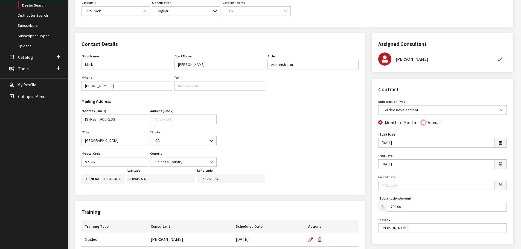
click at [421, 123] on input "Annual" at bounding box center [423, 122] width 4 height 4
radio input "true"
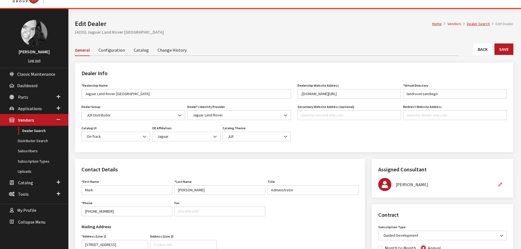
scroll to position [0, 0]
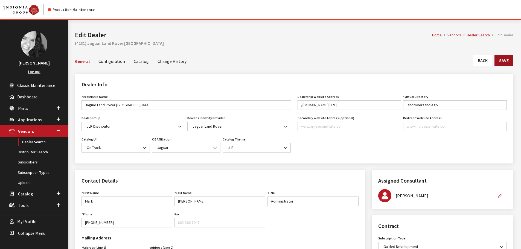
click at [506, 62] on button "Save" at bounding box center [504, 60] width 19 height 11
click at [483, 61] on link "Back" at bounding box center [482, 60] width 19 height 11
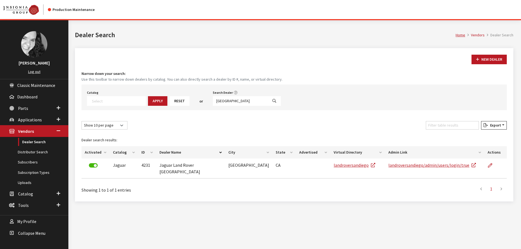
select select
click at [236, 102] on input "san diego" at bounding box center [240, 101] width 55 height 10
type input "anahe"
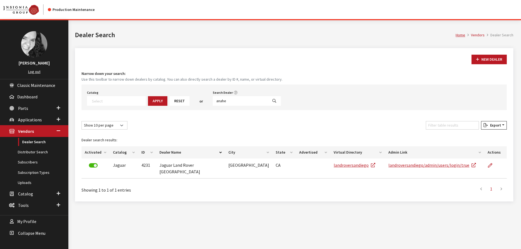
select select
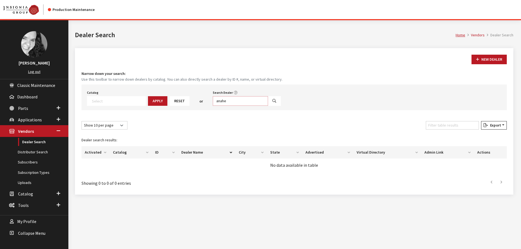
click at [236, 102] on input "anahe" at bounding box center [240, 101] width 55 height 10
click at [237, 102] on input "anahe" at bounding box center [240, 101] width 55 height 10
type input "rancho mir"
select select
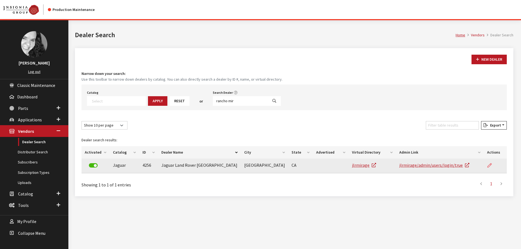
click at [489, 165] on icon at bounding box center [490, 166] width 4 height 4
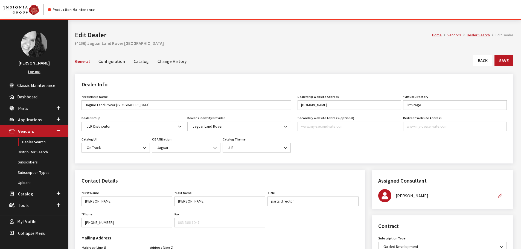
scroll to position [137, 0]
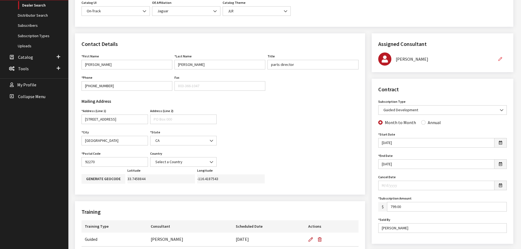
click at [501, 57] on icon "button" at bounding box center [501, 59] width 4 height 4
click at [489, 57] on select "None Brian Gulbrandson Dave West Khrys Dorton Kurt Daugherty Roger Schmidt" at bounding box center [436, 58] width 116 height 10
click at [378, 53] on select "None Brian Gulbrandson Dave West Khrys Dorton Kurt Daugherty Roger Schmidt" at bounding box center [436, 58] width 116 height 10
click at [497, 57] on button "button" at bounding box center [500, 58] width 13 height 10
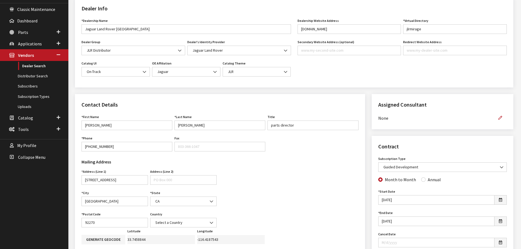
scroll to position [55, 0]
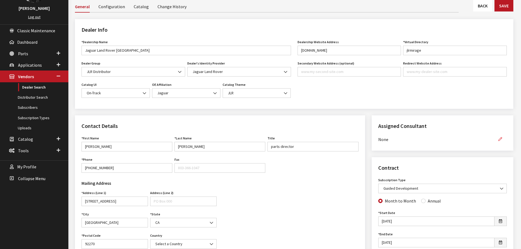
click at [499, 139] on icon "button" at bounding box center [501, 140] width 4 height 4
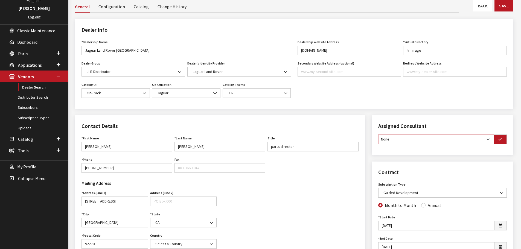
click at [484, 143] on select "None Brian Gulbrandson Dave West Khrys Dorton Kurt Daugherty Roger Schmidt" at bounding box center [436, 140] width 116 height 10
select select "6"
click at [378, 135] on select "None Brian Gulbrandson Dave West Khrys Dorton Kurt Daugherty Roger Schmidt" at bounding box center [436, 140] width 116 height 10
click at [504, 139] on button "button" at bounding box center [500, 140] width 13 height 10
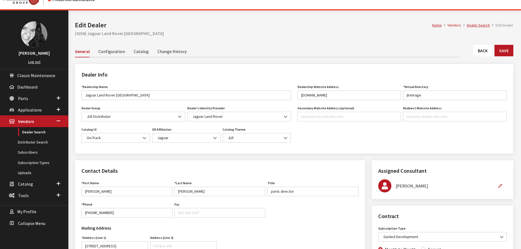
scroll to position [0, 0]
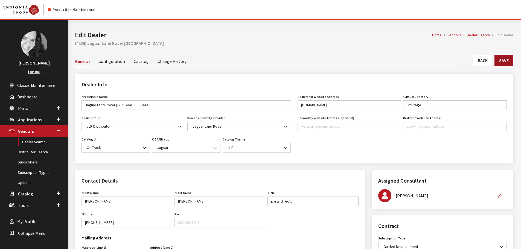
click at [503, 63] on button "Save" at bounding box center [504, 60] width 19 height 11
click at [485, 58] on link "Back" at bounding box center [482, 60] width 19 height 11
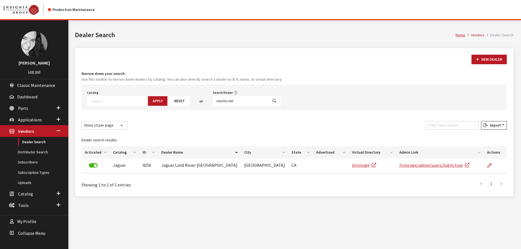
select select
click at [233, 102] on input "rancho mir" at bounding box center [240, 101] width 55 height 10
type input "[GEOGRAPHIC_DATA]"
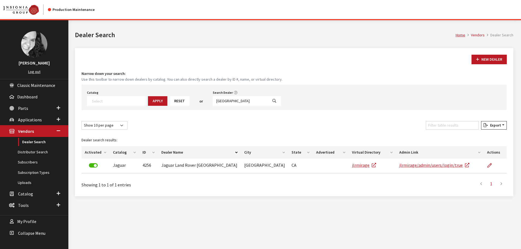
select select
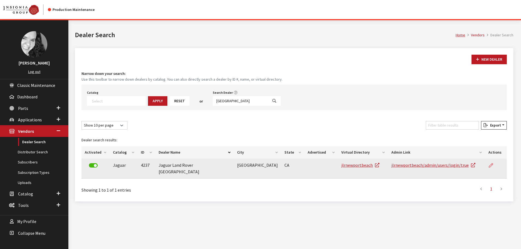
click at [491, 166] on icon at bounding box center [491, 166] width 4 height 4
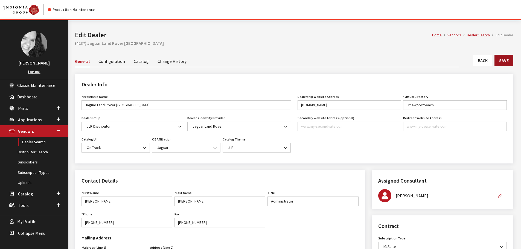
click at [497, 61] on button "Save" at bounding box center [504, 60] width 19 height 11
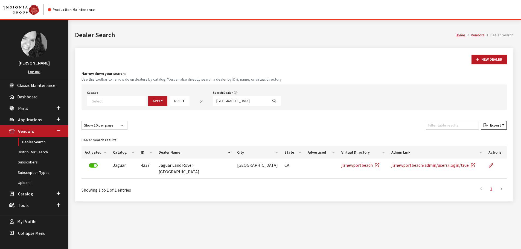
select select
click at [230, 101] on input "[GEOGRAPHIC_DATA]" at bounding box center [240, 101] width 55 height 10
type input "[PERSON_NAME]"
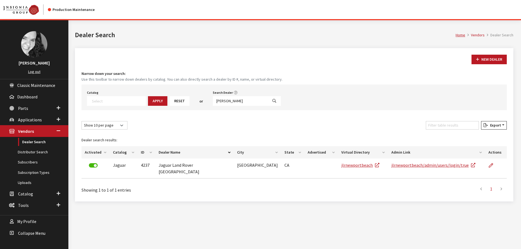
select select
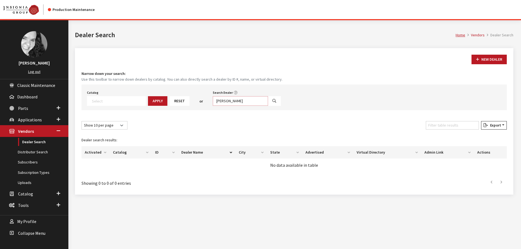
click at [230, 101] on input "[PERSON_NAME]" at bounding box center [240, 101] width 55 height 10
type input "r"
type input "cerritos"
select select
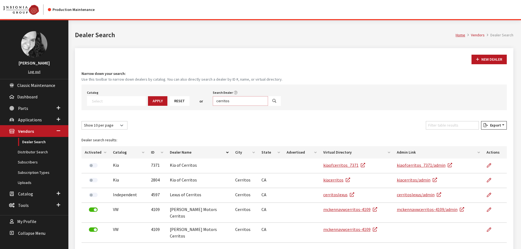
click at [230, 101] on input "cerritos" at bounding box center [240, 101] width 55 height 10
type input "riverside"
select select
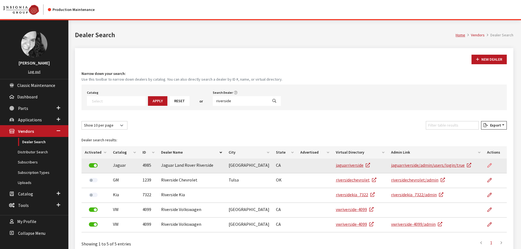
click at [490, 165] on icon at bounding box center [490, 166] width 4 height 4
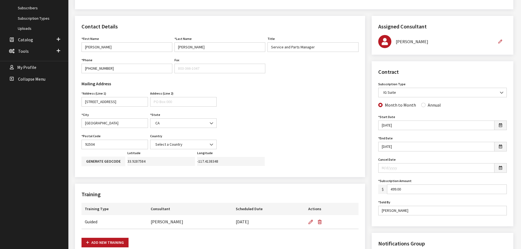
scroll to position [164, 0]
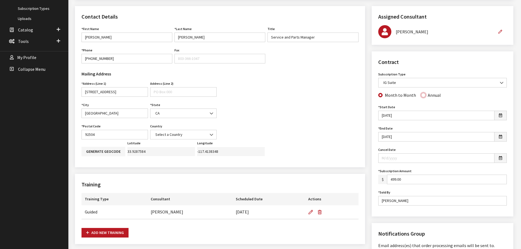
click at [423, 96] on input "Annual" at bounding box center [423, 95] width 4 height 4
radio input "true"
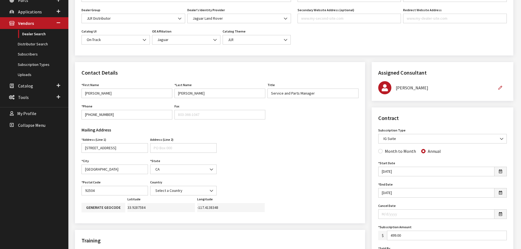
scroll to position [0, 0]
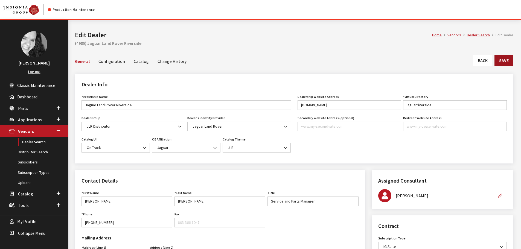
click at [506, 59] on button "Save" at bounding box center [504, 60] width 19 height 11
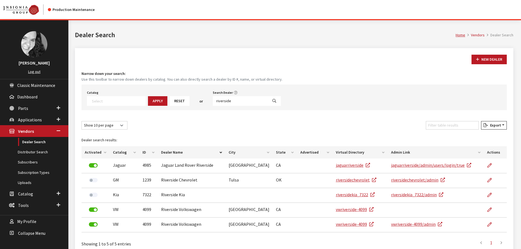
select select
click at [221, 102] on input "riverside" at bounding box center [240, 101] width 55 height 10
type input "mission viejo"
select select
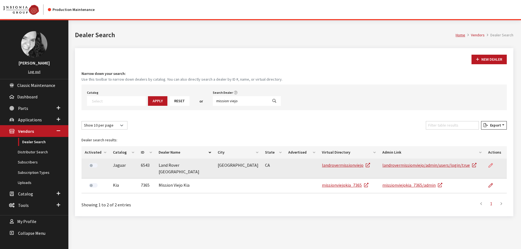
click at [491, 167] on icon at bounding box center [491, 166] width 4 height 4
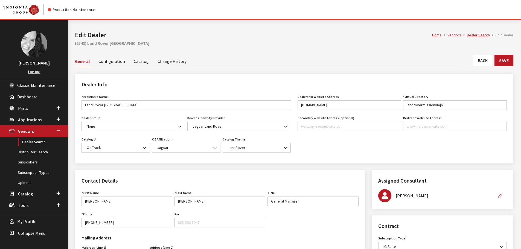
click at [484, 58] on link "Back" at bounding box center [482, 60] width 19 height 11
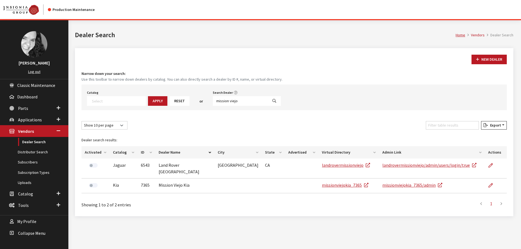
select select
click at [230, 100] on input "mission viejo" at bounding box center [240, 101] width 55 height 10
type input "arrowhead"
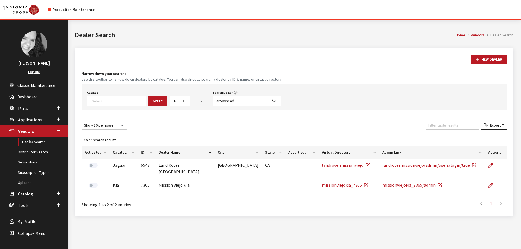
select select
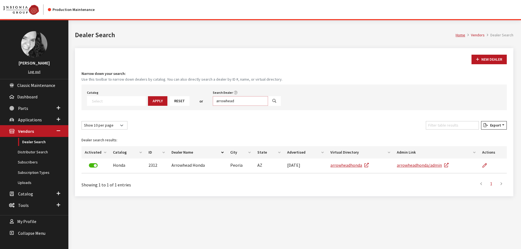
click at [233, 100] on input "arrowhead" at bounding box center [240, 101] width 55 height 10
type input "madison"
select select
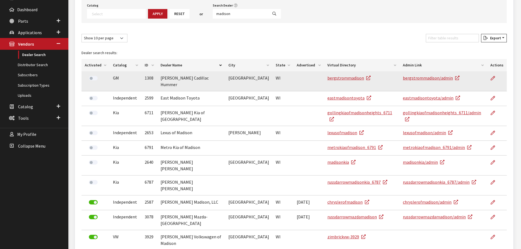
scroll to position [103, 0]
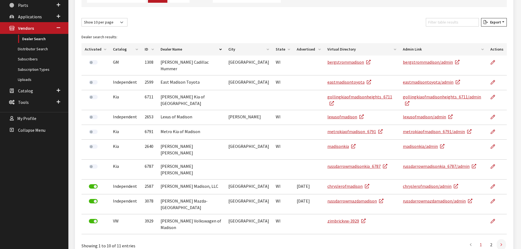
click at [499, 239] on link at bounding box center [501, 244] width 9 height 11
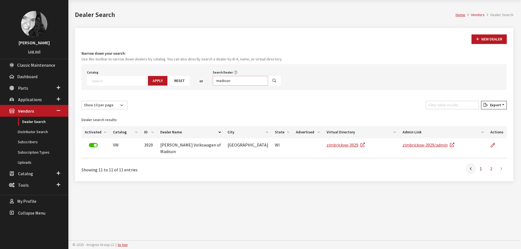
click at [225, 80] on input "madison" at bounding box center [240, 81] width 55 height 10
type input "colorado sp"
select select
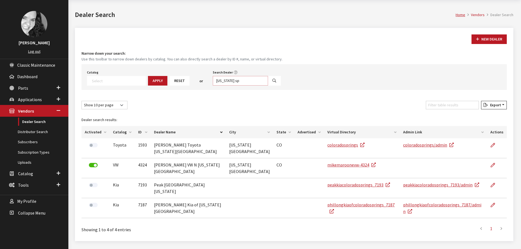
click at [225, 80] on input "colorado sp" at bounding box center [240, 81] width 55 height 10
type input "santa bar"
select select
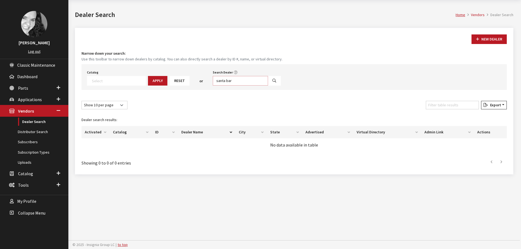
click at [225, 80] on input "santa bar" at bounding box center [240, 81] width 55 height 10
type input "rover tucson"
select select
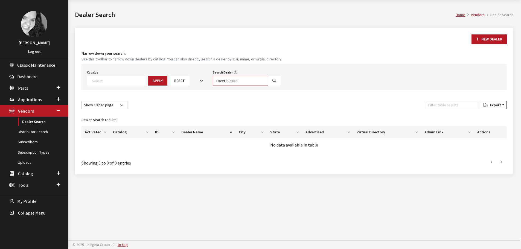
click at [225, 80] on input "rover tucson" at bounding box center [240, 81] width 55 height 10
type input "peoria"
select select
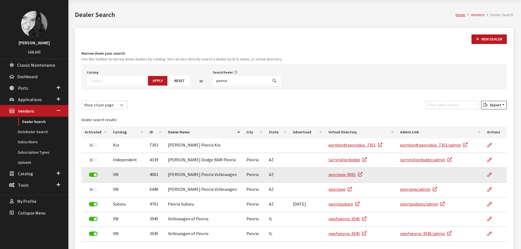
scroll to position [48, 0]
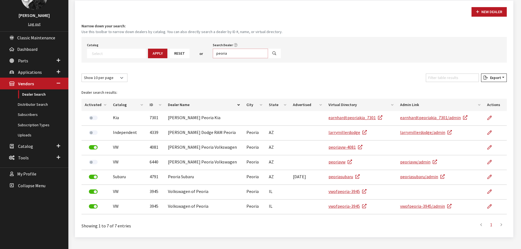
click at [227, 52] on input "peoria" at bounding box center [240, 54] width 55 height 10
type input "santa fe"
select select
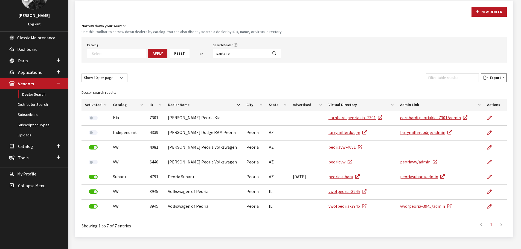
scroll to position [20, 0]
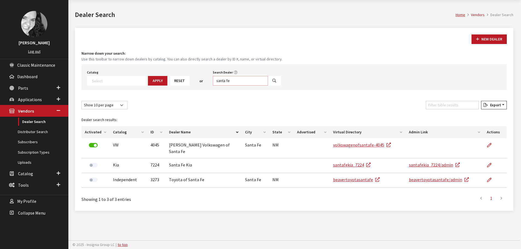
click at [229, 81] on input "santa fe" at bounding box center [240, 81] width 55 height 10
type input "des moi"
select select
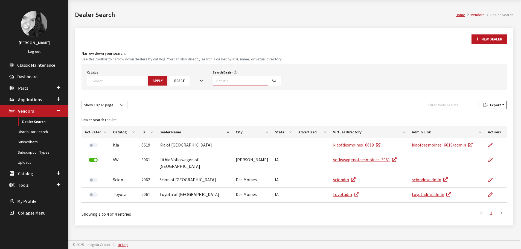
click at [229, 81] on input "des moi" at bounding box center [240, 81] width 55 height 10
type input "fox vall"
select select
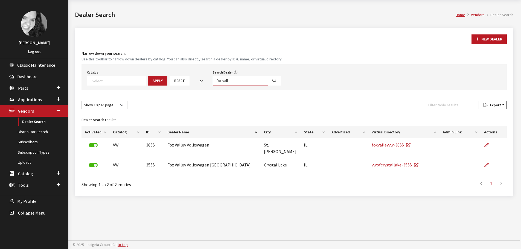
click at [229, 81] on input "fox vall" at bounding box center [240, 81] width 55 height 10
type input "el paso"
select select
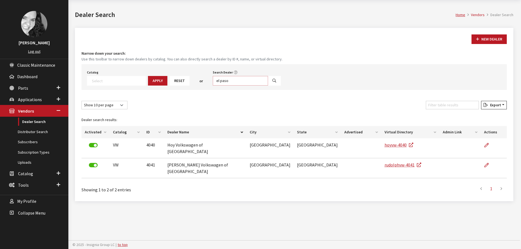
click at [229, 81] on input "el paso" at bounding box center [240, 81] width 55 height 10
type input "reno"
select select
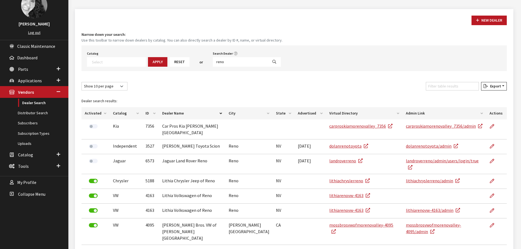
scroll to position [48, 0]
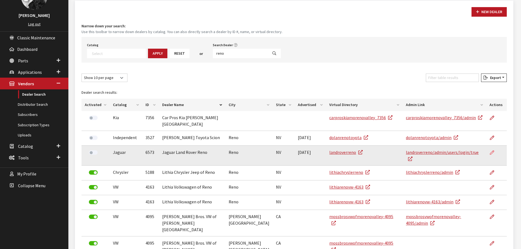
click at [493, 151] on icon at bounding box center [492, 153] width 4 height 4
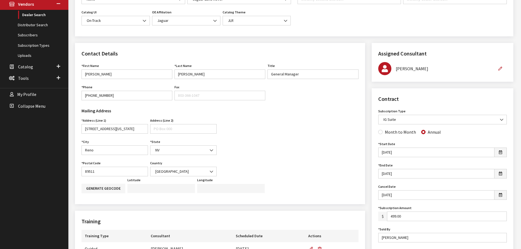
scroll to position [137, 0]
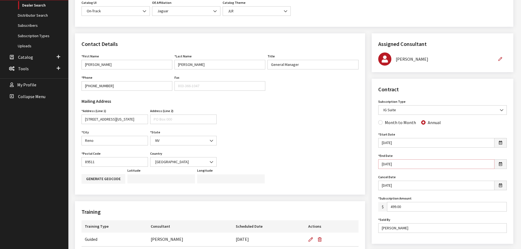
click at [398, 163] on input "8/31/2026" at bounding box center [436, 165] width 116 height 10
type input "8/31/2025"
click at [374, 130] on div "Contract Subscription Type None assigned IG Suite Self-Guided Accessory Sync OE…" at bounding box center [443, 161] width 142 height 165
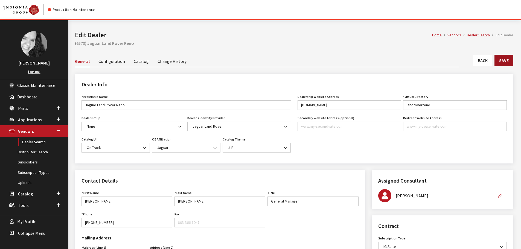
click at [507, 62] on button "Save" at bounding box center [504, 60] width 19 height 11
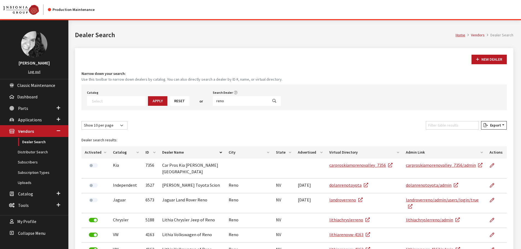
select select
click at [226, 102] on input "reno" at bounding box center [240, 101] width 55 height 10
type input "roaring fo"
select select
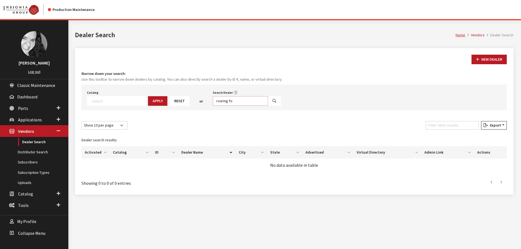
click at [226, 102] on input "roaring fo" at bounding box center [240, 101] width 55 height 10
type input "spokane"
select select
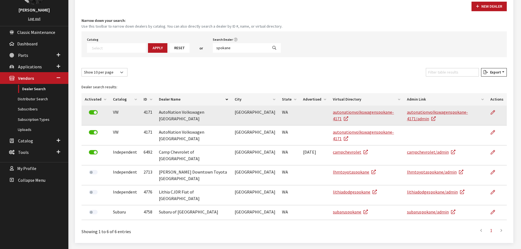
scroll to position [60, 0]
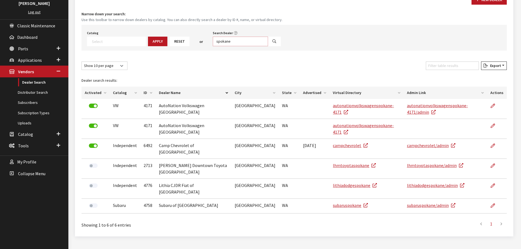
click at [225, 41] on input "spokane" at bounding box center [240, 42] width 55 height 10
type input "wichita"
select select
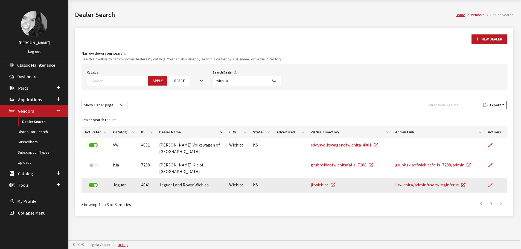
click at [490, 183] on icon at bounding box center [490, 185] width 4 height 4
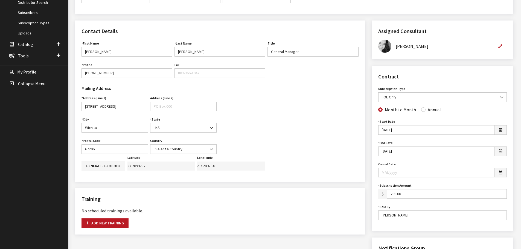
scroll to position [164, 0]
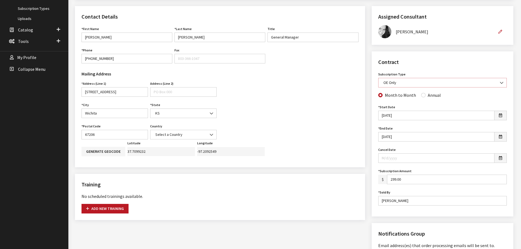
click at [480, 82] on span "OE Only" at bounding box center [442, 83] width 121 height 6
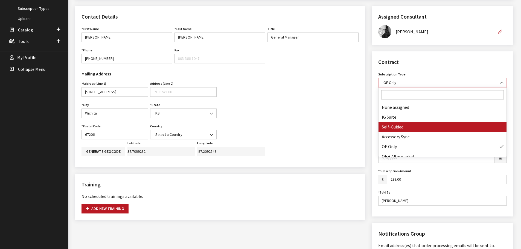
select select "8"
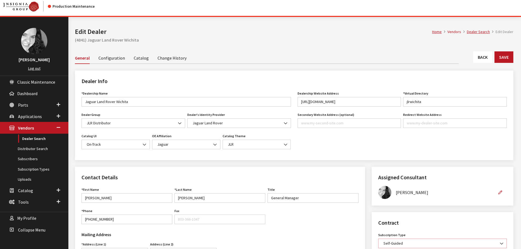
scroll to position [0, 0]
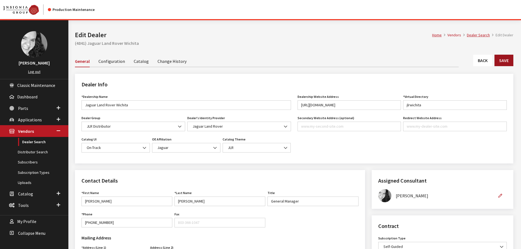
click at [508, 58] on button "Save" at bounding box center [504, 60] width 19 height 11
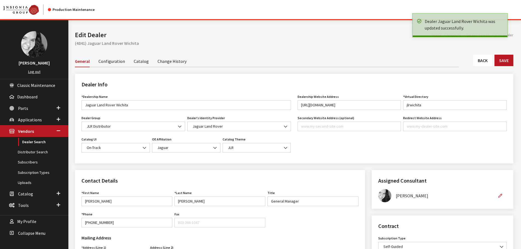
scroll to position [137, 0]
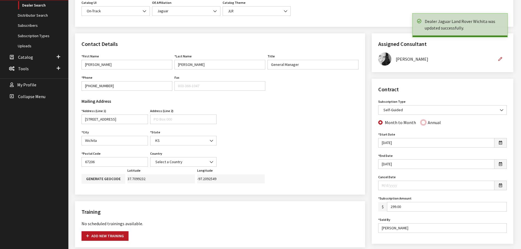
click at [421, 122] on input "Annual" at bounding box center [423, 122] width 4 height 4
radio input "true"
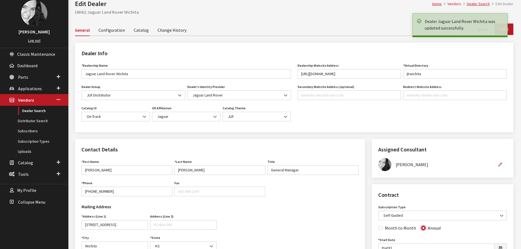
scroll to position [0, 0]
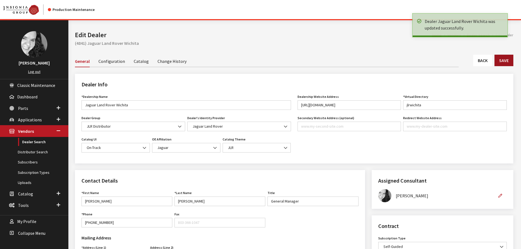
click at [504, 62] on button "Save" at bounding box center [504, 60] width 19 height 11
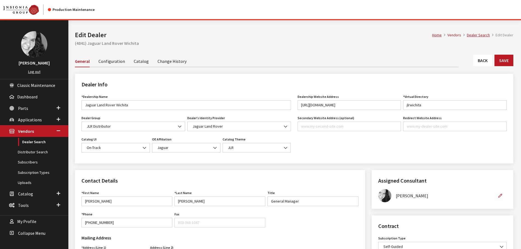
click at [478, 62] on link "Back" at bounding box center [482, 60] width 19 height 11
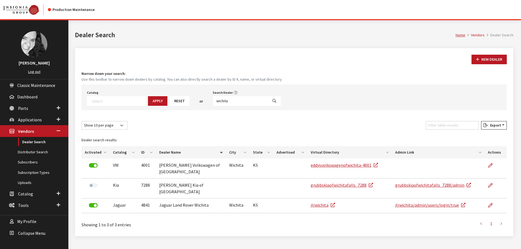
select select
click at [223, 98] on input "wichita" at bounding box center [240, 101] width 55 height 10
type input "albu"
select select
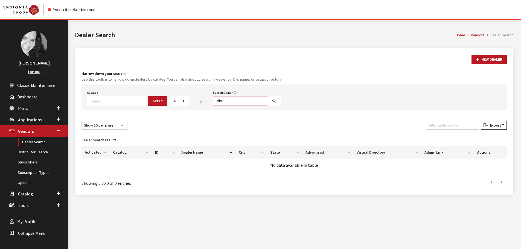
click at [223, 98] on input "albu" at bounding box center [240, 101] width 55 height 10
type input "monter"
select select
click at [223, 98] on input "monter" at bounding box center [240, 101] width 55 height 10
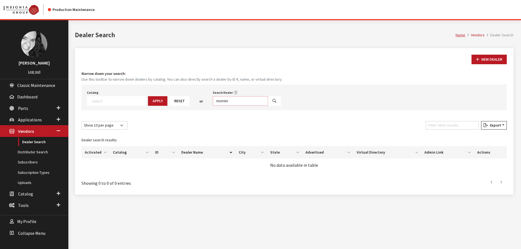
click at [223, 98] on input "monter" at bounding box center [240, 101] width 55 height 10
type input "shrev"
select select
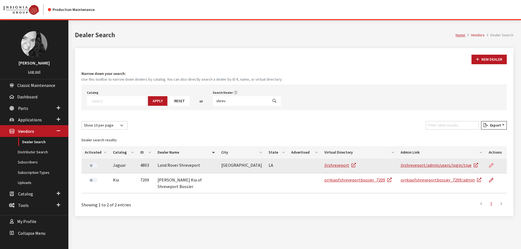
click at [491, 165] on icon at bounding box center [491, 166] width 4 height 4
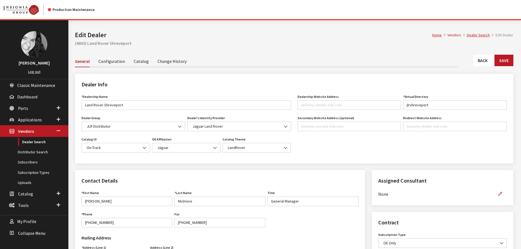
scroll to position [82, 0]
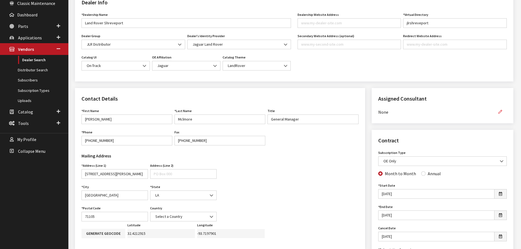
click at [501, 112] on icon "button" at bounding box center [501, 112] width 4 height 4
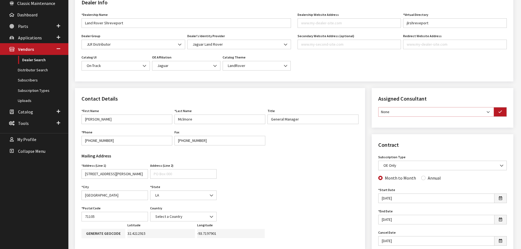
click at [489, 113] on select "None [PERSON_NAME] [PERSON_NAME] [PERSON_NAME] [PERSON_NAME] [PERSON_NAME]" at bounding box center [436, 112] width 116 height 10
select select "30"
click at [378, 107] on select "None Brian Gulbrandson Dave West Khrys Dorton Kurt Daugherty Roger Schmidt" at bounding box center [436, 112] width 116 height 10
click at [499, 111] on icon "button" at bounding box center [501, 112] width 4 height 4
click at [421, 178] on input "Annual" at bounding box center [423, 177] width 4 height 4
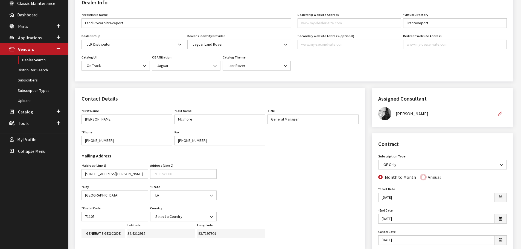
radio input "true"
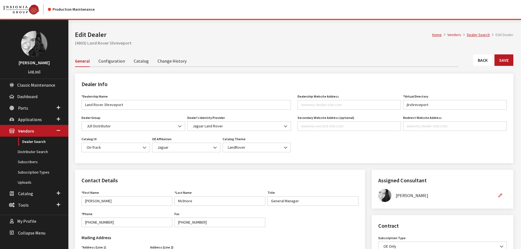
scroll to position [0, 0]
click at [500, 65] on button "Save" at bounding box center [504, 60] width 19 height 11
click at [487, 62] on link "Back" at bounding box center [482, 60] width 19 height 11
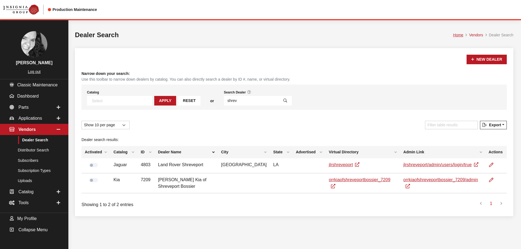
select select
click at [228, 100] on input "shrev" at bounding box center [251, 101] width 55 height 10
type input "boise"
select select
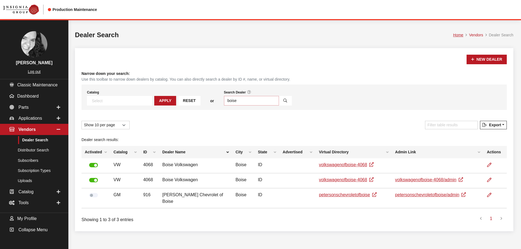
click at [228, 100] on input "boise" at bounding box center [251, 101] width 55 height 10
type input "rockford"
select select
